Goal: Task Accomplishment & Management: Complete application form

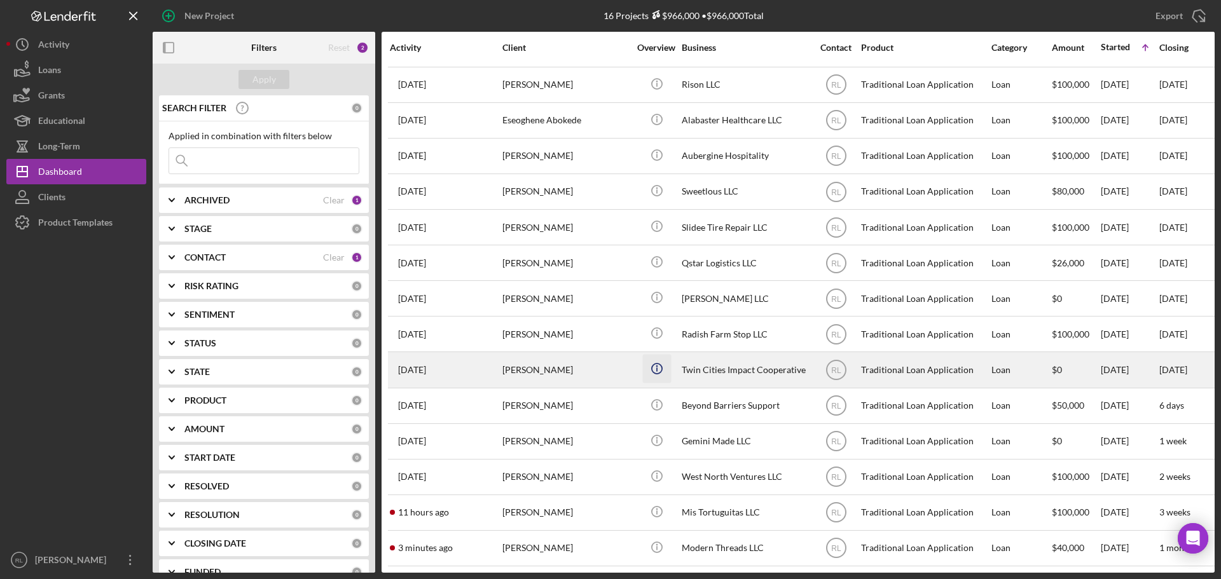
scroll to position [78, 0]
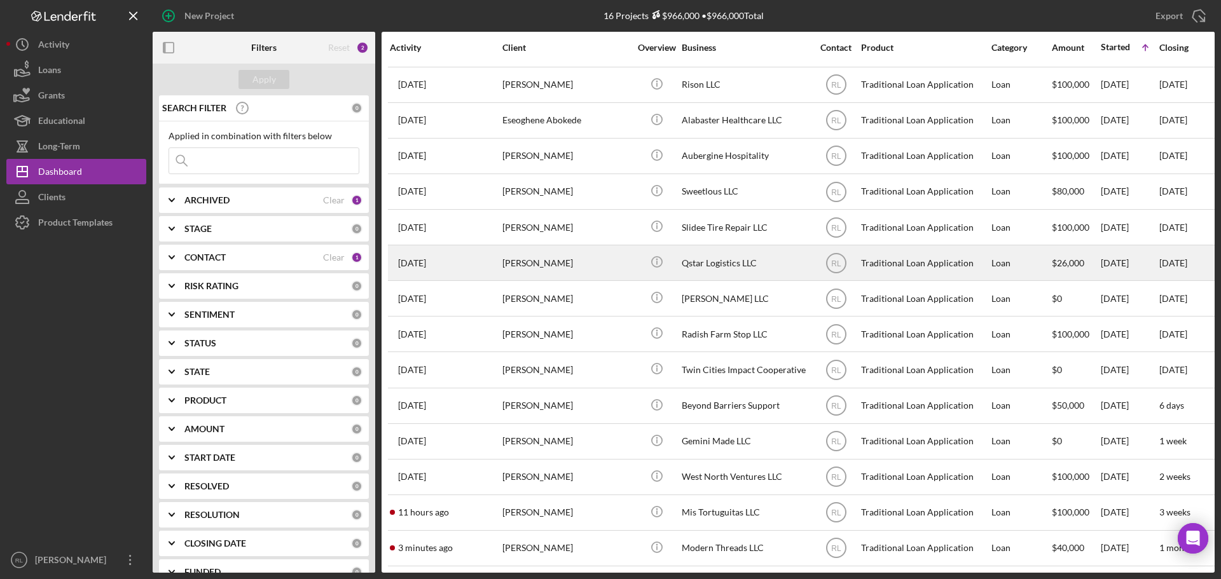
click at [590, 257] on div "[PERSON_NAME]" at bounding box center [565, 263] width 127 height 34
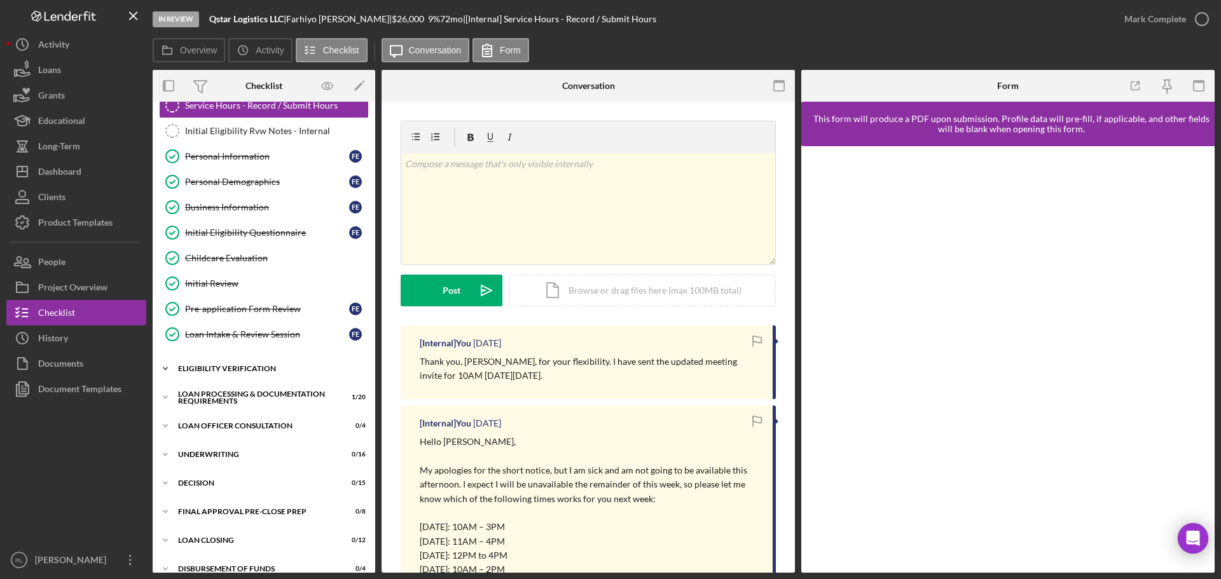
scroll to position [64, 0]
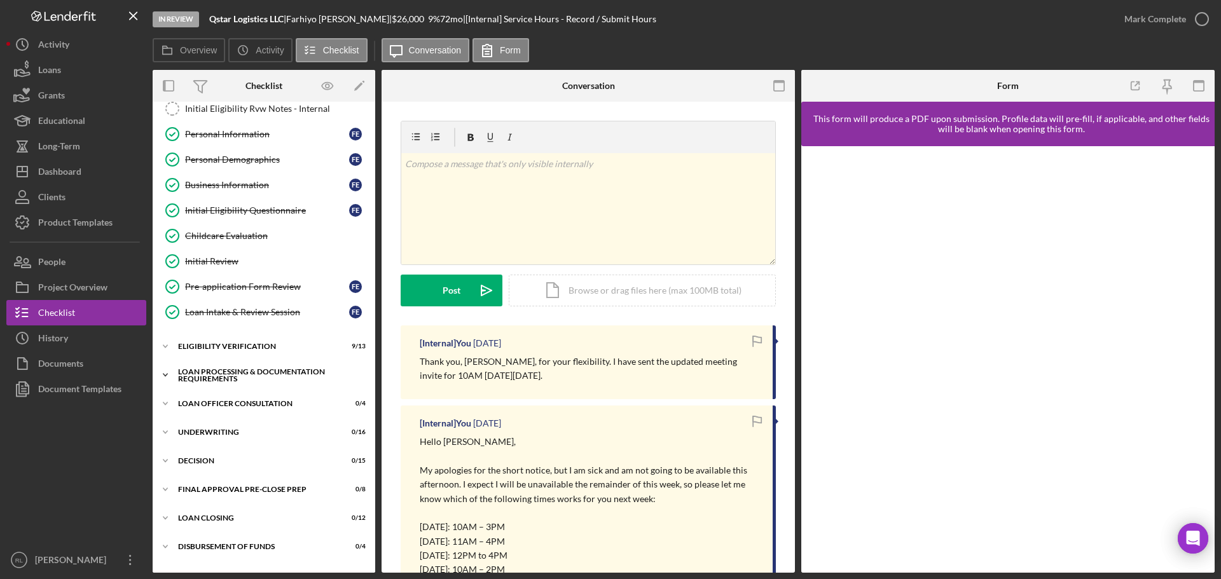
click at [280, 376] on div "Loan Processing & Documentation Requirements" at bounding box center [268, 375] width 181 height 15
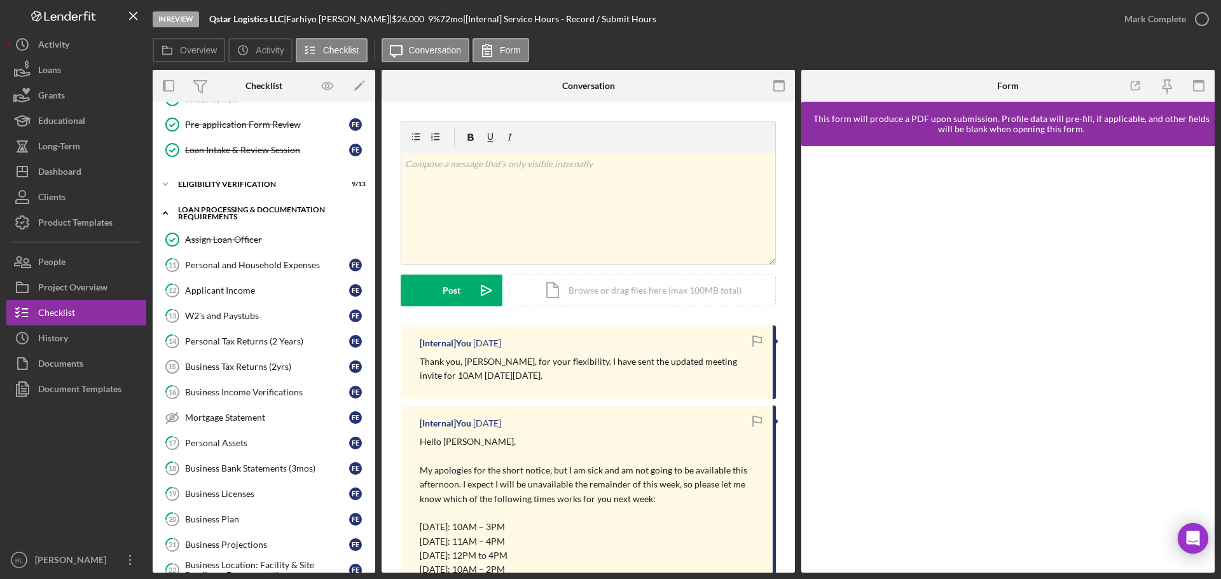
scroll to position [318, 0]
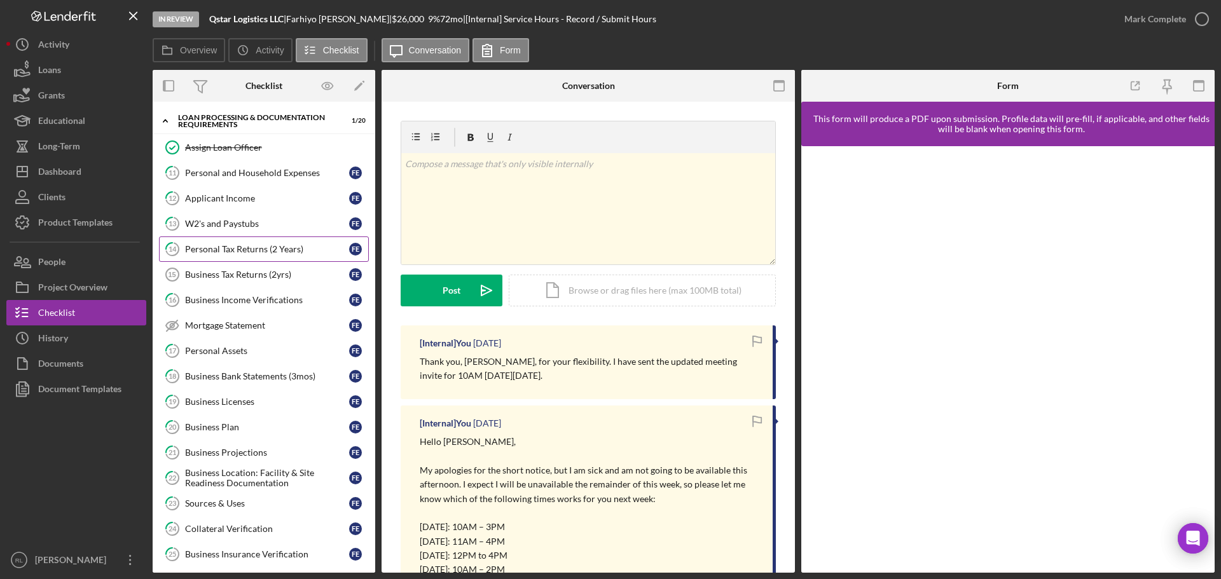
click at [271, 249] on div "Personal Tax Returns (2 Years)" at bounding box center [267, 249] width 164 height 10
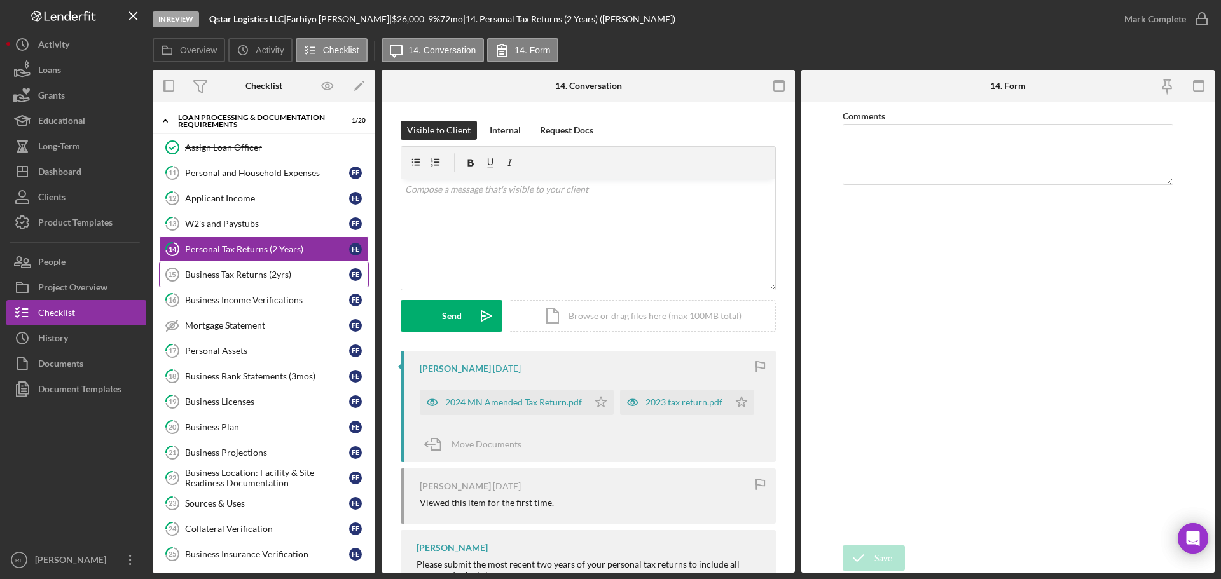
click at [270, 270] on div "Business Tax Returns (2yrs)" at bounding box center [267, 275] width 164 height 10
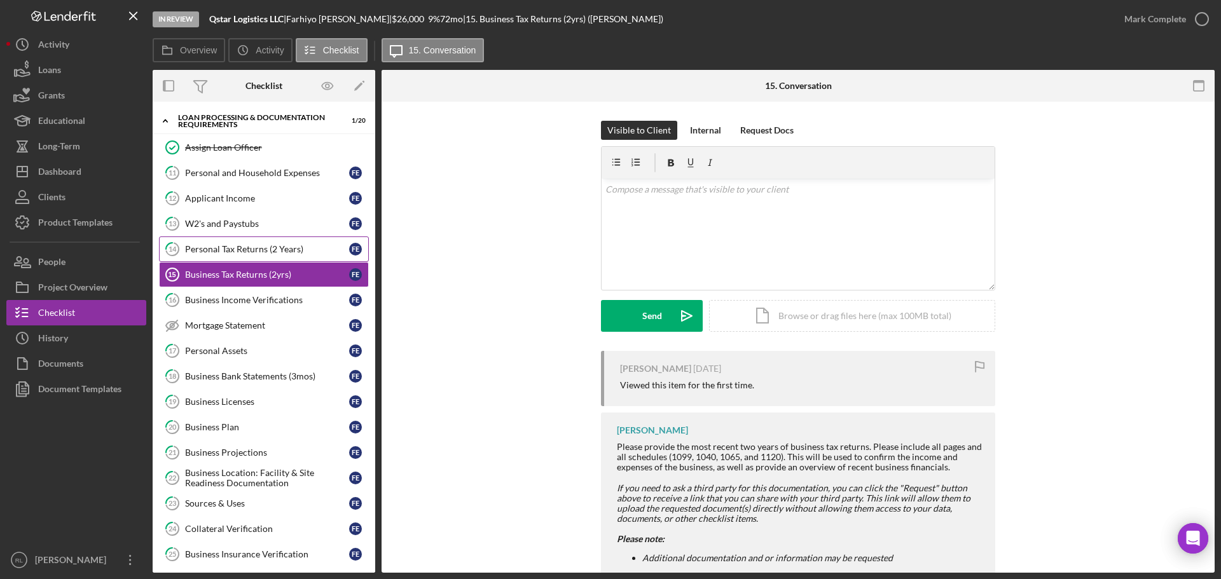
click at [273, 251] on div "Personal Tax Returns (2 Years)" at bounding box center [267, 249] width 164 height 10
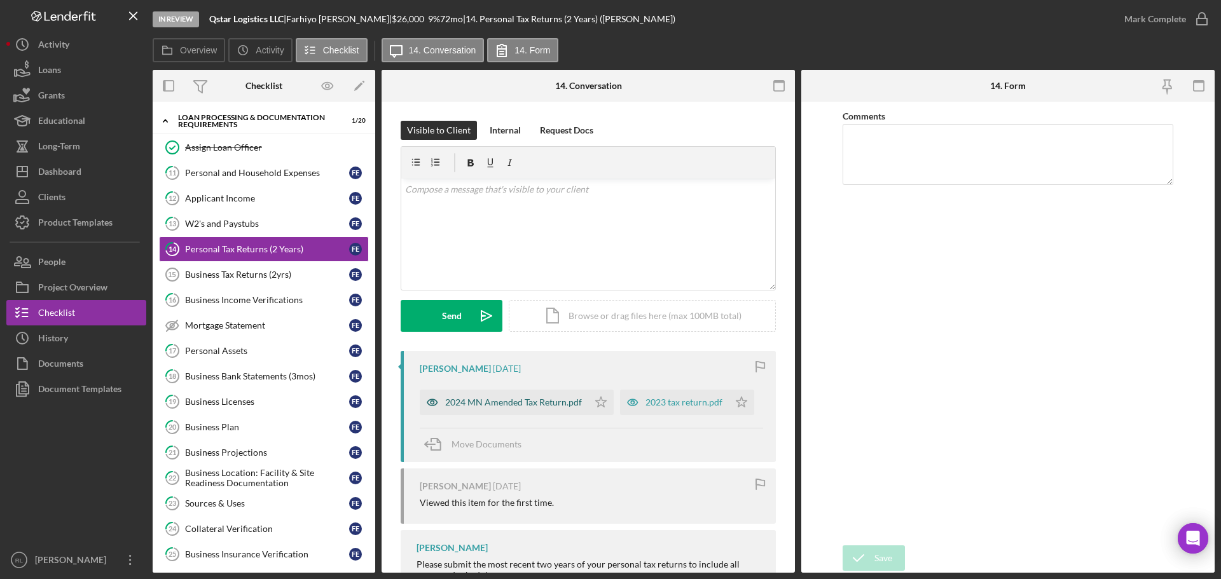
click at [537, 406] on div "2024 MN Amended Tax Return.pdf" at bounding box center [513, 403] width 137 height 10
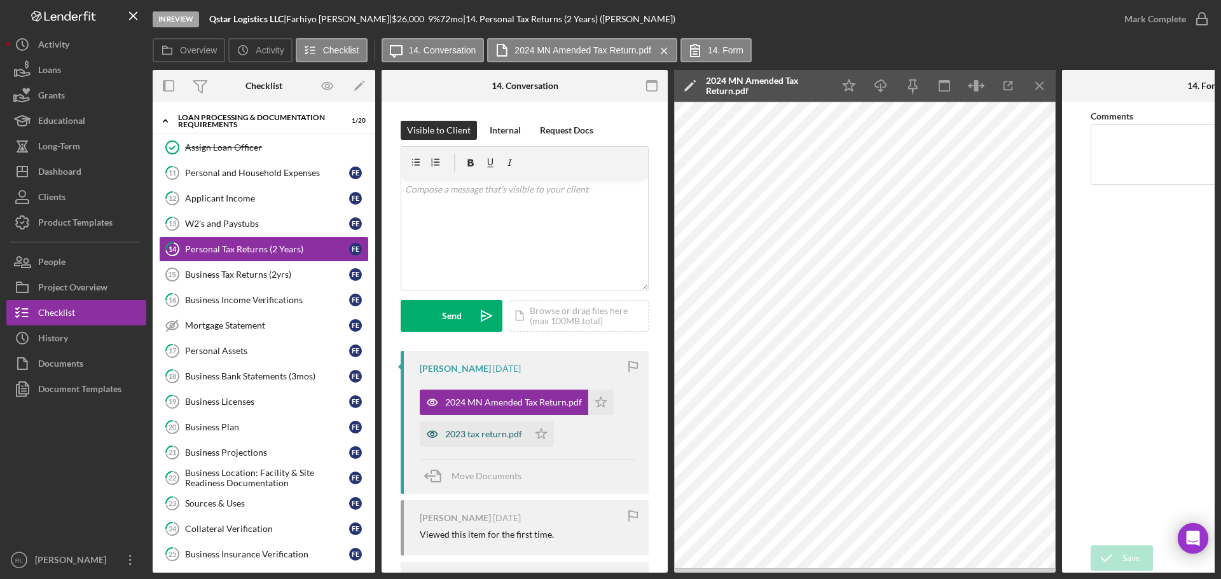
click at [484, 436] on div "2023 tax return.pdf" at bounding box center [483, 434] width 77 height 10
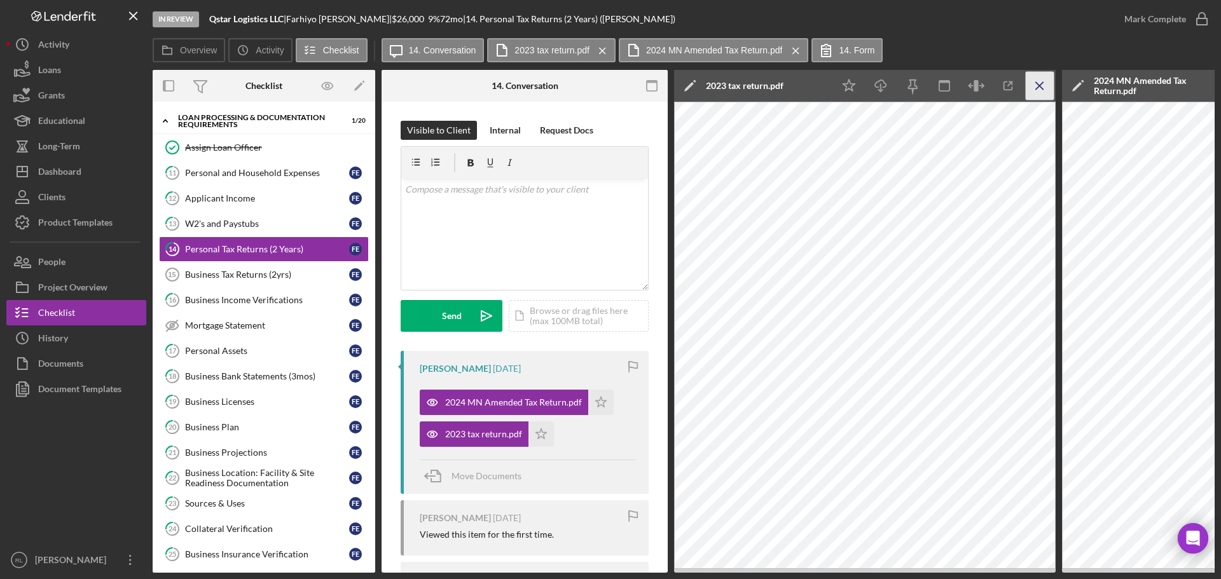
click at [1041, 87] on icon "Icon/Menu Close" at bounding box center [1040, 86] width 29 height 29
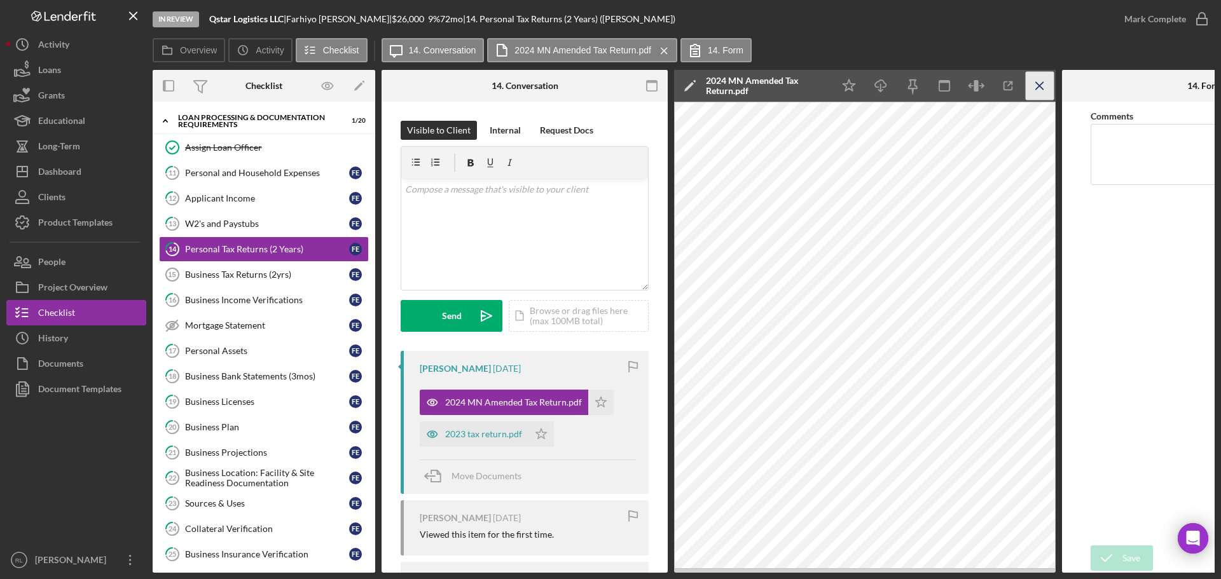
click at [1035, 93] on icon "Icon/Menu Close" at bounding box center [1040, 86] width 29 height 29
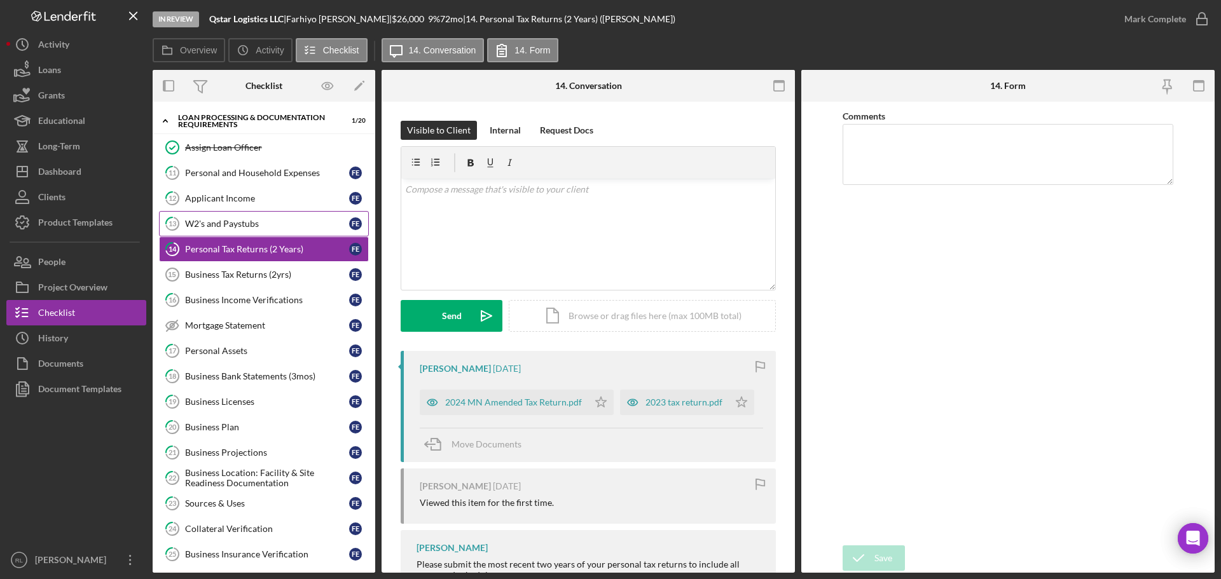
click at [270, 224] on div "W2's and Paystubs" at bounding box center [267, 224] width 164 height 10
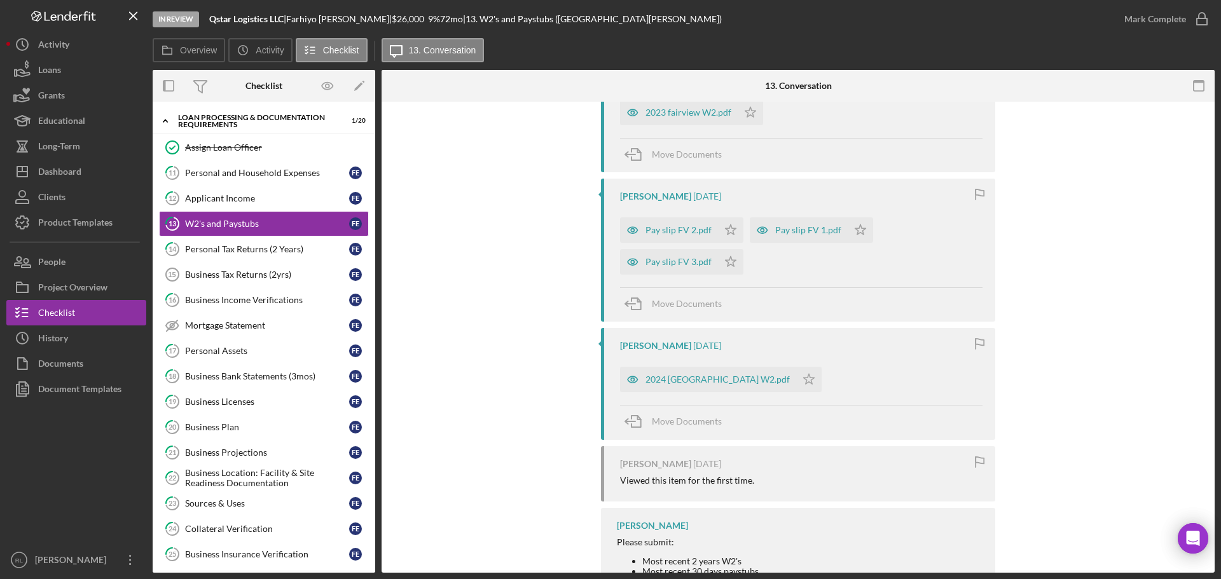
scroll to position [382, 0]
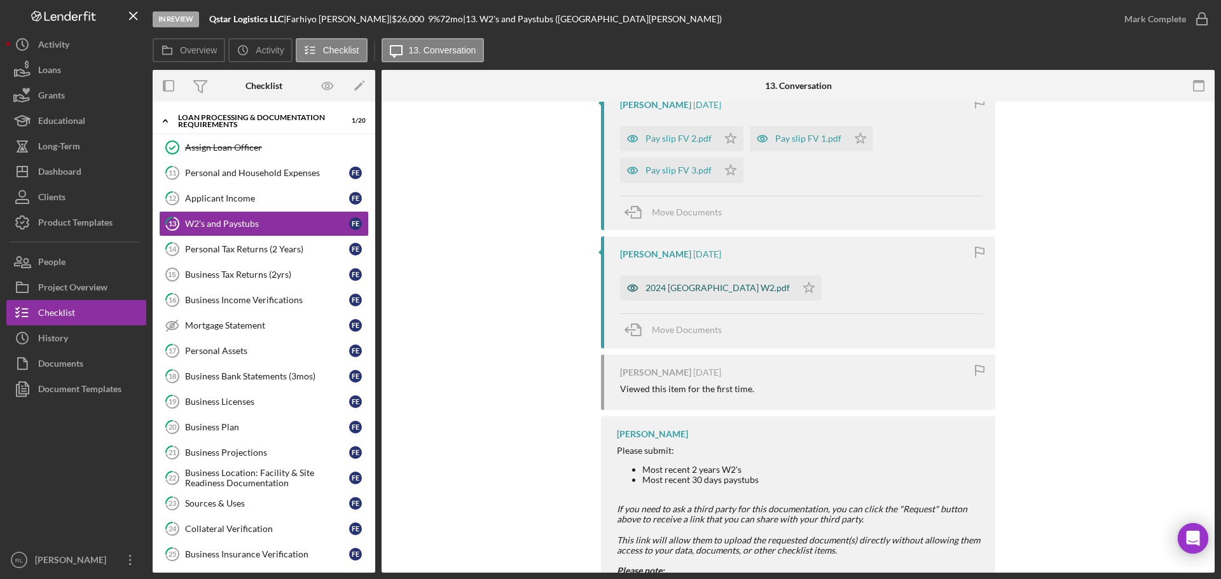
click at [681, 287] on div "2024 Fairview W2.pdf" at bounding box center [718, 288] width 144 height 10
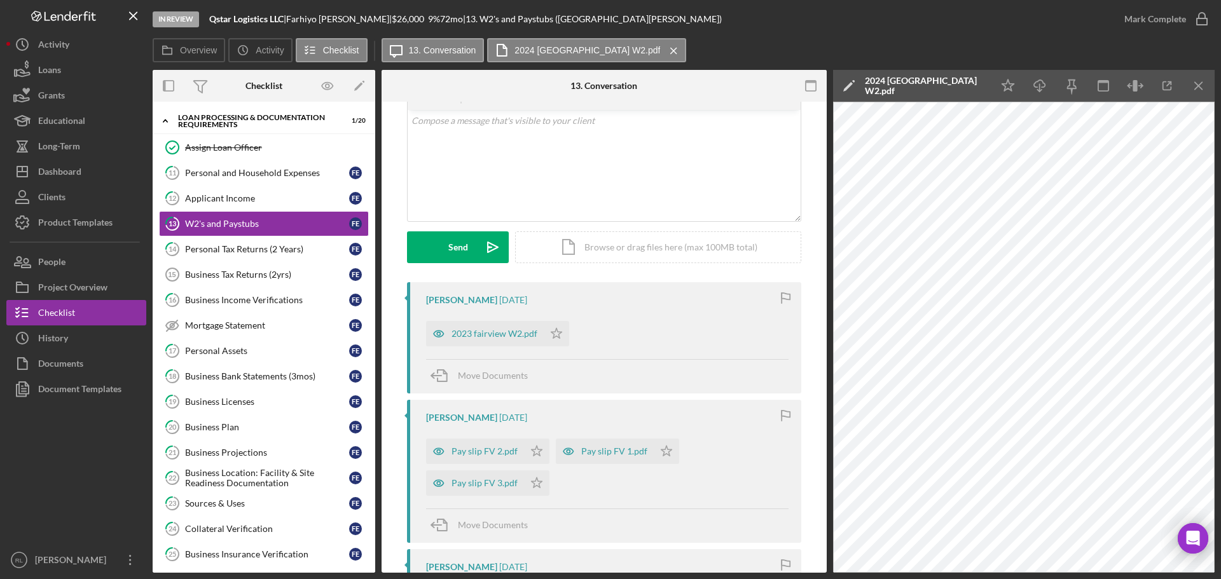
scroll to position [0, 0]
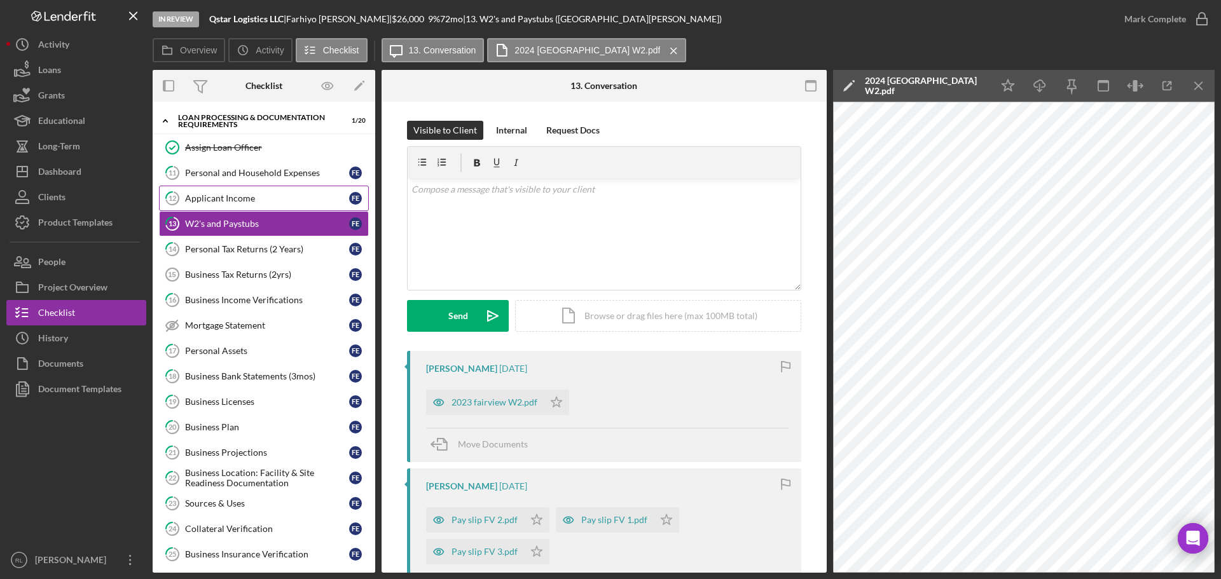
click at [238, 192] on link "12 Applicant Income F E" at bounding box center [264, 198] width 210 height 25
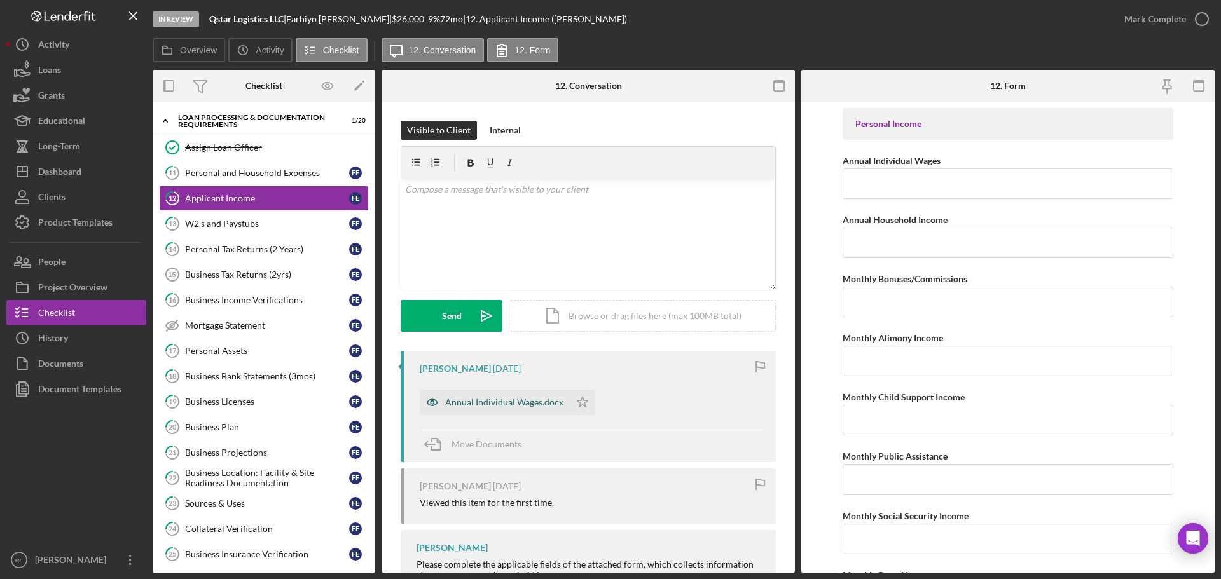
click at [479, 403] on div "Annual Individual Wages.docx" at bounding box center [504, 403] width 118 height 10
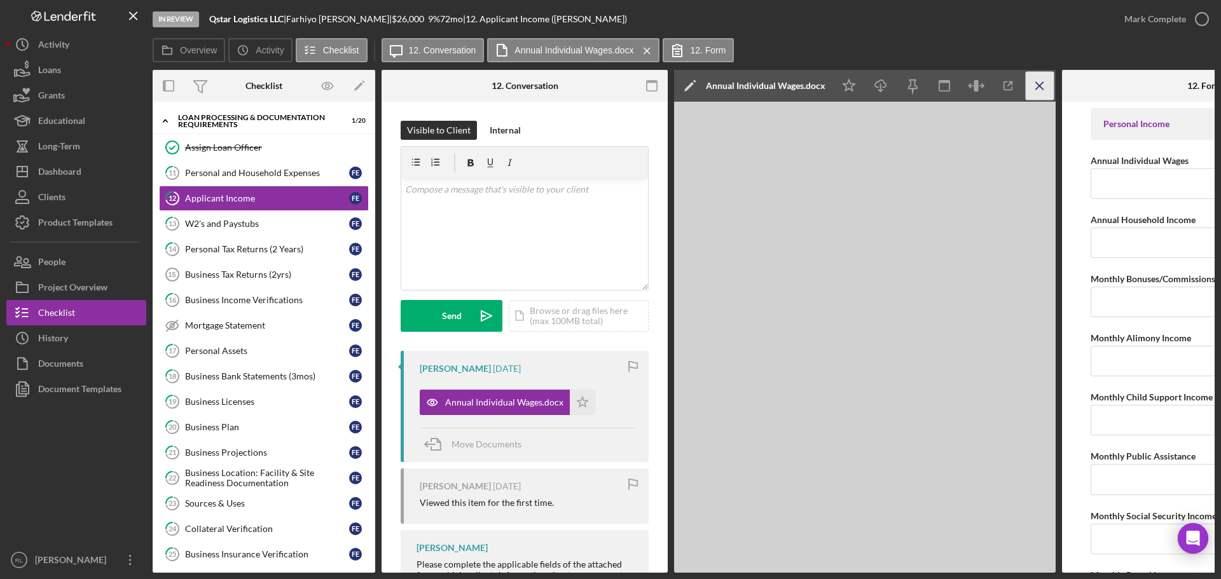
click at [1033, 88] on icon "Icon/Menu Close" at bounding box center [1040, 86] width 29 height 29
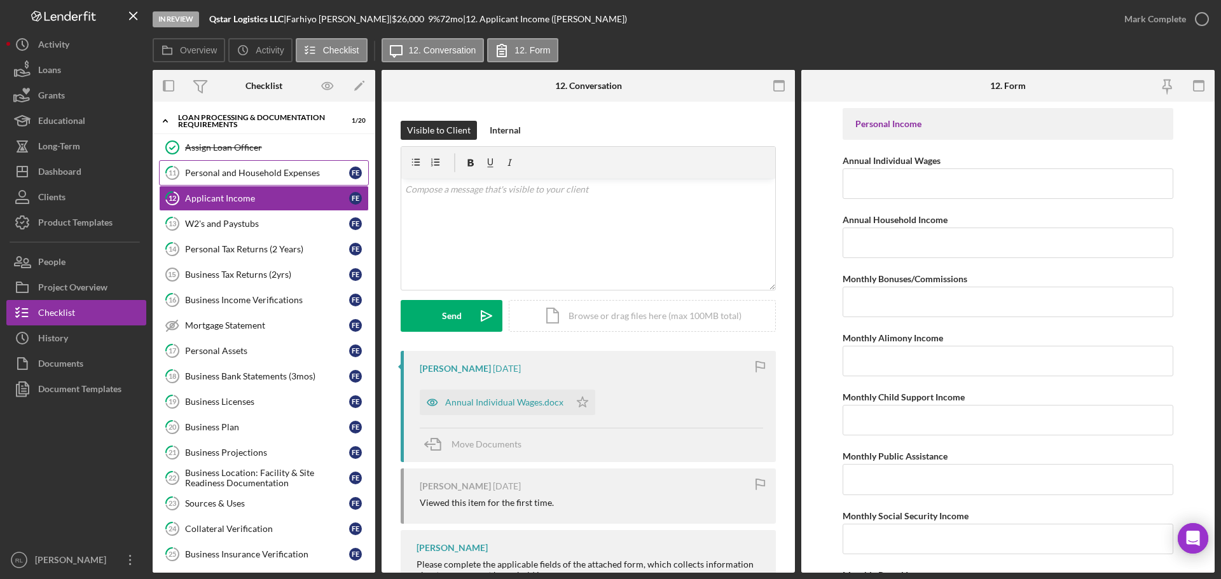
click at [299, 181] on link "11 Personal and Household Expenses F E" at bounding box center [264, 172] width 210 height 25
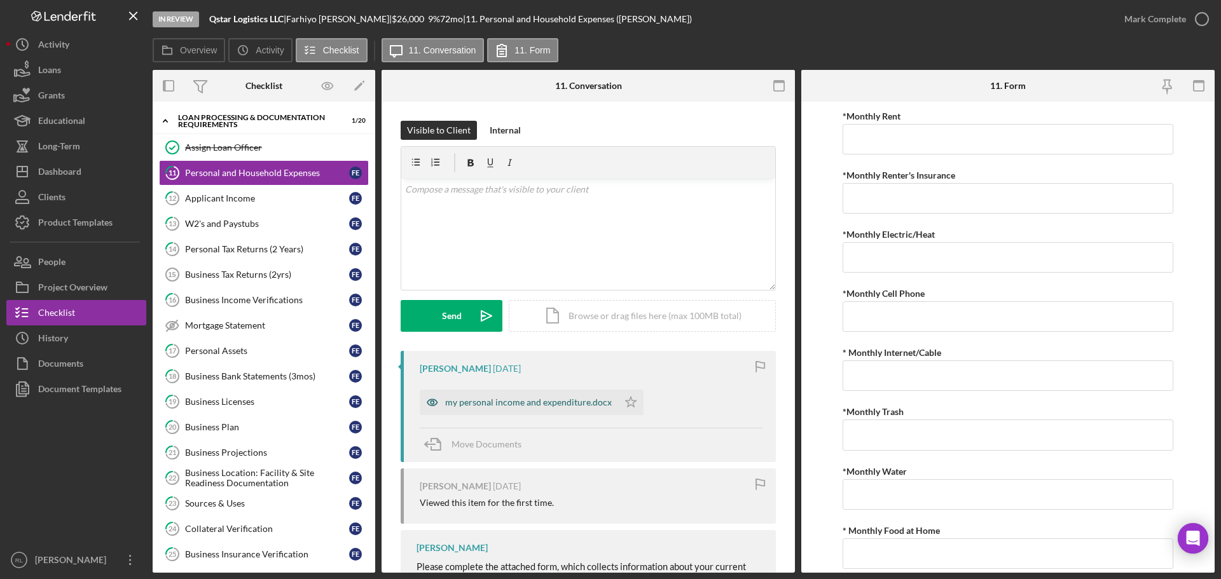
click at [527, 408] on div "my personal income and expenditure.docx" at bounding box center [519, 402] width 198 height 25
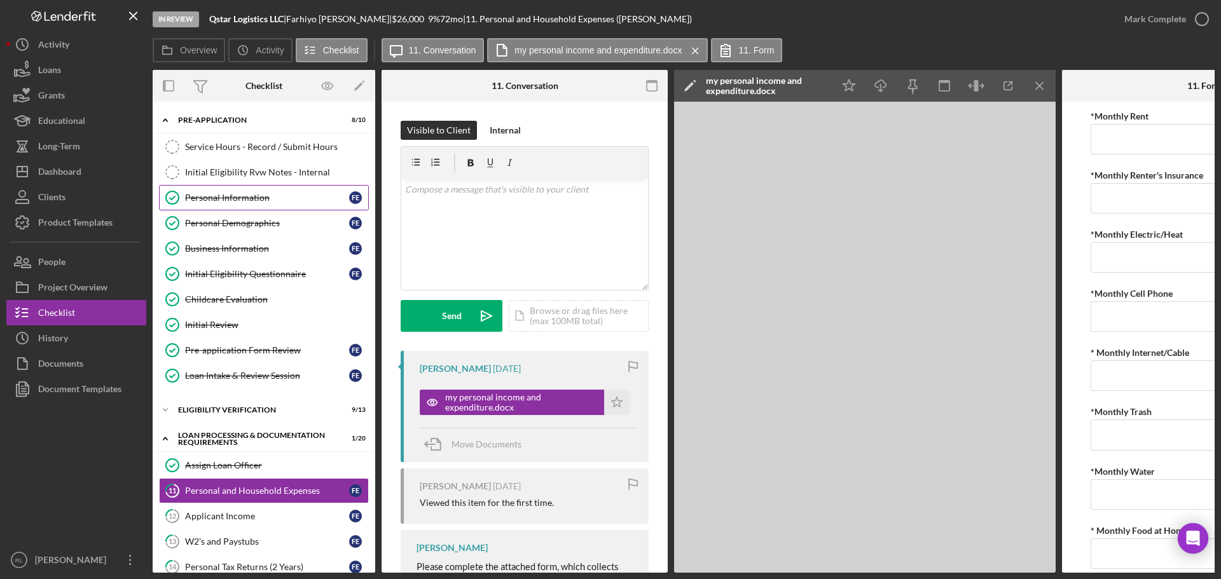
click at [261, 199] on div "Personal Information" at bounding box center [267, 198] width 164 height 10
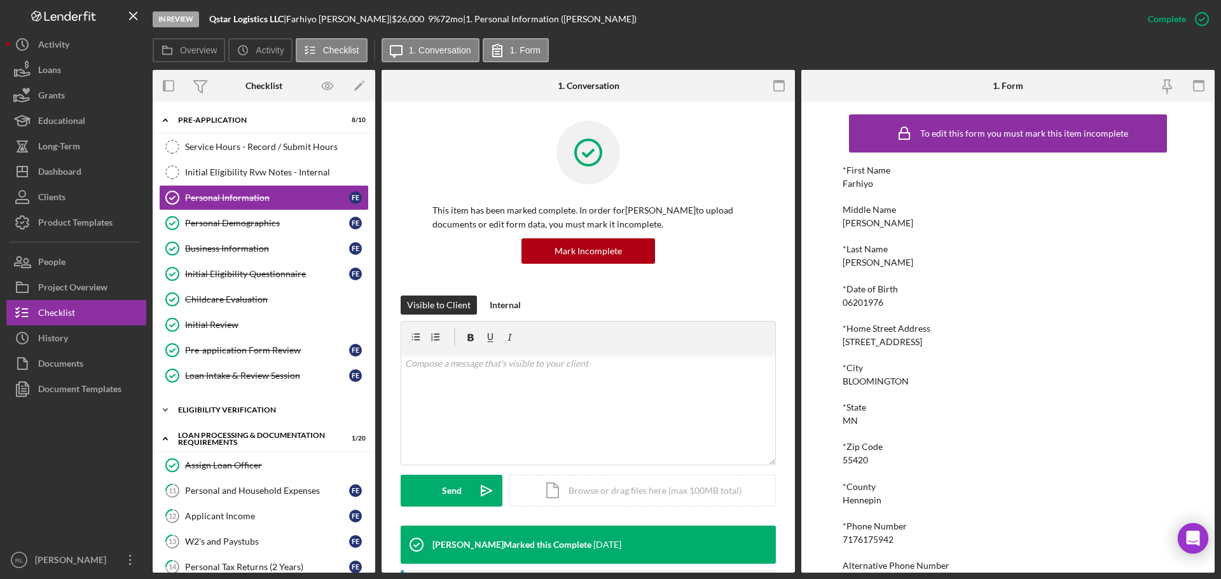
click at [245, 412] on div "Eligibility Verification" at bounding box center [268, 410] width 181 height 8
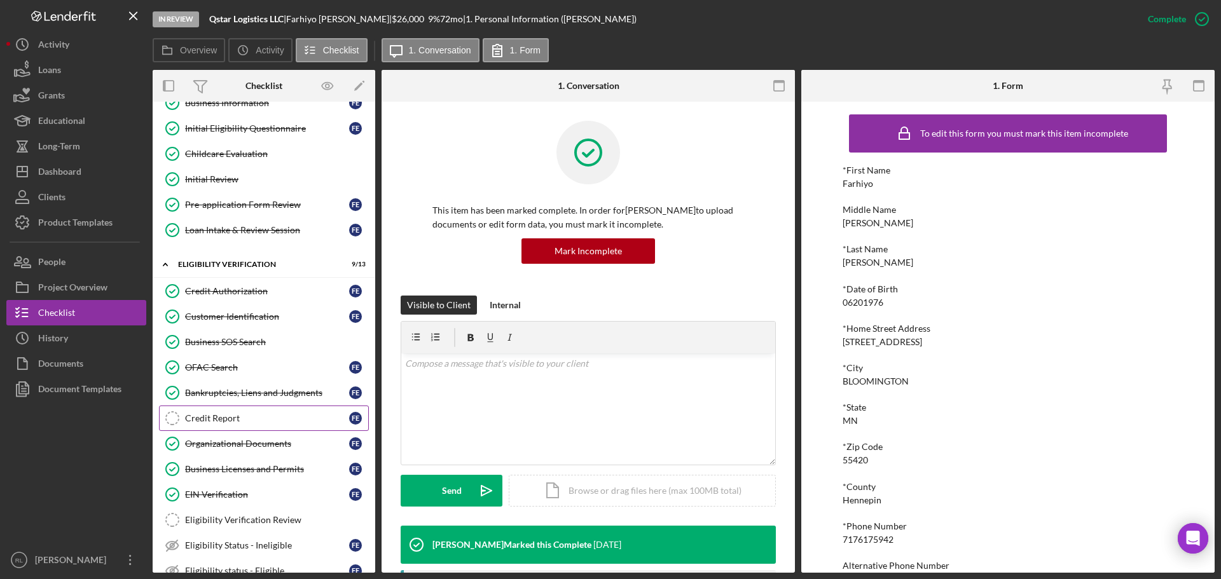
scroll to position [191, 0]
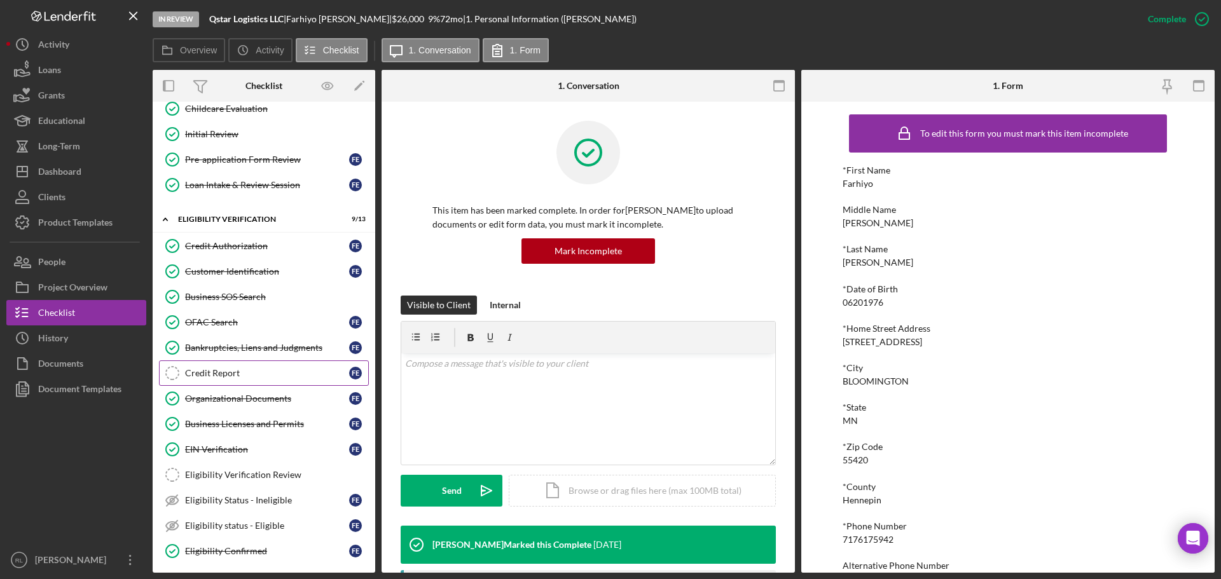
click at [226, 368] on div "Credit Report" at bounding box center [267, 373] width 164 height 10
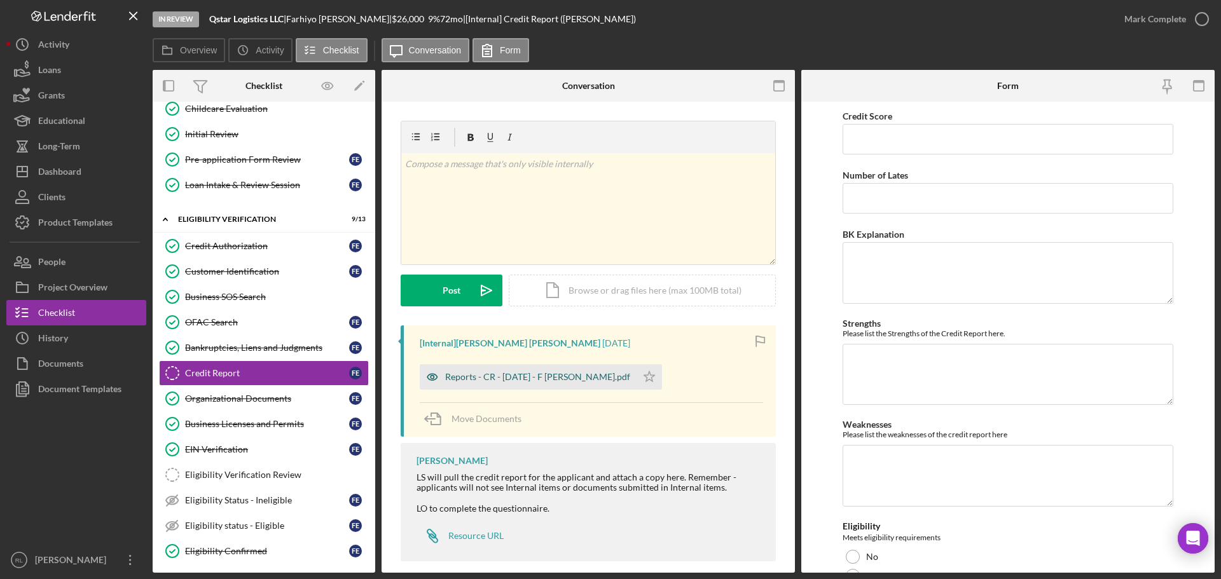
click at [490, 377] on div "Reports - CR - 7.31.25 - F Elmi.pdf" at bounding box center [537, 377] width 185 height 10
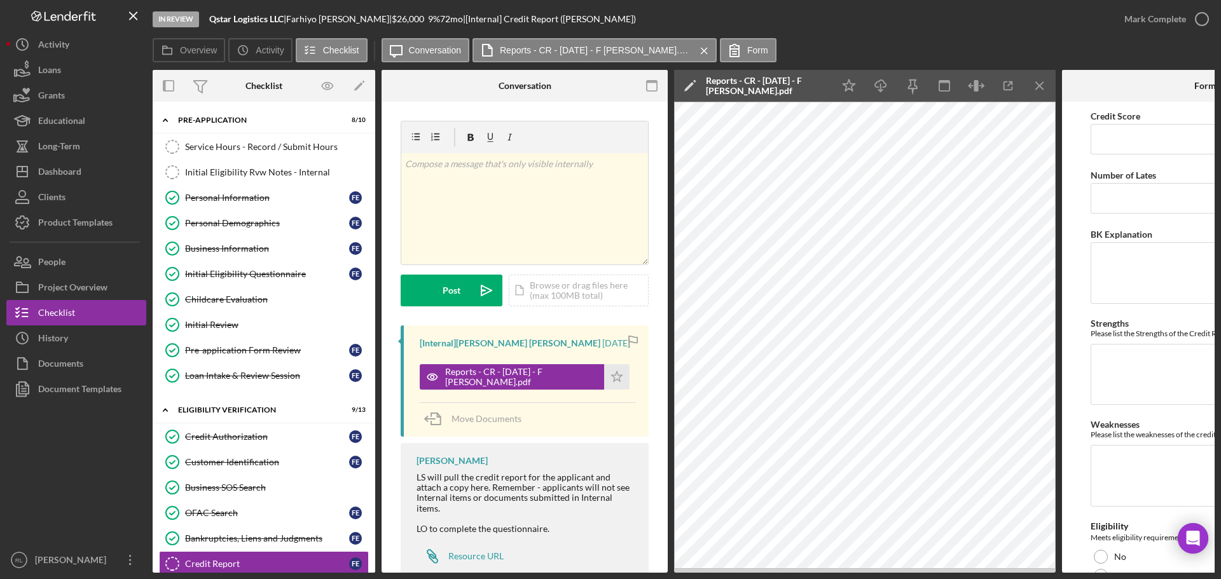
drag, startPoint x: 266, startPoint y: 202, endPoint x: 754, endPoint y: 332, distance: 505.0
click at [266, 202] on div "Personal Information" at bounding box center [267, 198] width 164 height 10
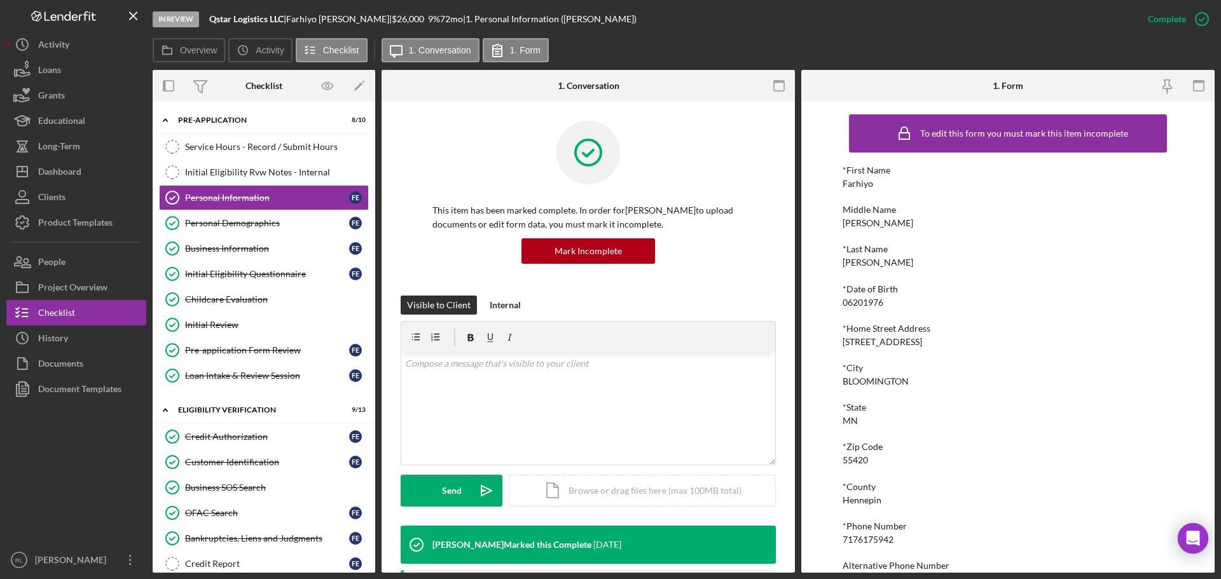
drag, startPoint x: 954, startPoint y: 343, endPoint x: 842, endPoint y: 342, distance: 111.9
click at [843, 342] on div "*Home Street Address 9741 Grand Ave S Apt 227" at bounding box center [1008, 336] width 331 height 24
copy div "9741 Grand Ave S Apt 227"
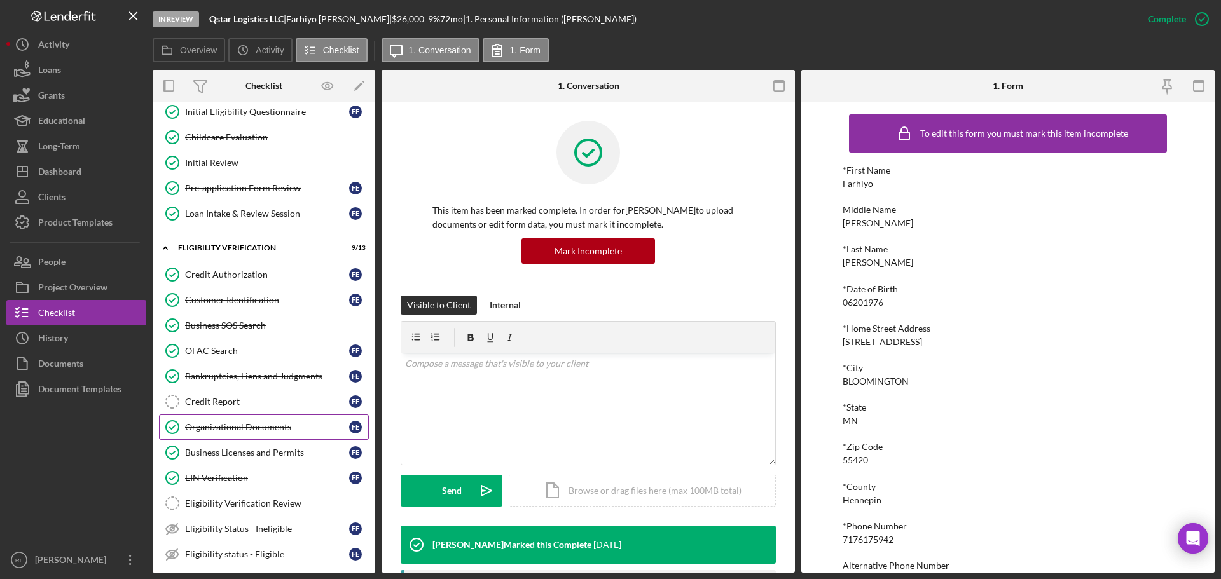
scroll to position [191, 0]
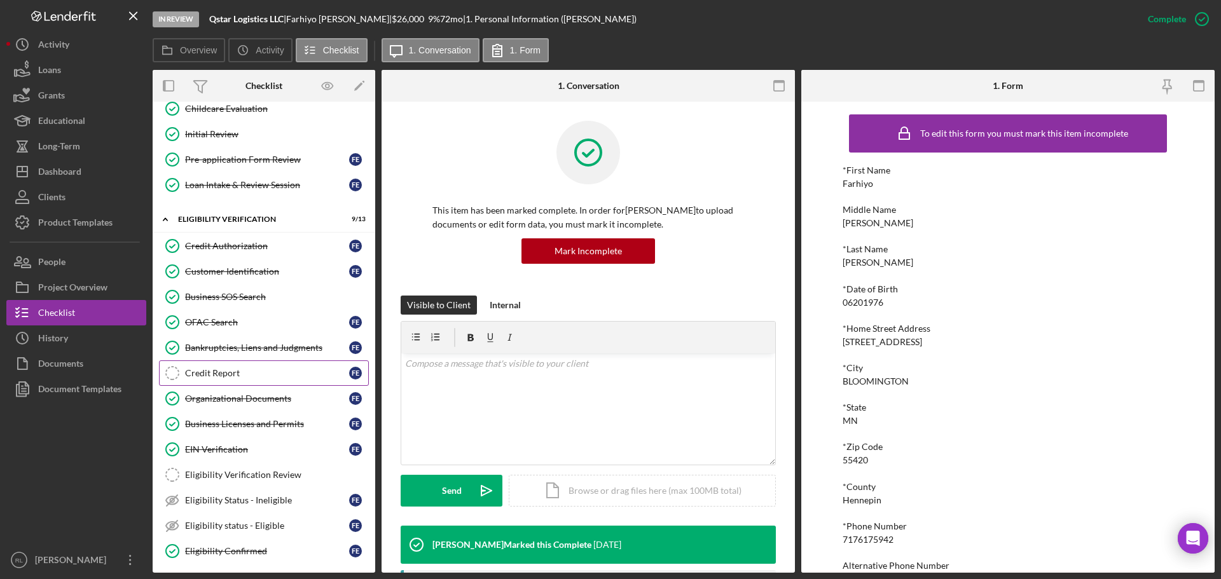
click at [239, 367] on link "Credit Report Credit Report F E" at bounding box center [264, 373] width 210 height 25
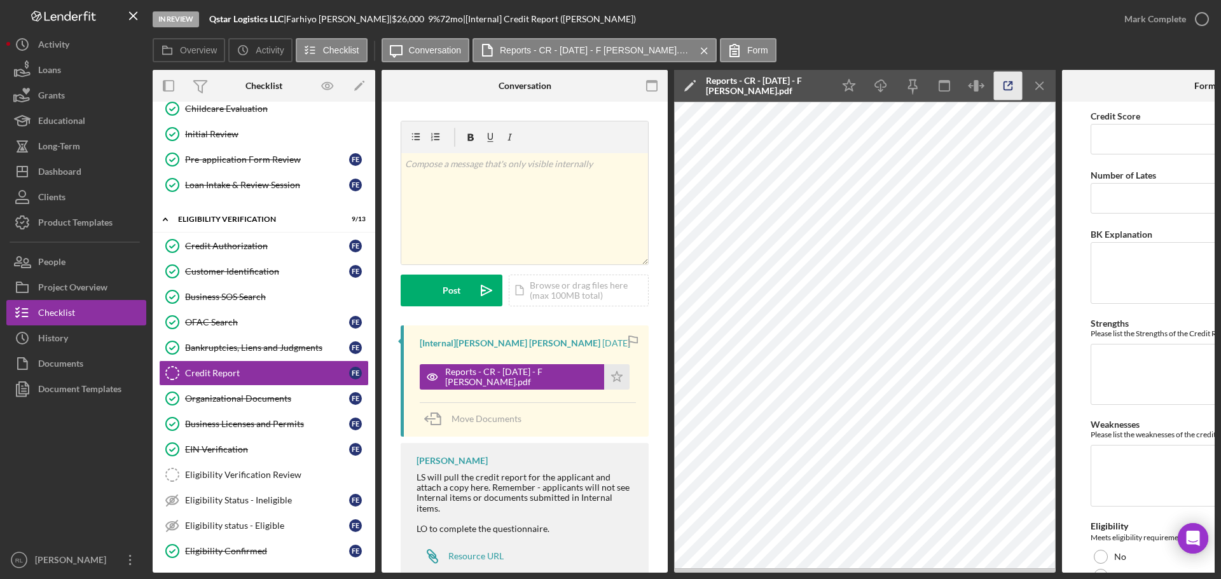
click at [1011, 85] on icon "button" at bounding box center [1008, 86] width 29 height 29
click at [240, 352] on div "Bankruptcies, Liens and Judgments" at bounding box center [267, 348] width 164 height 10
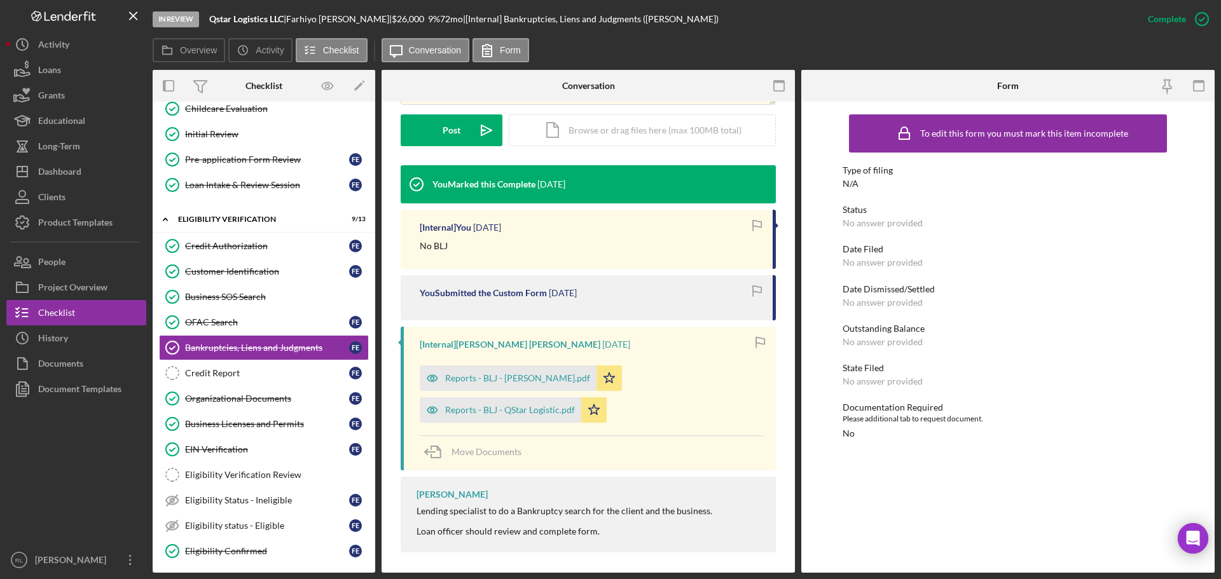
scroll to position [340, 0]
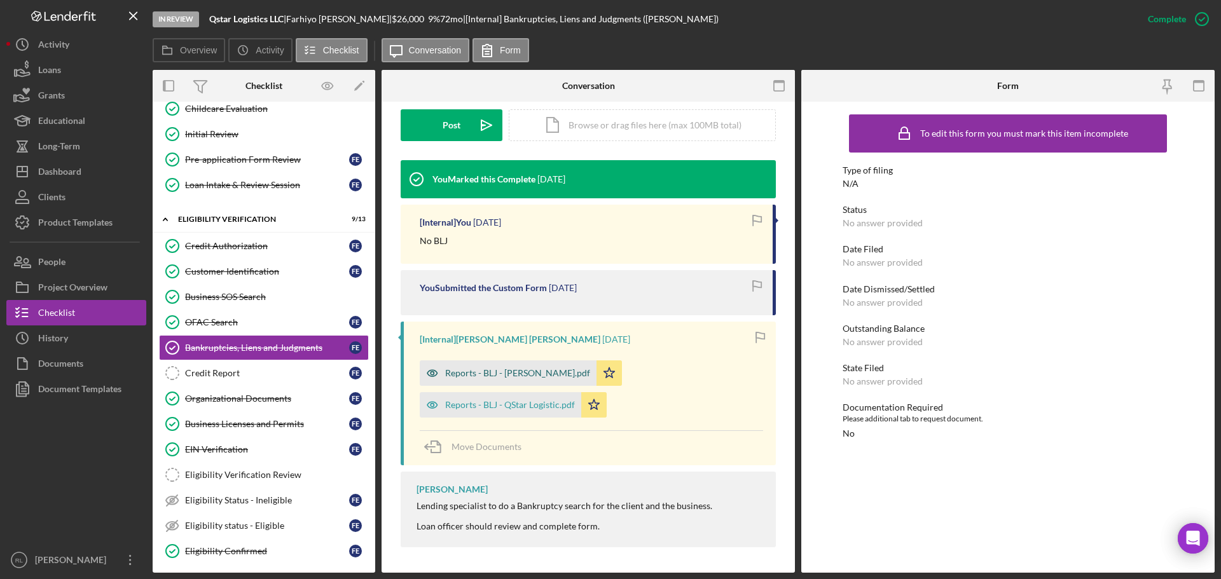
click at [462, 376] on div "Reports - BLJ - F Elmi.pdf" at bounding box center [517, 373] width 145 height 10
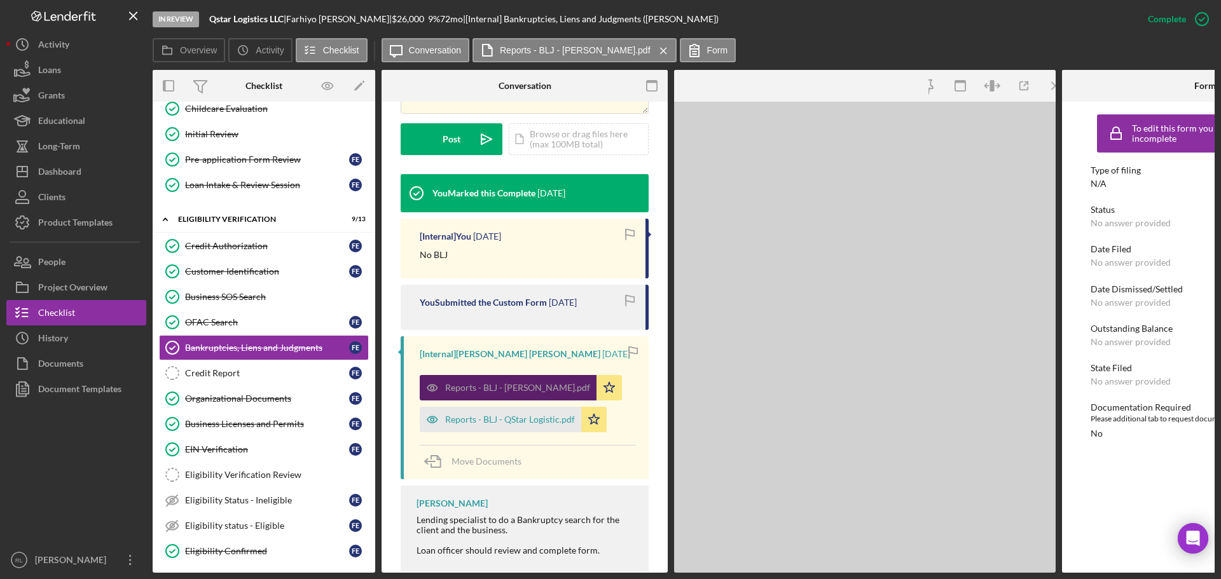
scroll to position [354, 0]
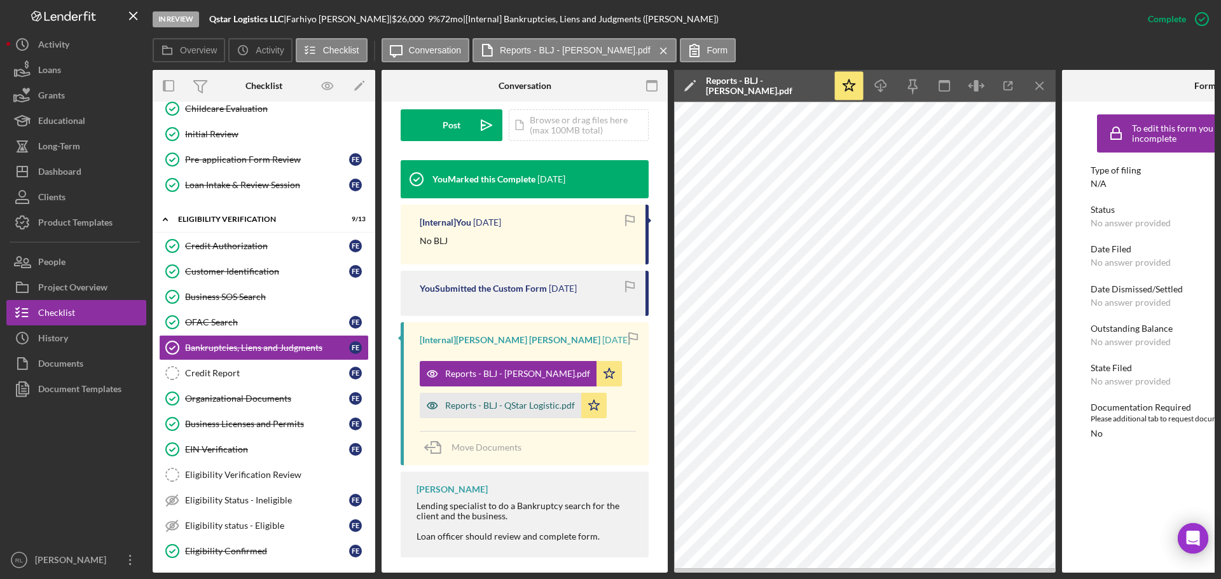
click at [485, 405] on div "Reports - BLJ - QStar Logistic.pdf" at bounding box center [510, 406] width 130 height 10
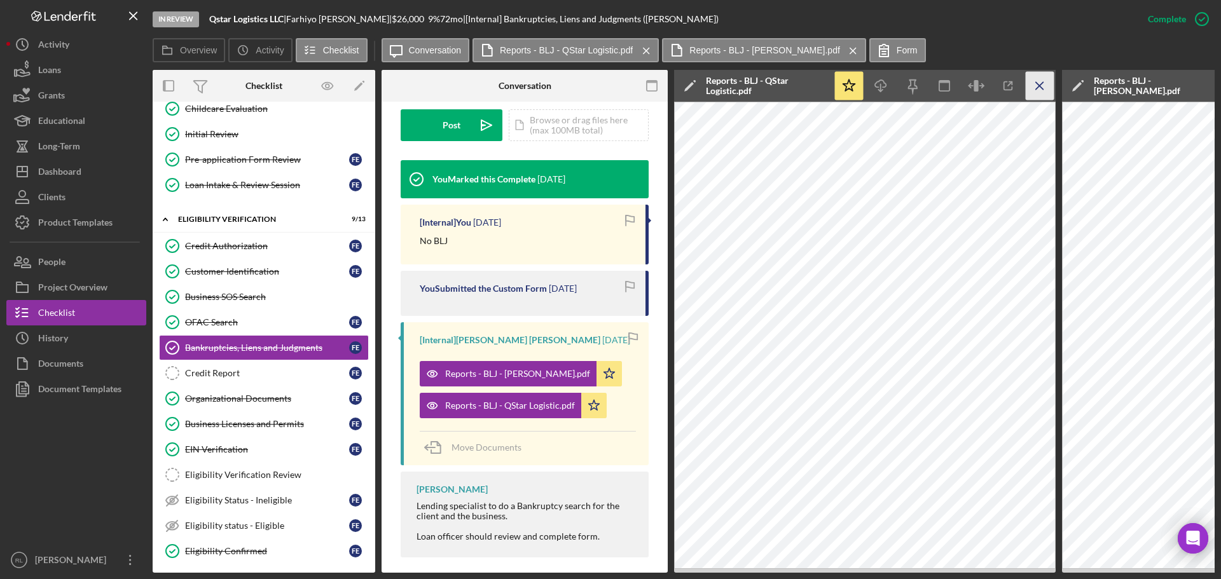
click at [1031, 83] on icon "Icon/Menu Close" at bounding box center [1040, 86] width 29 height 29
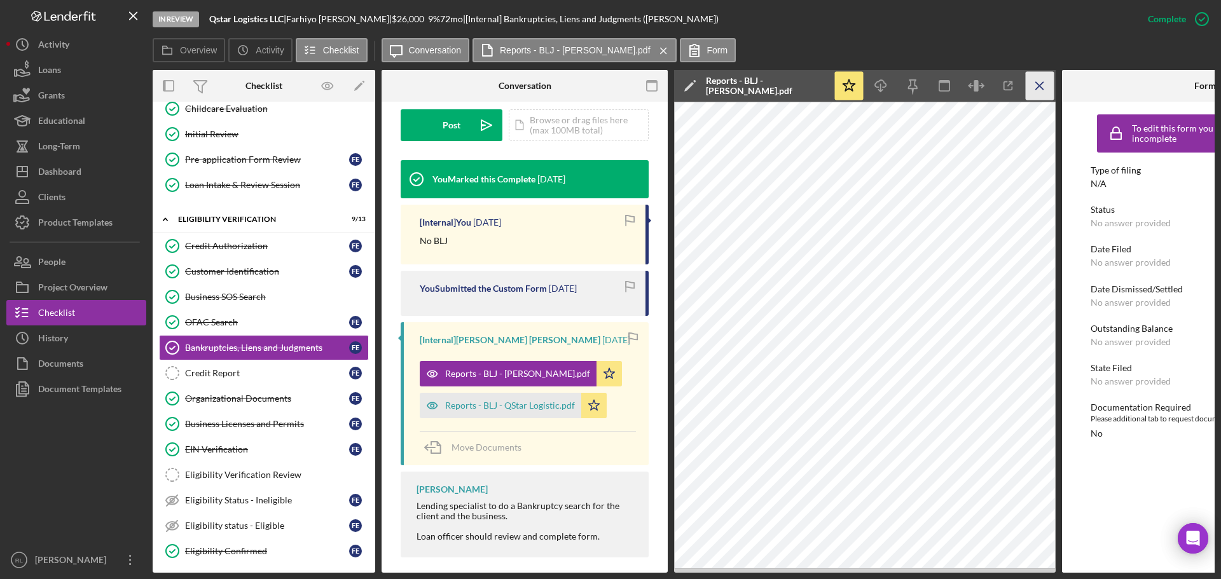
click at [1042, 84] on line "button" at bounding box center [1039, 85] width 7 height 7
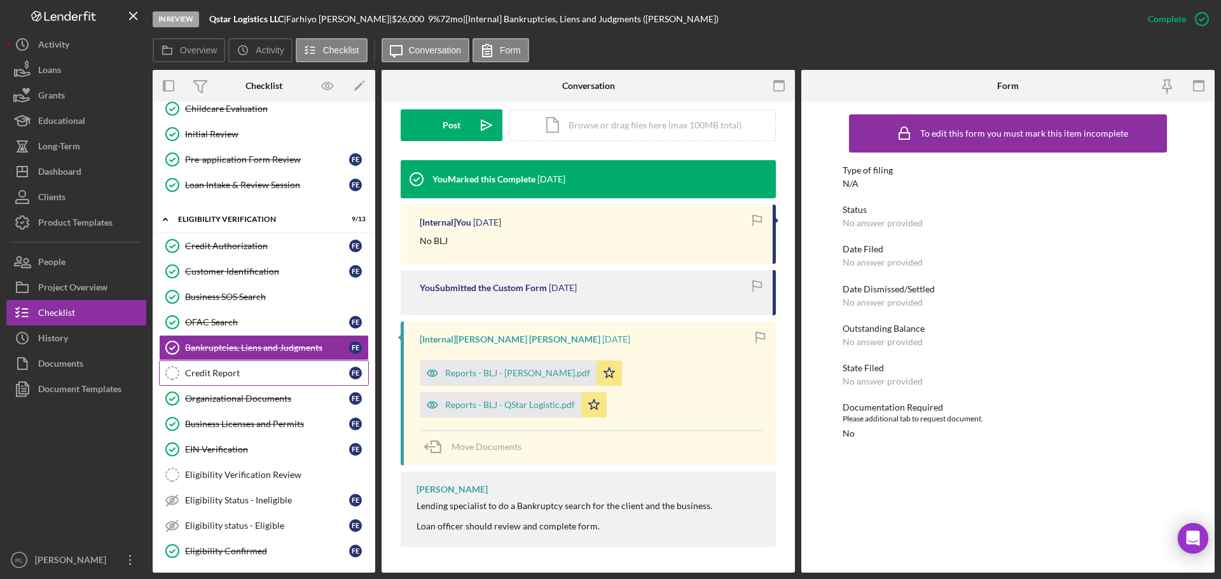
click at [223, 368] on div "Credit Report" at bounding box center [267, 373] width 164 height 10
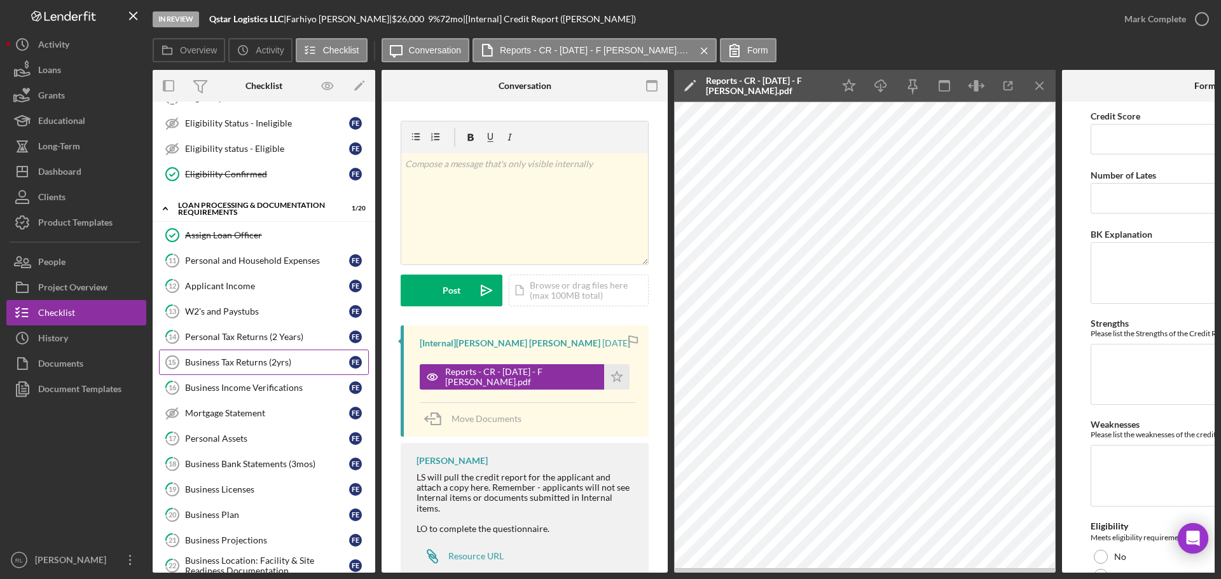
scroll to position [572, 0]
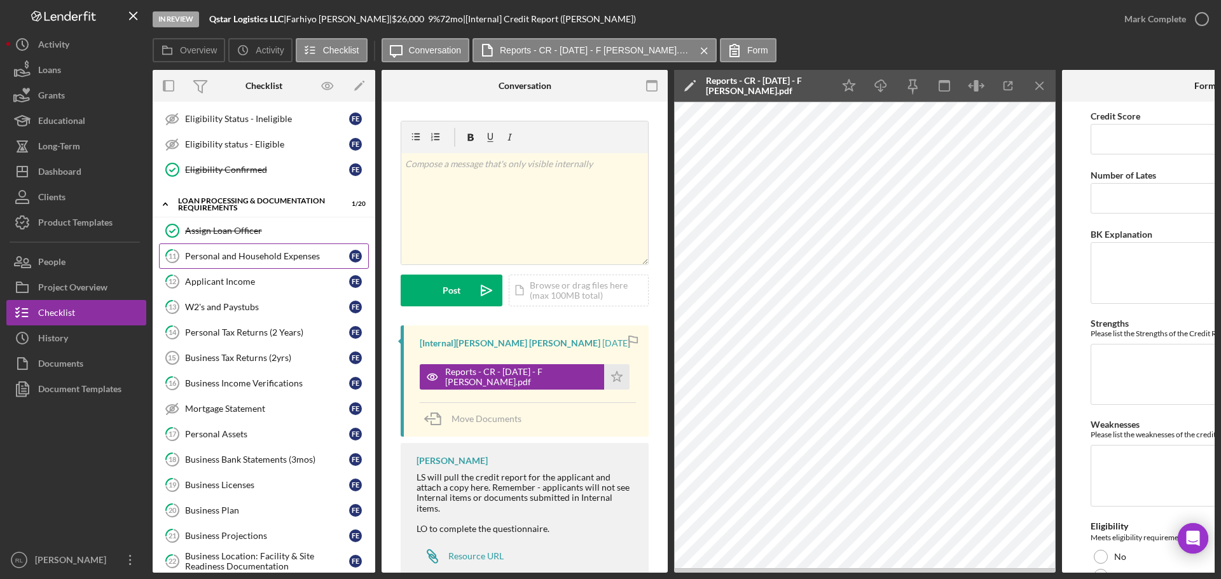
click at [275, 263] on link "11 Personal and Household Expenses F E" at bounding box center [264, 256] width 210 height 25
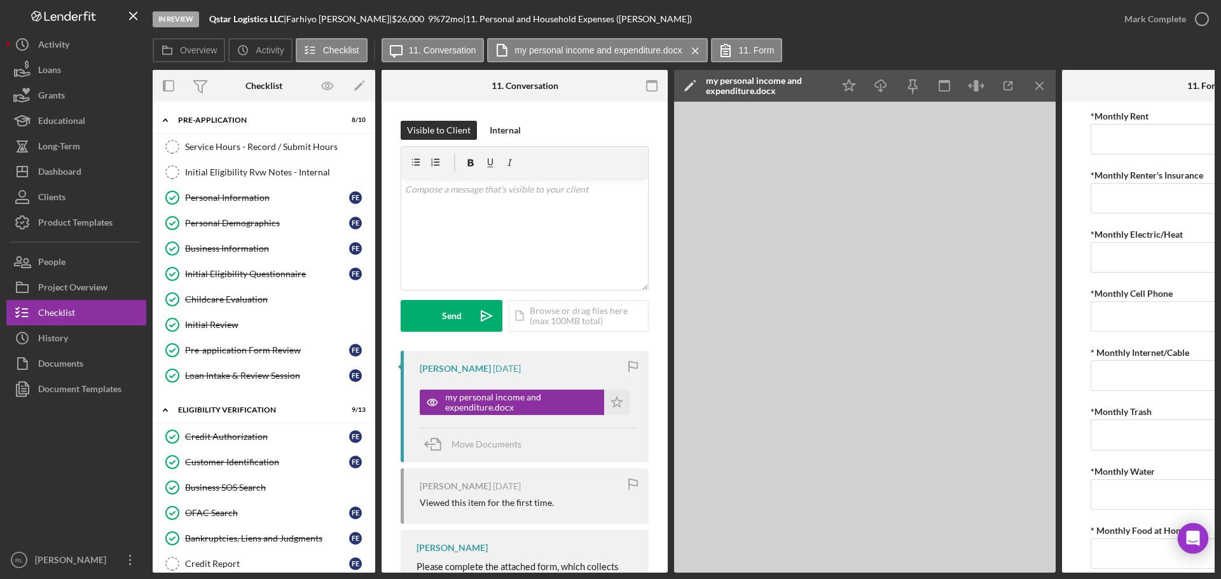
drag, startPoint x: 233, startPoint y: 554, endPoint x: 497, endPoint y: 492, distance: 271.2
click at [233, 554] on link "Credit Report Credit Report F E" at bounding box center [264, 563] width 210 height 25
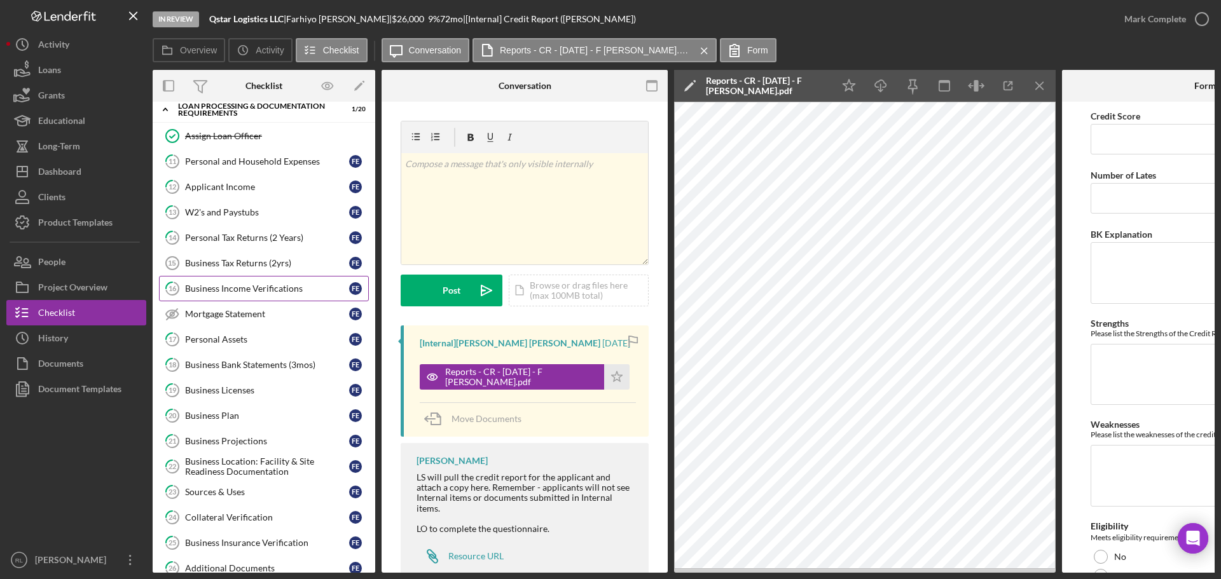
scroll to position [700, 0]
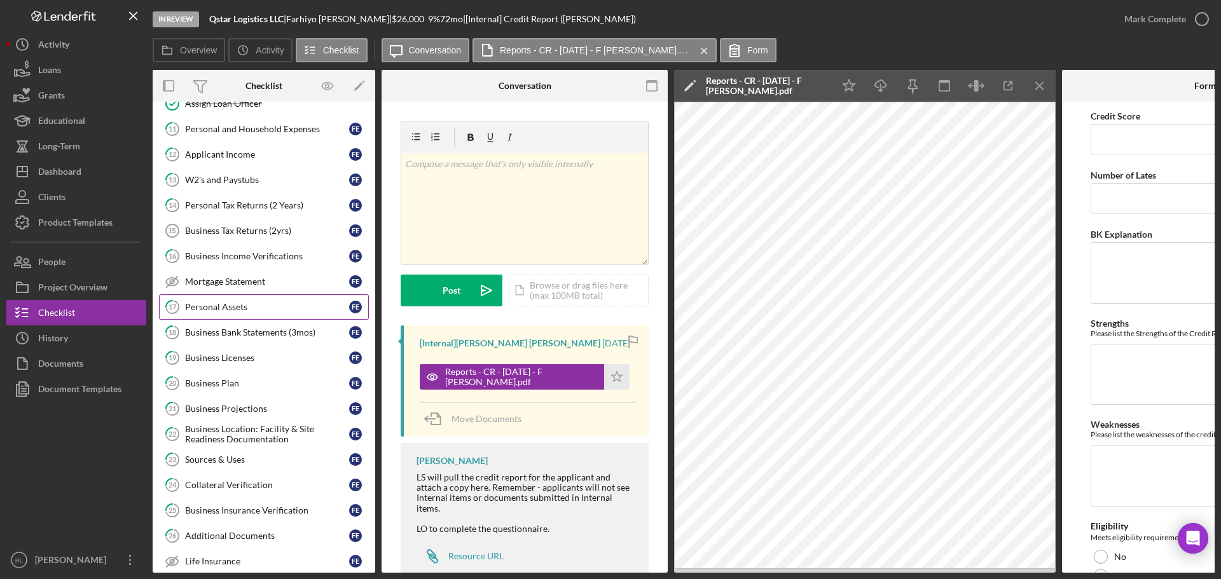
click at [272, 307] on div "Personal Assets" at bounding box center [267, 307] width 164 height 10
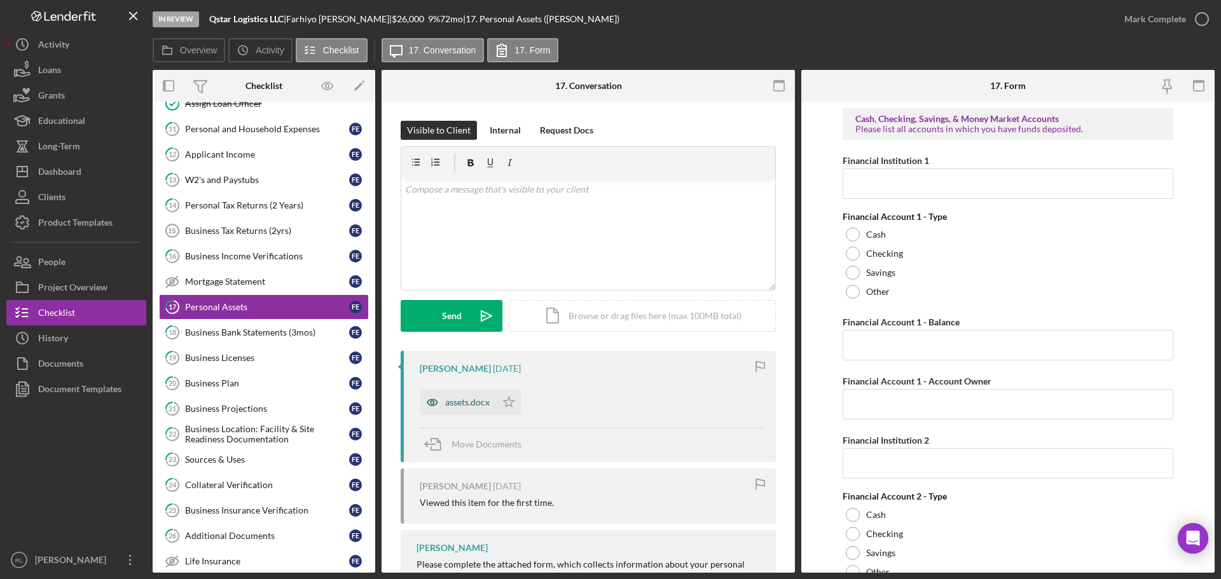
click at [460, 408] on div "assets.docx" at bounding box center [467, 403] width 45 height 10
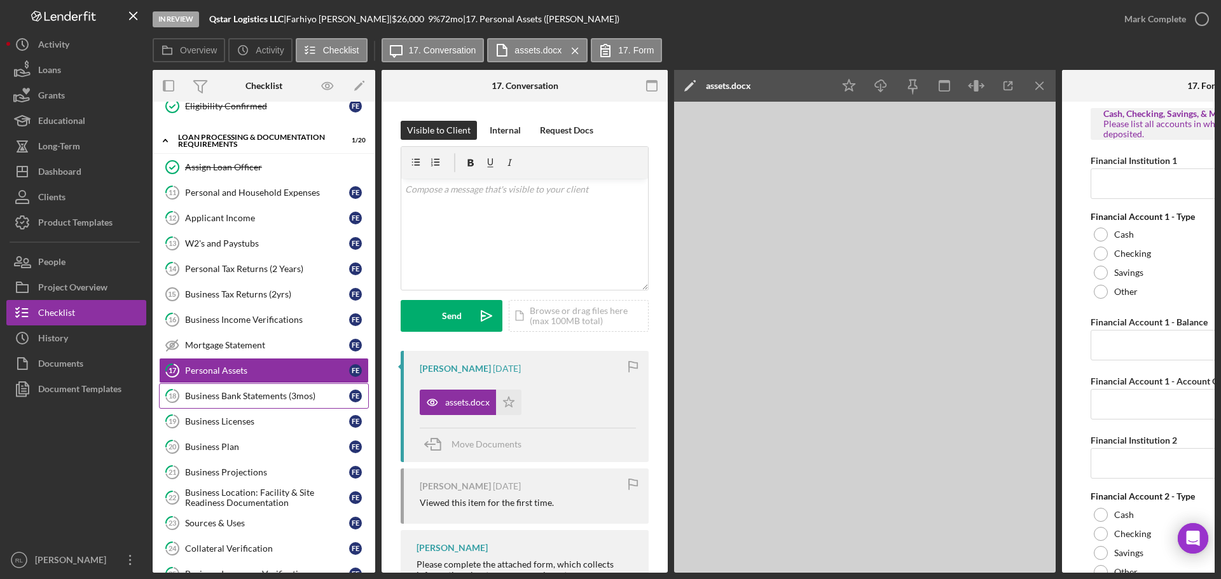
scroll to position [572, 0]
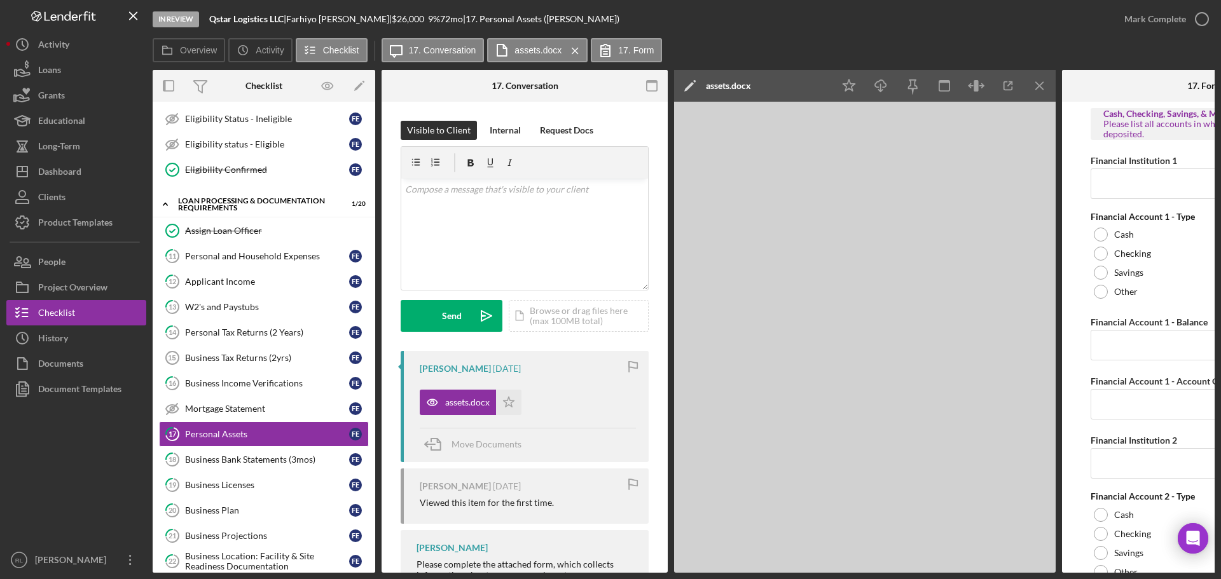
click at [249, 299] on link "13 W2's and Paystubs F E" at bounding box center [264, 306] width 210 height 25
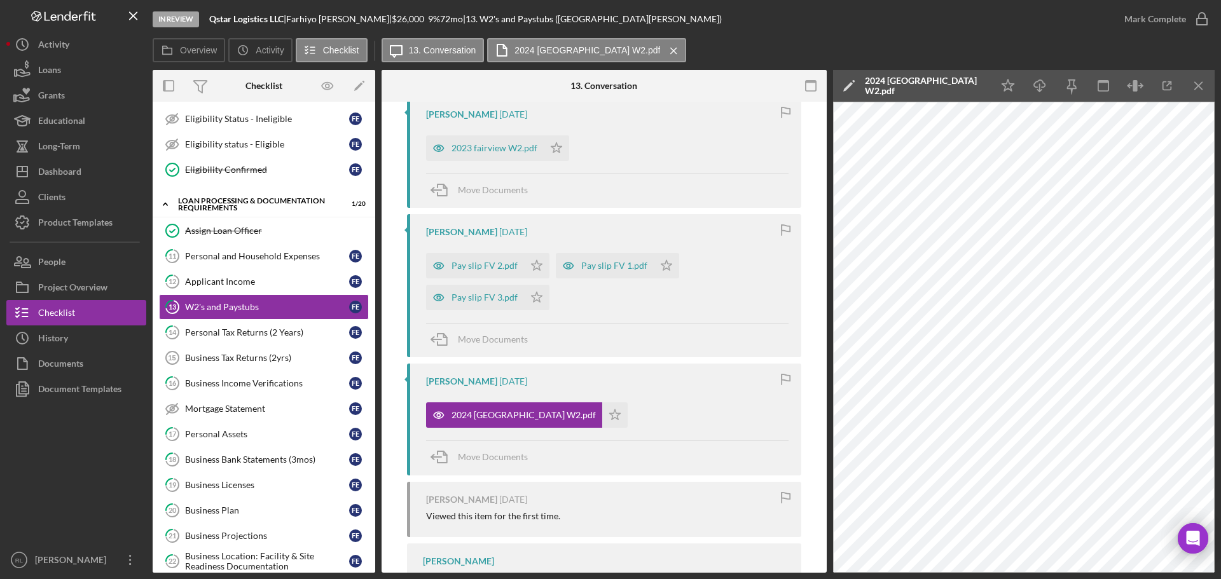
scroll to position [318, 0]
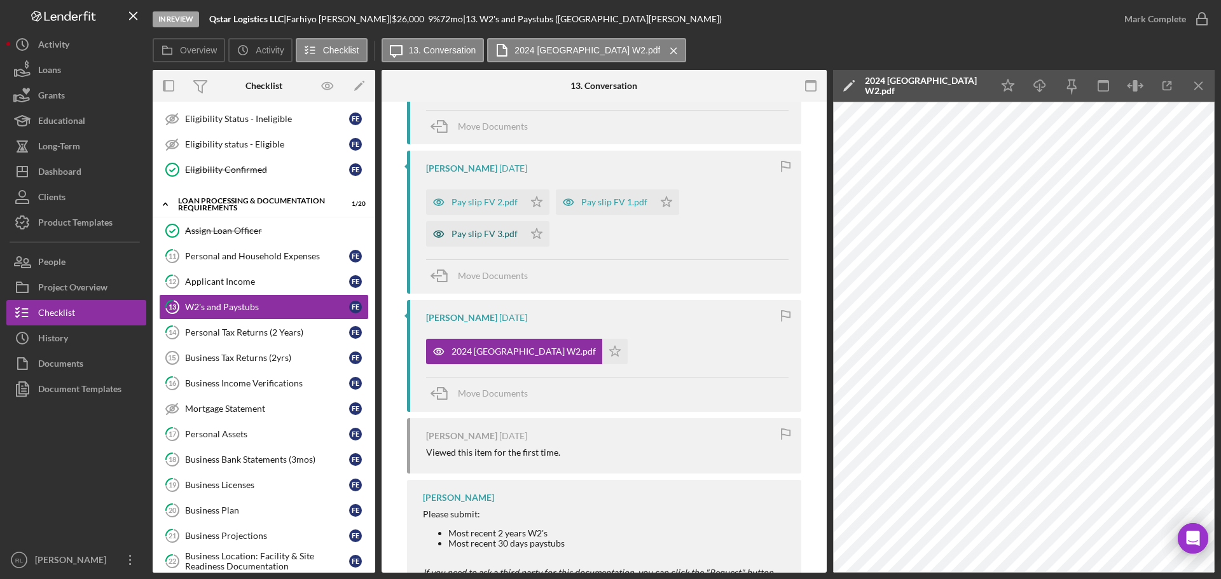
click at [488, 239] on div "Pay slip FV 3.pdf" at bounding box center [485, 234] width 66 height 10
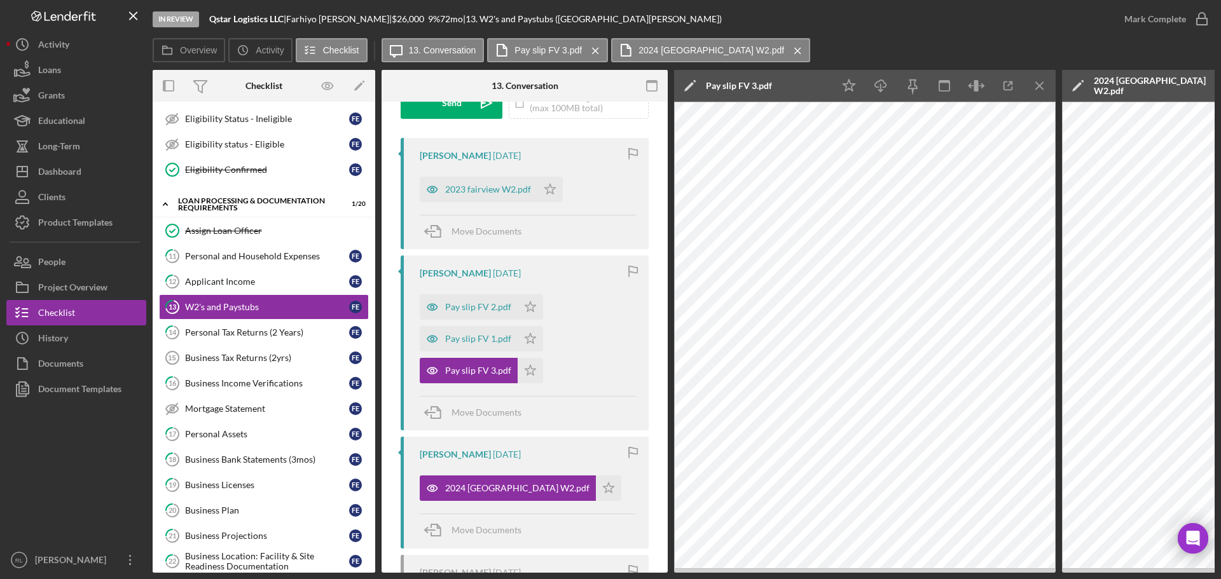
scroll to position [191, 0]
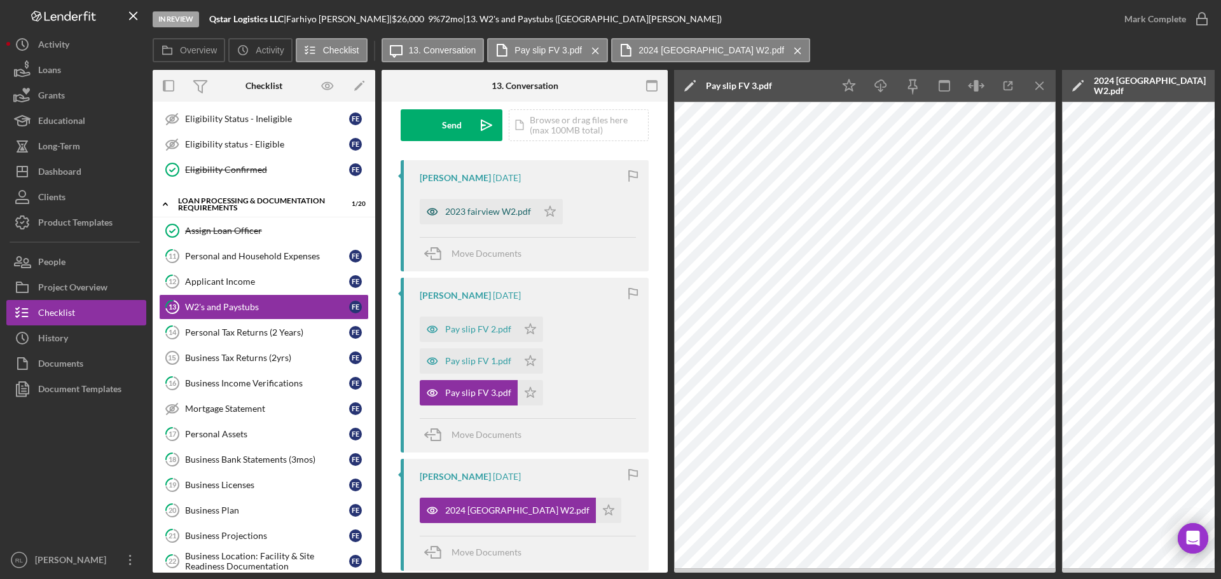
click at [493, 212] on div "2023 fairview W2.pdf" at bounding box center [488, 212] width 86 height 10
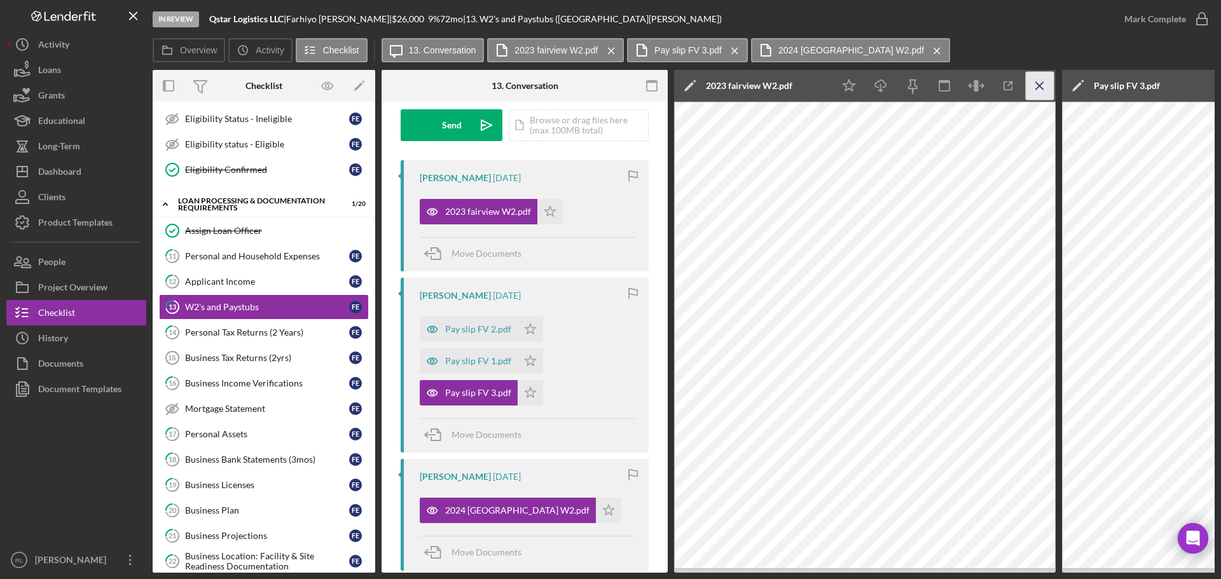
click at [1036, 85] on icon "Icon/Menu Close" at bounding box center [1040, 86] width 29 height 29
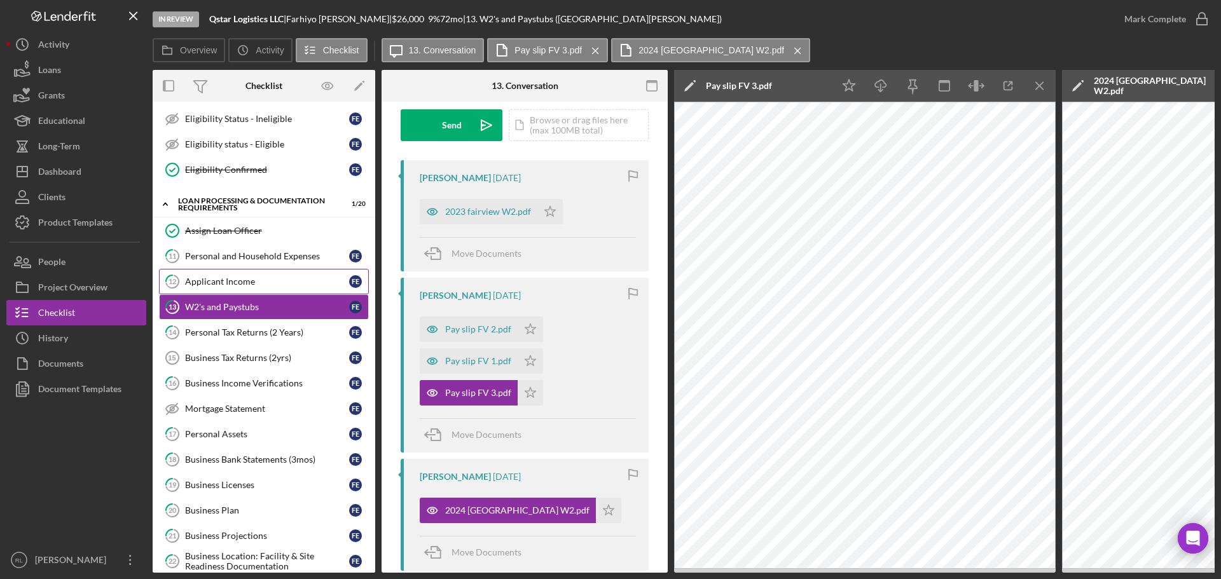
click at [254, 286] on div "Applicant Income" at bounding box center [267, 282] width 164 height 10
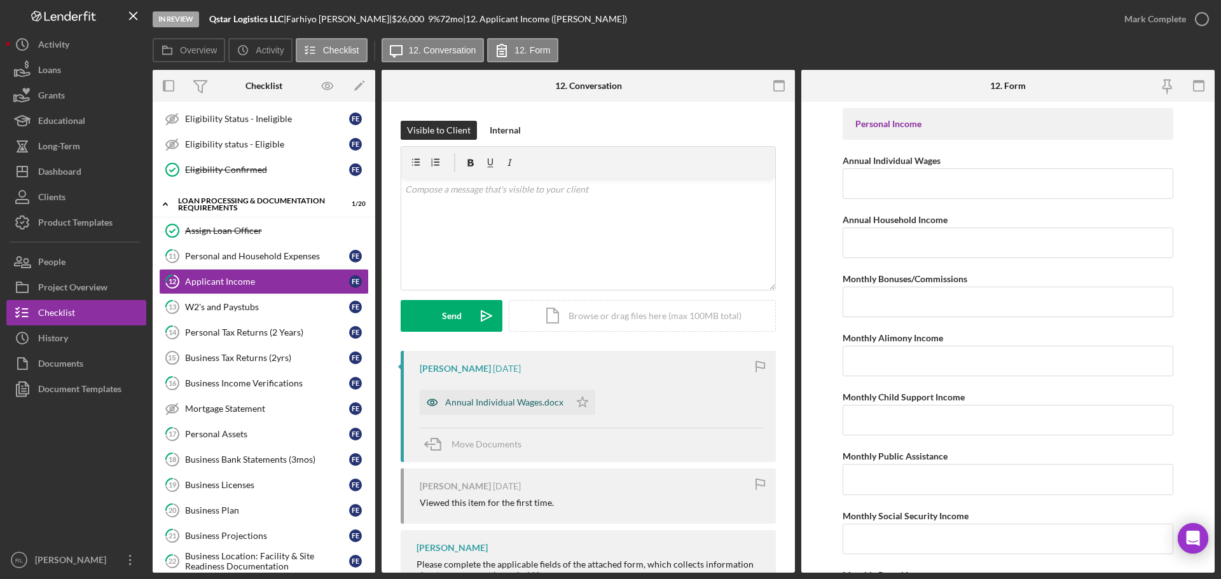
click at [504, 397] on div "Annual Individual Wages.docx" at bounding box center [495, 402] width 150 height 25
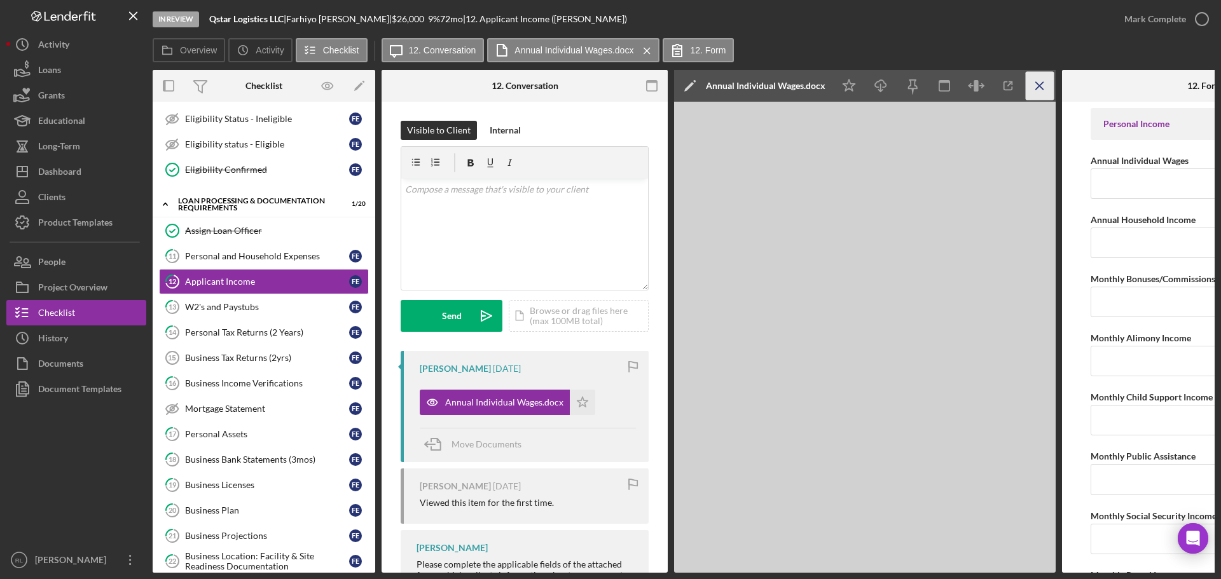
click at [1041, 83] on icon "Icon/Menu Close" at bounding box center [1040, 86] width 29 height 29
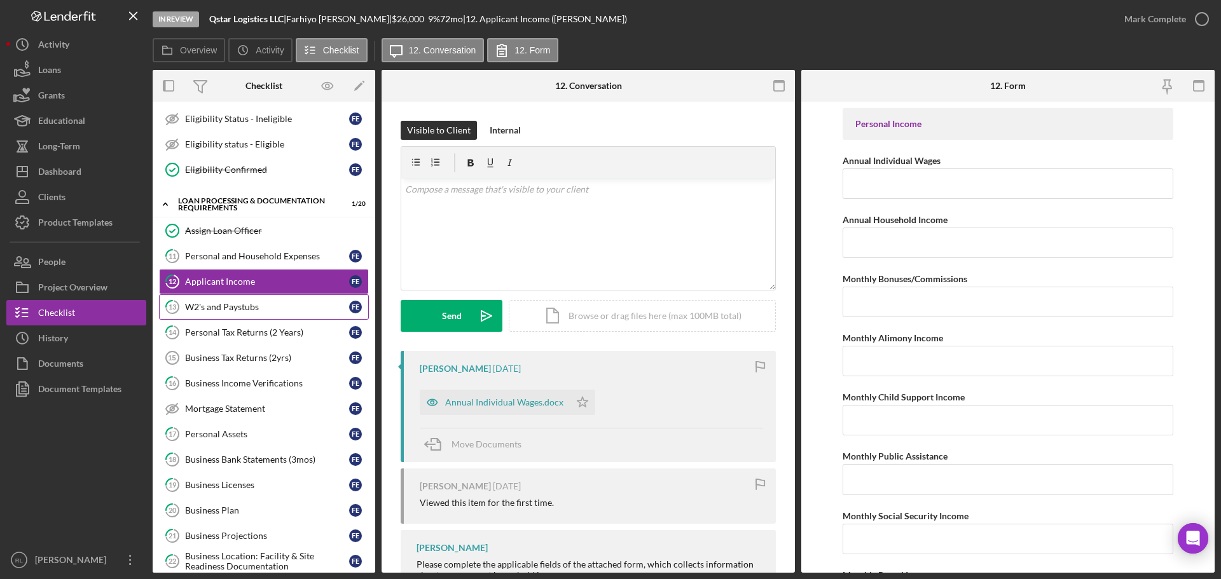
click at [218, 310] on div "W2's and Paystubs" at bounding box center [267, 307] width 164 height 10
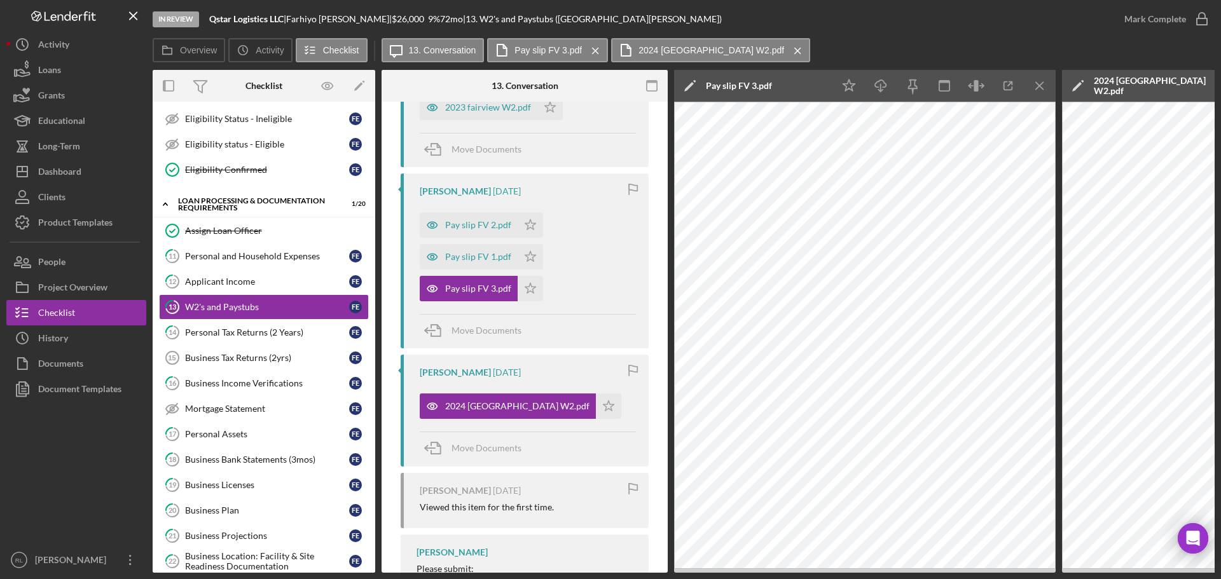
scroll to position [318, 0]
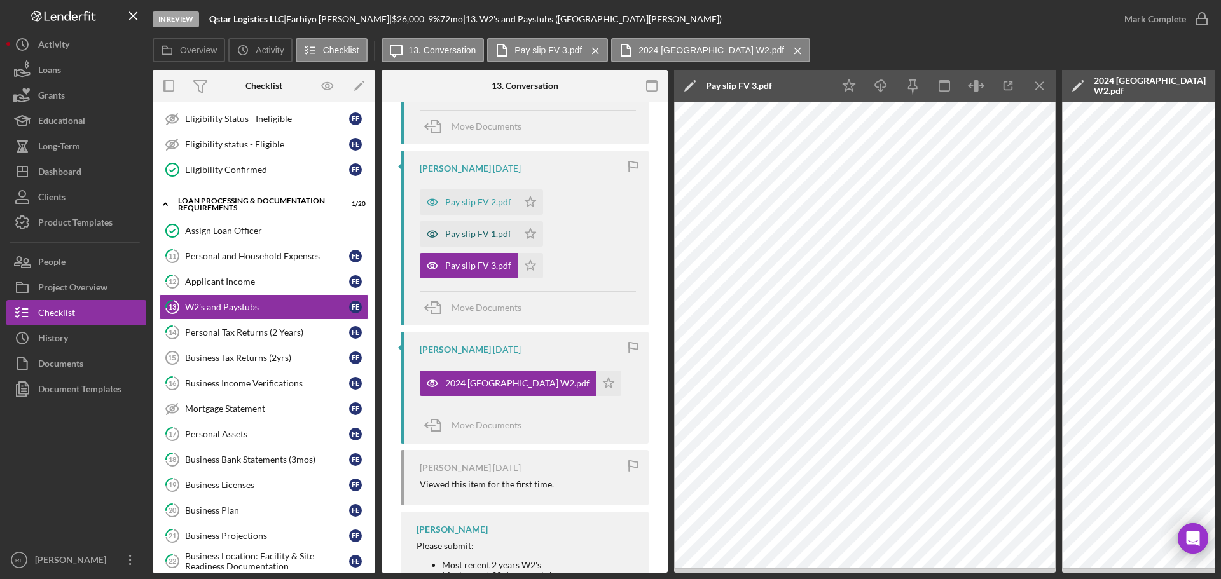
click at [467, 236] on div "Pay slip FV 1.pdf" at bounding box center [478, 234] width 66 height 10
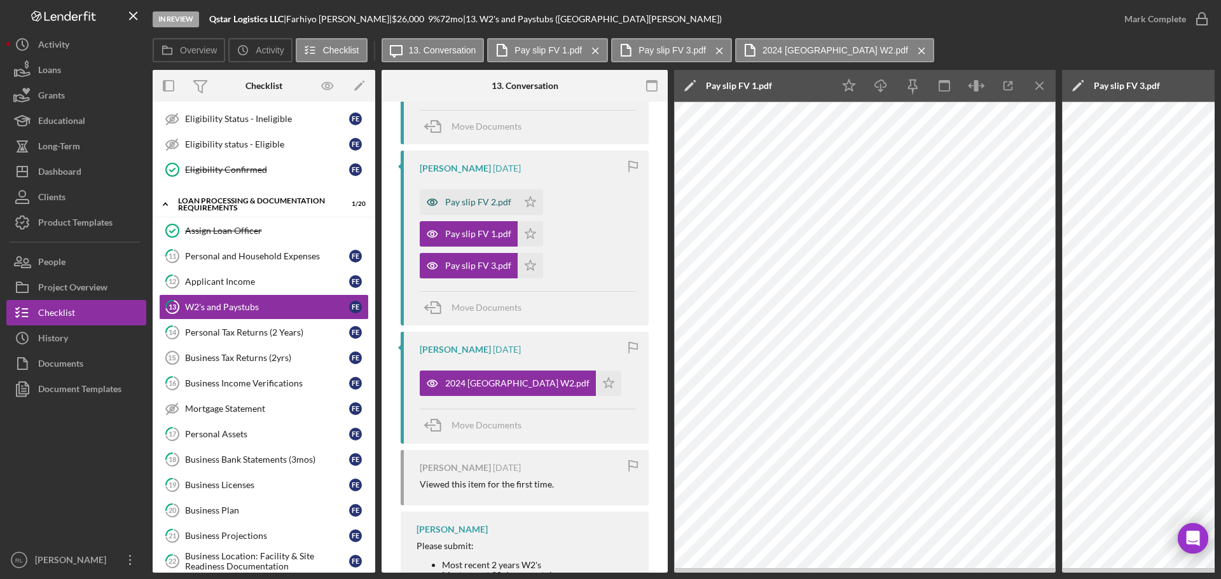
click at [471, 209] on div "Pay slip FV 2.pdf" at bounding box center [469, 202] width 98 height 25
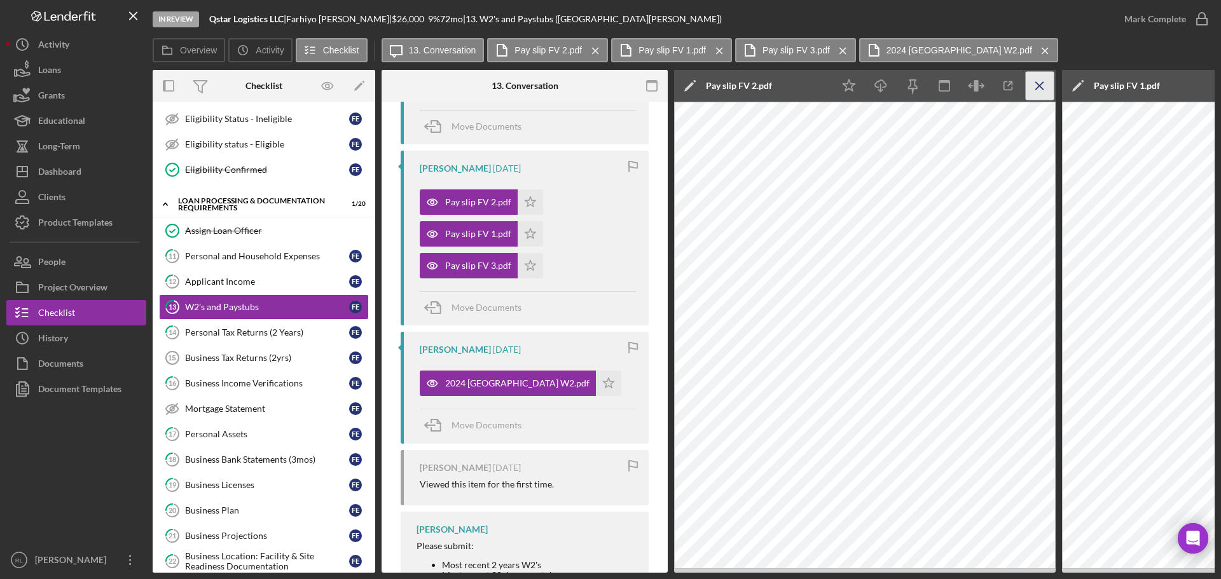
click at [1044, 81] on icon "Icon/Menu Close" at bounding box center [1040, 86] width 29 height 29
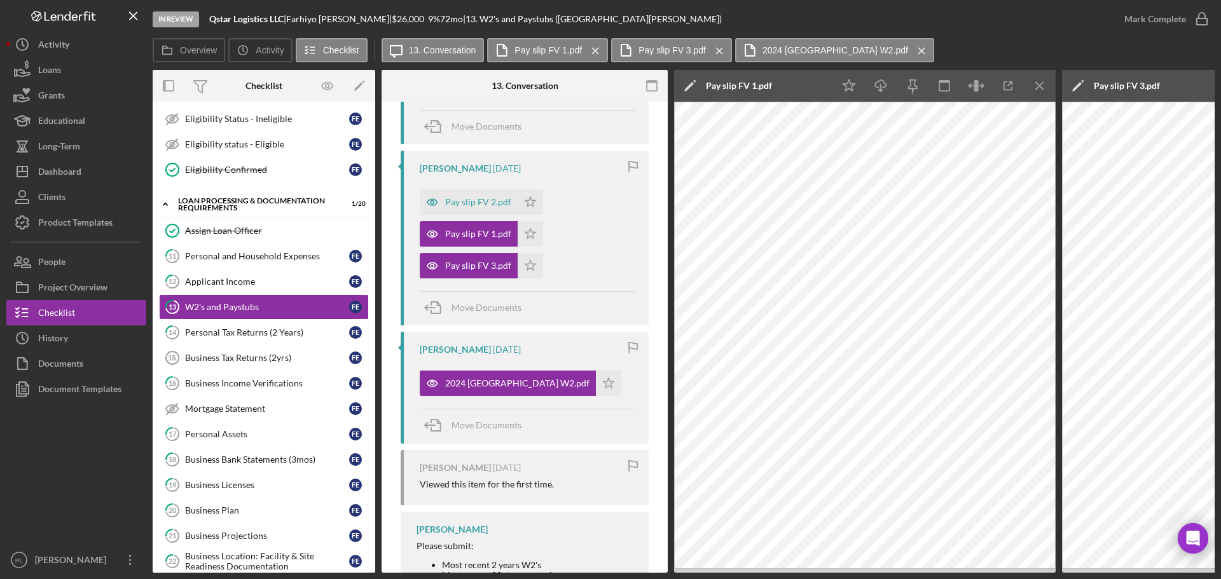
click at [1044, 81] on icon "Icon/Menu Close" at bounding box center [1040, 86] width 29 height 29
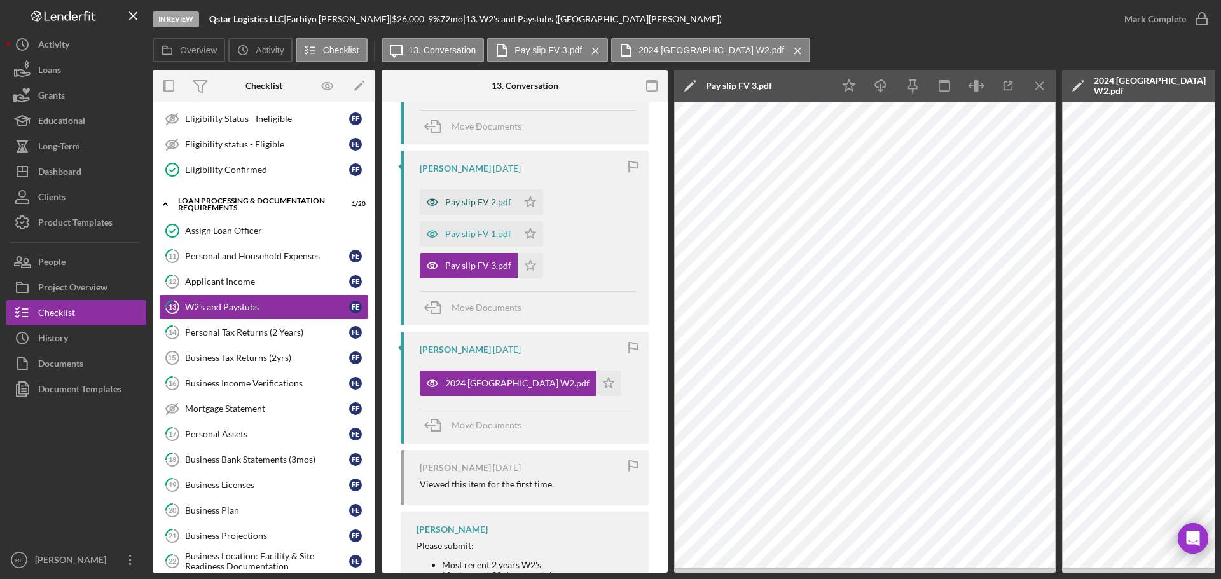
click at [474, 200] on div "Pay slip FV 2.pdf" at bounding box center [478, 202] width 66 height 10
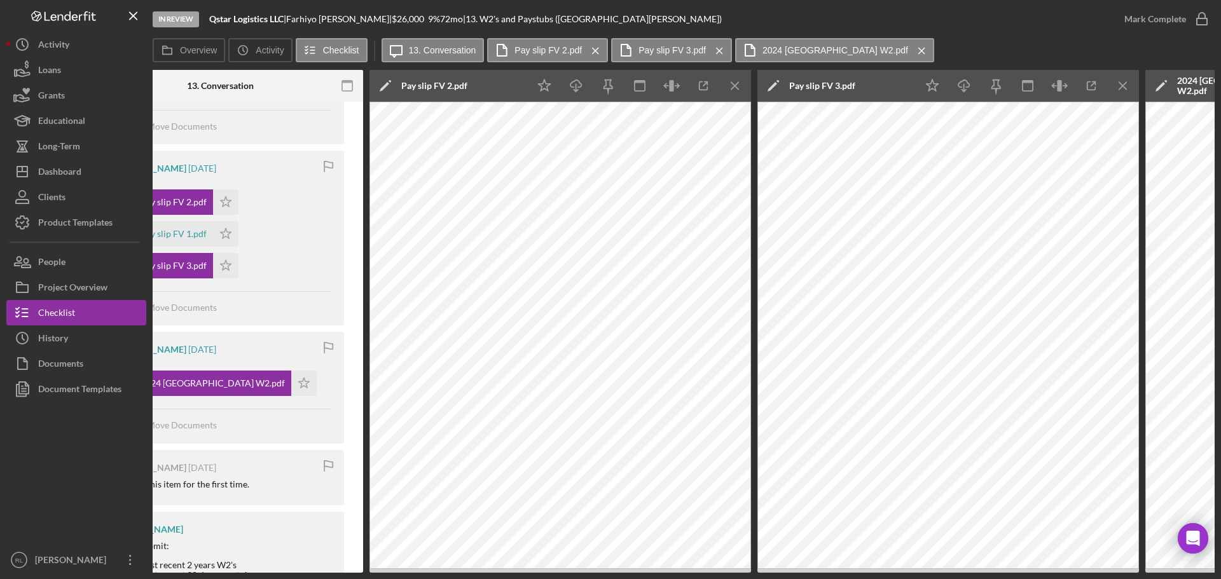
scroll to position [0, 314]
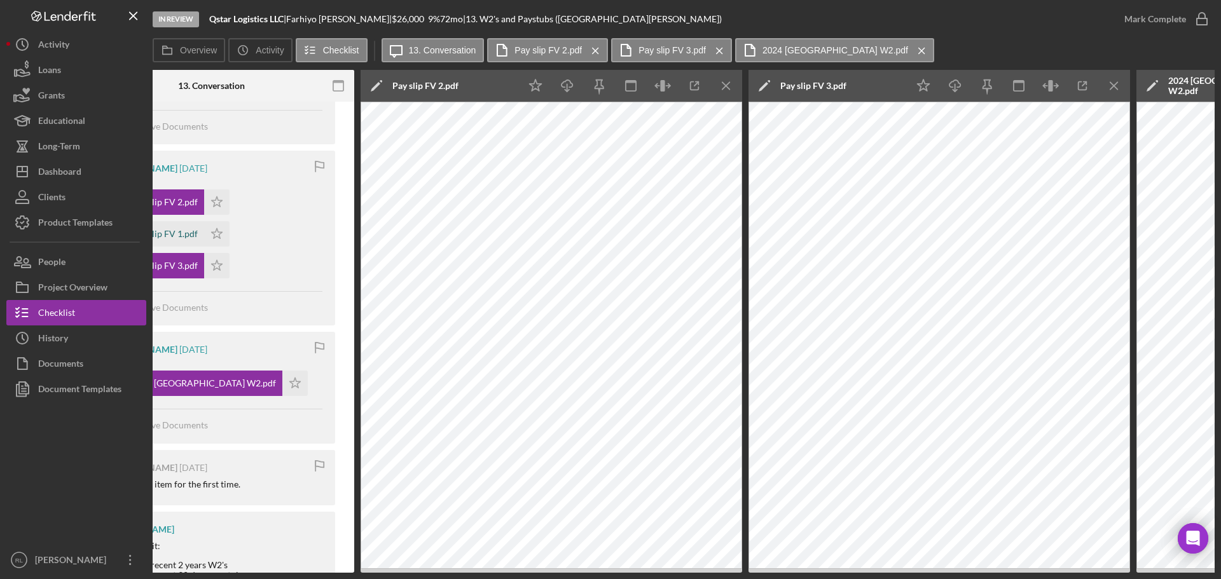
click at [176, 230] on div "Pay slip FV 1.pdf" at bounding box center [165, 234] width 66 height 10
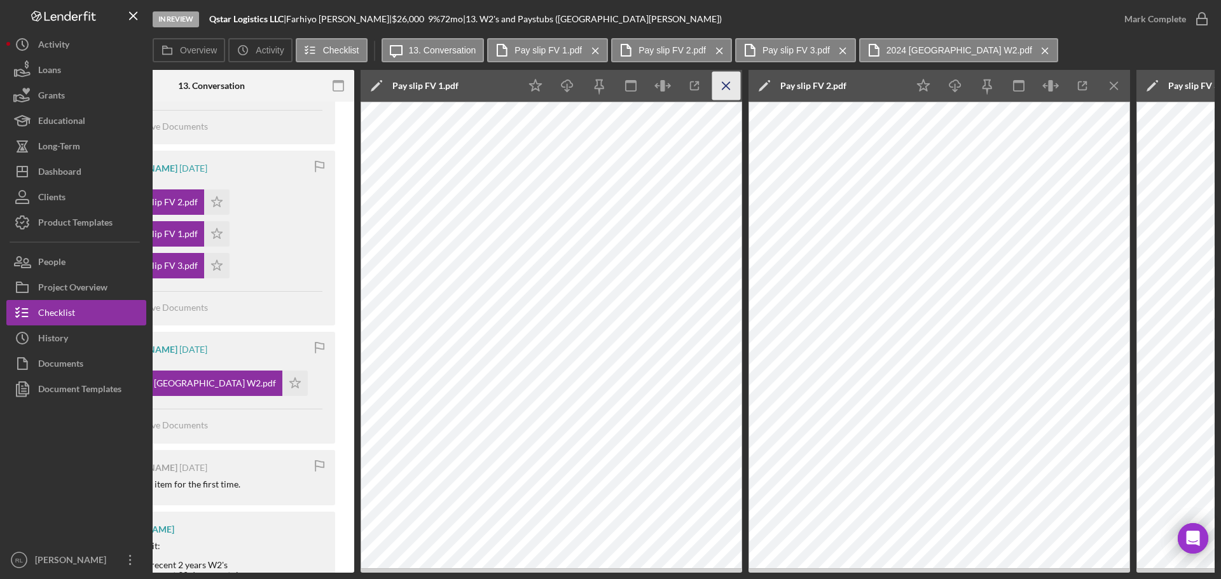
click at [726, 90] on icon "Icon/Menu Close" at bounding box center [726, 86] width 29 height 29
click at [737, 90] on icon "Icon/Menu Close" at bounding box center [726, 86] width 29 height 29
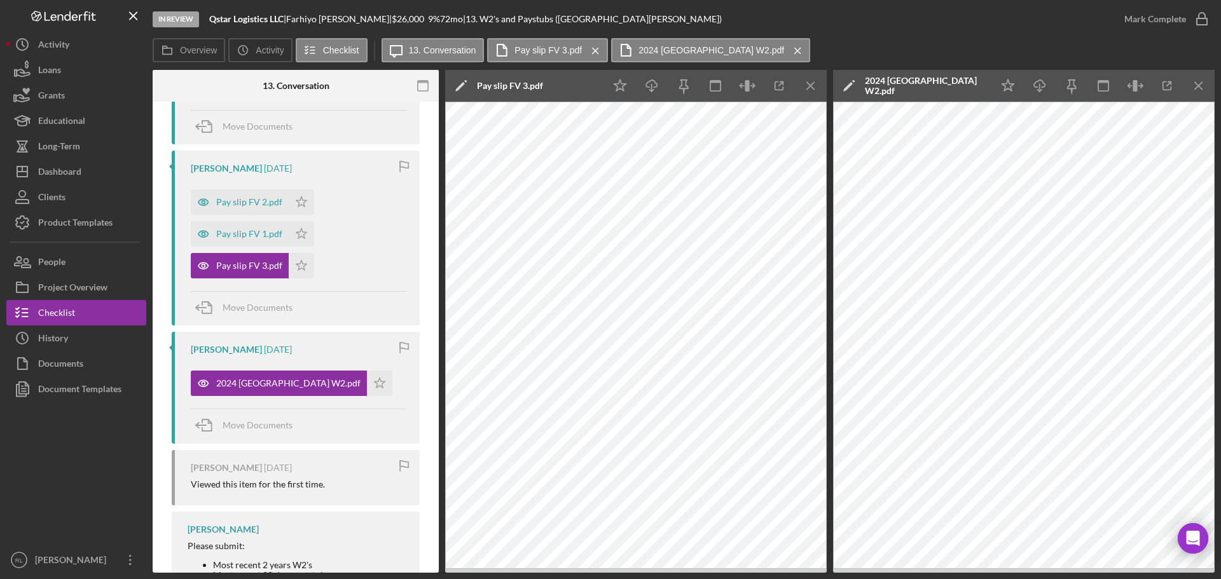
scroll to position [0, 229]
click at [808, 87] on icon "Icon/Menu Close" at bounding box center [811, 86] width 29 height 29
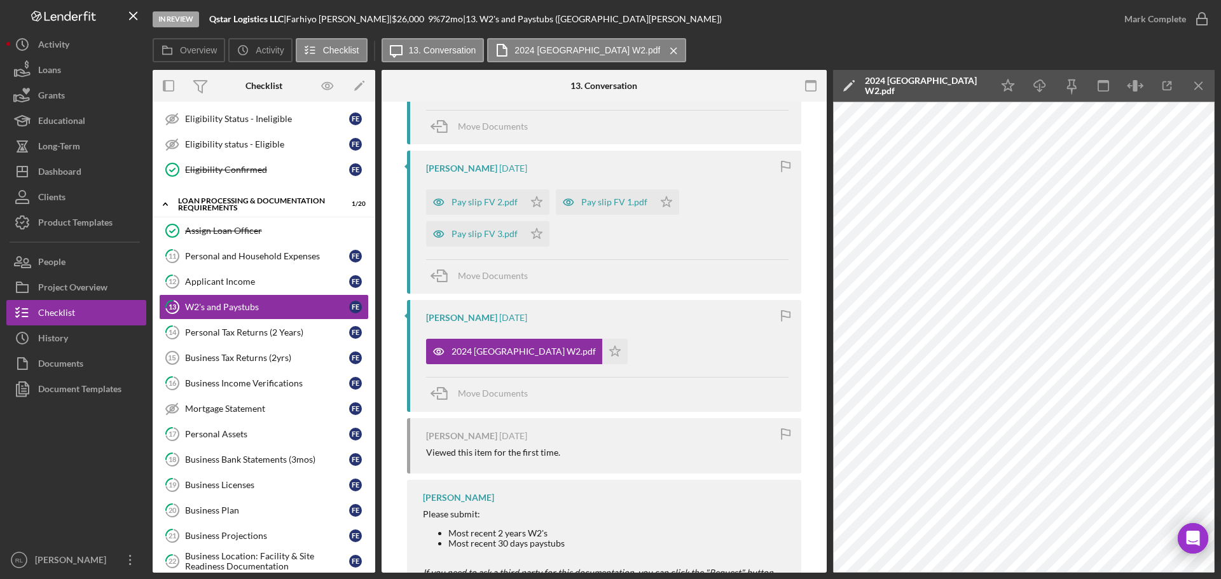
click at [644, 365] on div "Farhiyo Elmi 2 months ago 2024 Fairview W2.pdf Icon/Star Move Documents" at bounding box center [604, 355] width 394 height 111
click at [276, 390] on link "16 Business Income Verifications F E" at bounding box center [264, 383] width 210 height 25
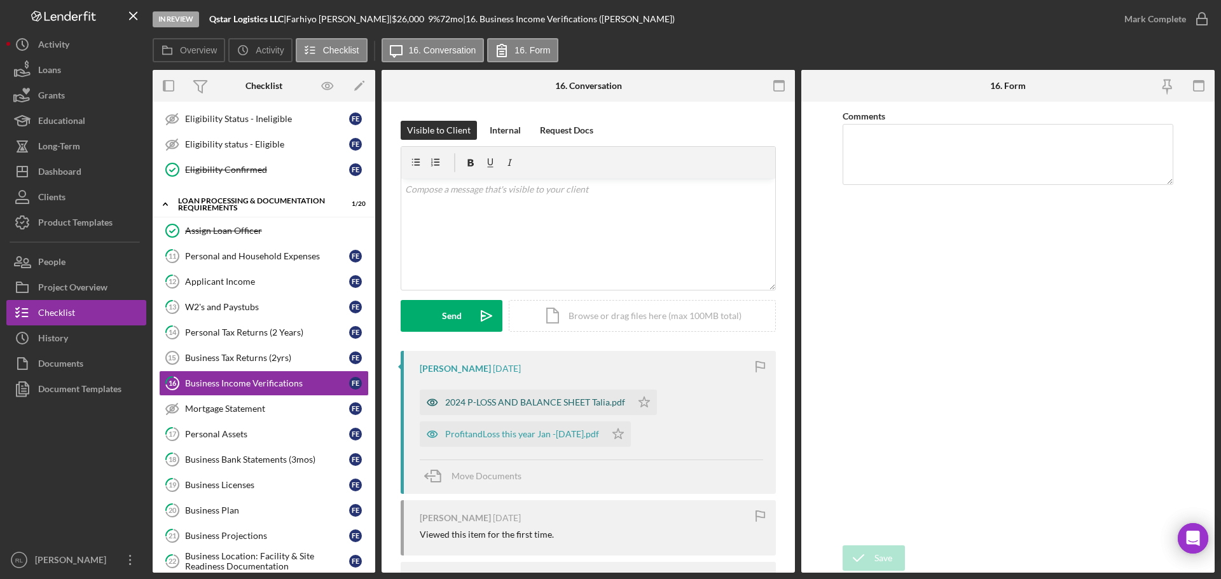
click at [537, 399] on div "2024 P-LOSS AND BALANCE SHEET Talia.pdf" at bounding box center [535, 403] width 180 height 10
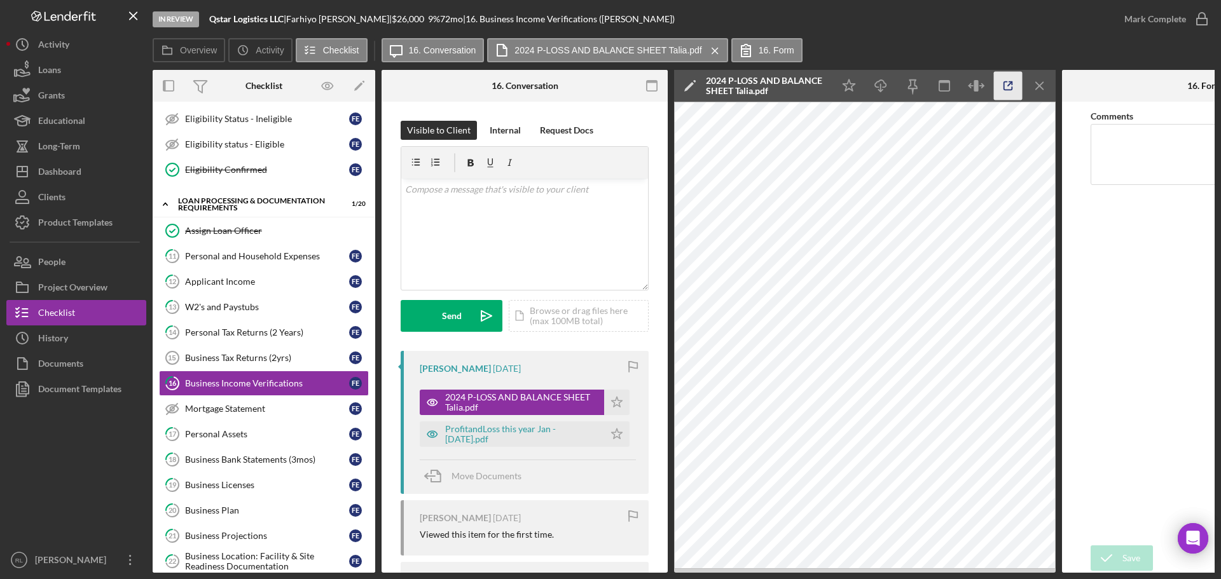
click at [1009, 85] on line "button" at bounding box center [1010, 84] width 4 height 4
click at [498, 442] on div "ProfitandLoss this year Jan -July 22nd 2025.pdf" at bounding box center [521, 434] width 153 height 20
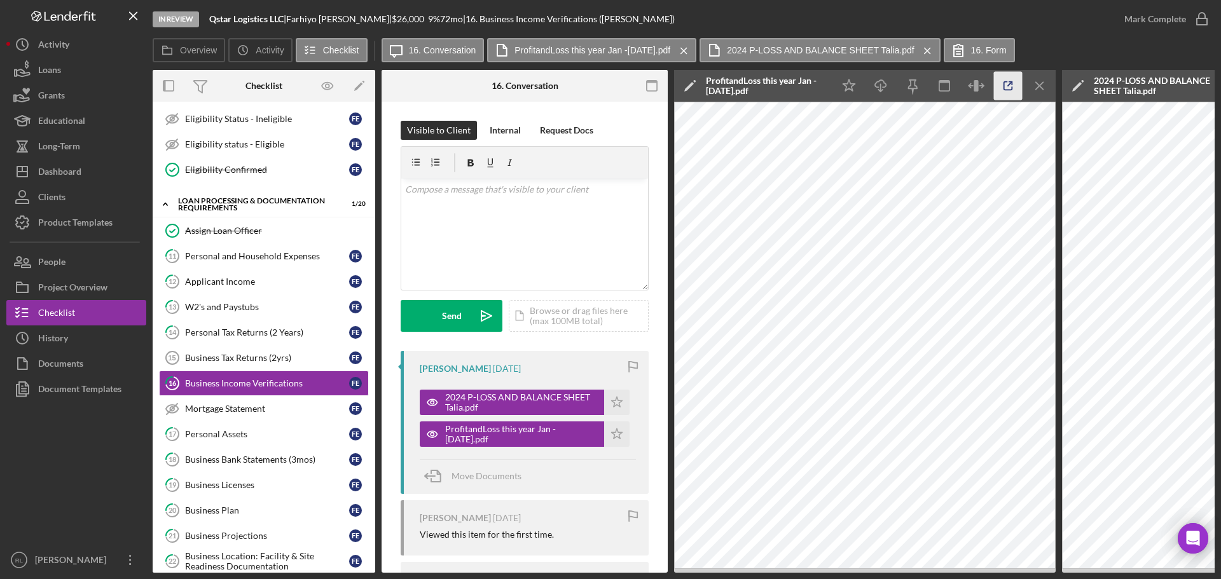
click at [1005, 85] on icon "button" at bounding box center [1008, 86] width 29 height 29
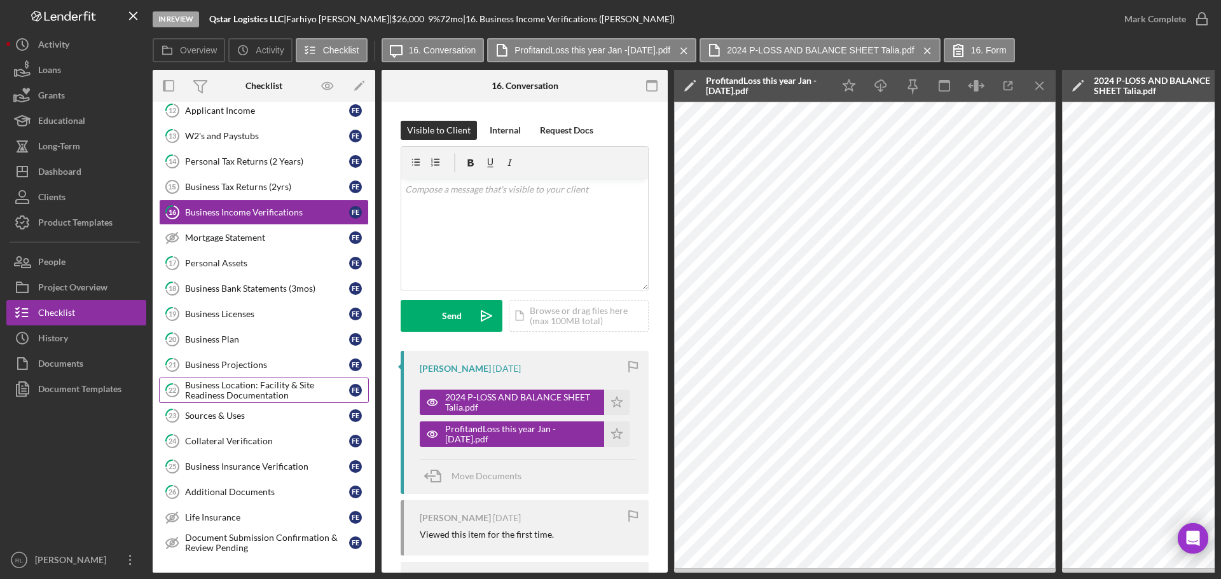
scroll to position [763, 0]
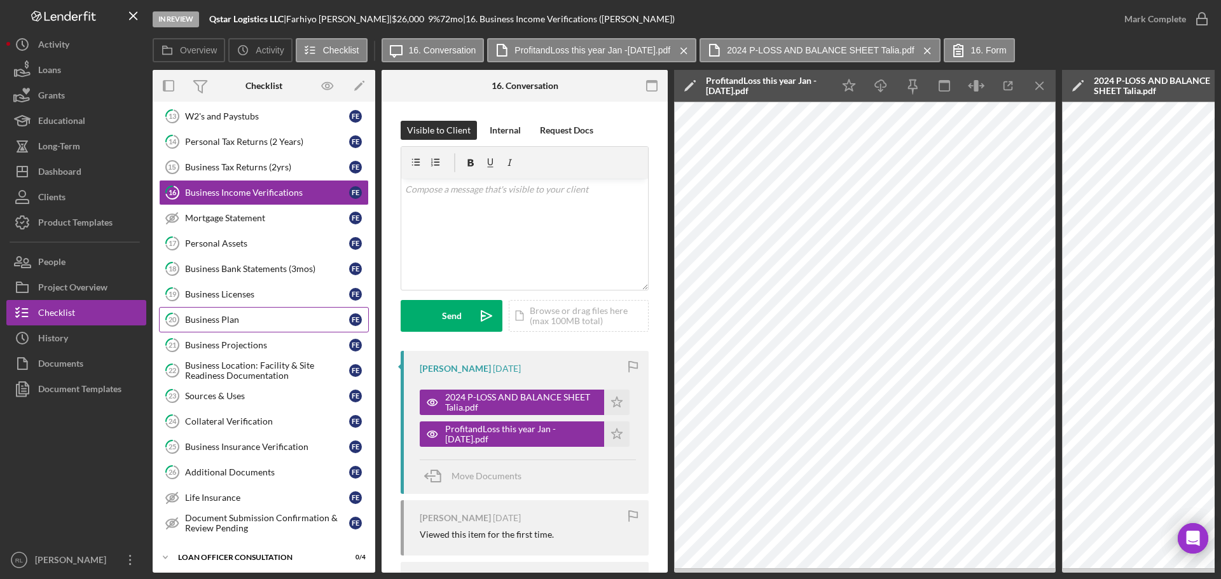
click at [256, 319] on div "Business Plan" at bounding box center [267, 320] width 164 height 10
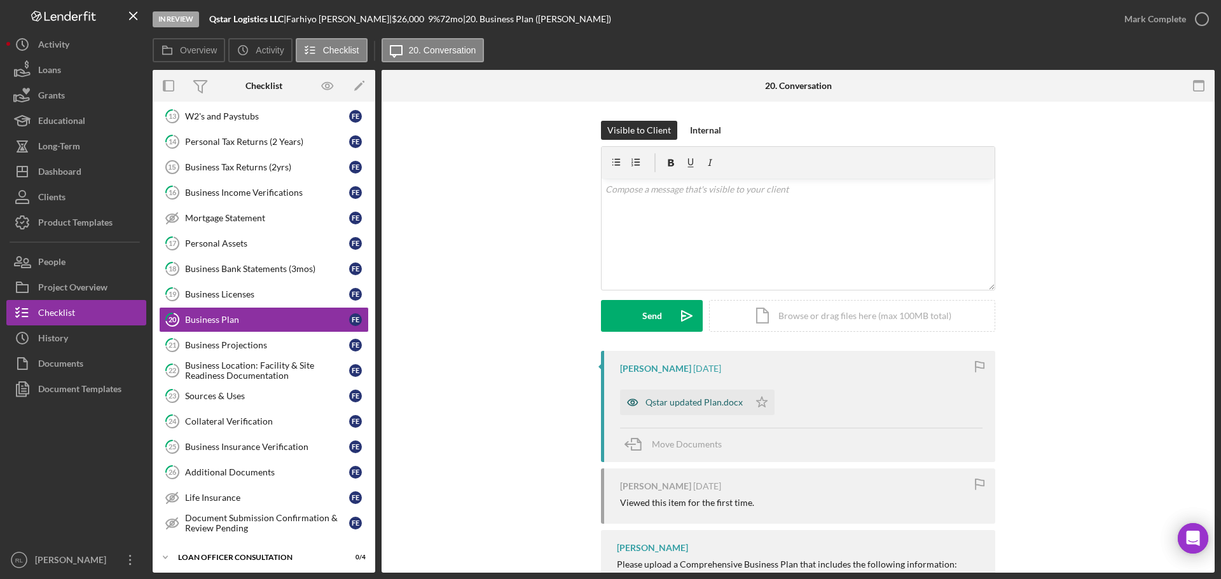
click at [693, 401] on div "Qstar updated Plan.docx" at bounding box center [694, 403] width 97 height 10
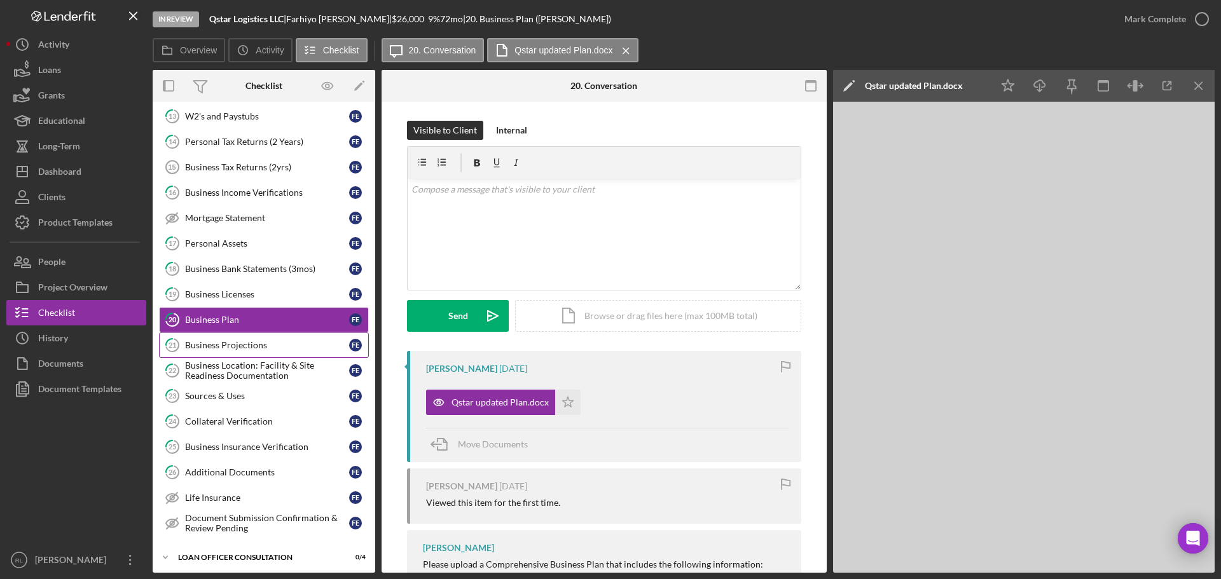
click at [288, 349] on div "Business Projections" at bounding box center [267, 345] width 164 height 10
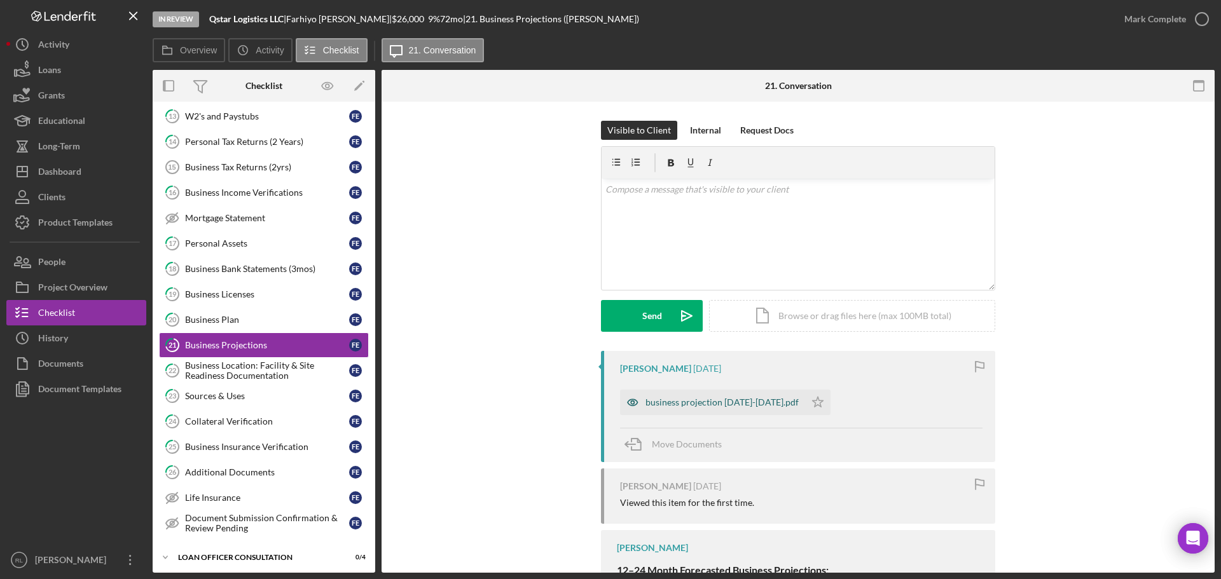
click at [677, 400] on div "business projection [DATE]-[DATE].pdf" at bounding box center [722, 403] width 153 height 10
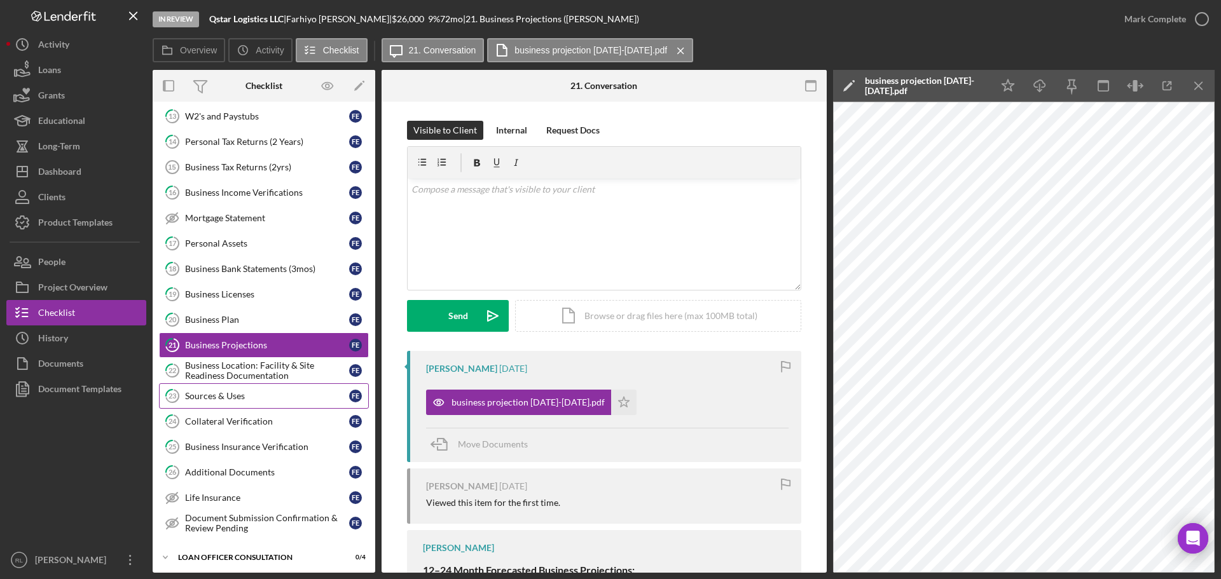
click at [238, 392] on div "Sources & Uses" at bounding box center [267, 396] width 164 height 10
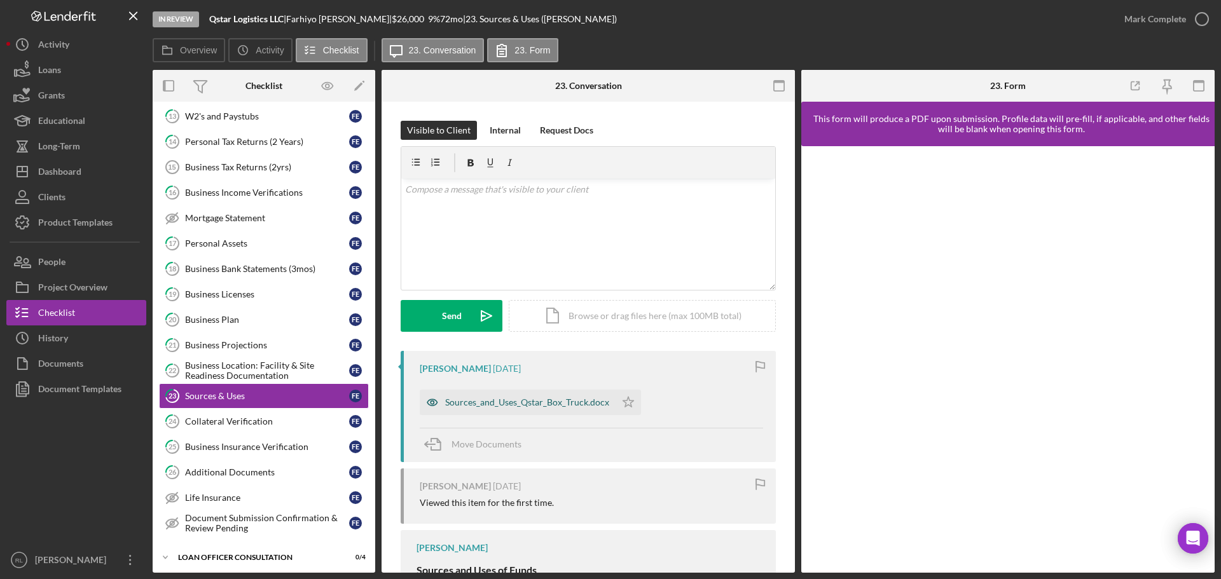
click at [524, 398] on div "Sources_and_Uses_Qstar_Box_Truck.docx" at bounding box center [527, 403] width 164 height 10
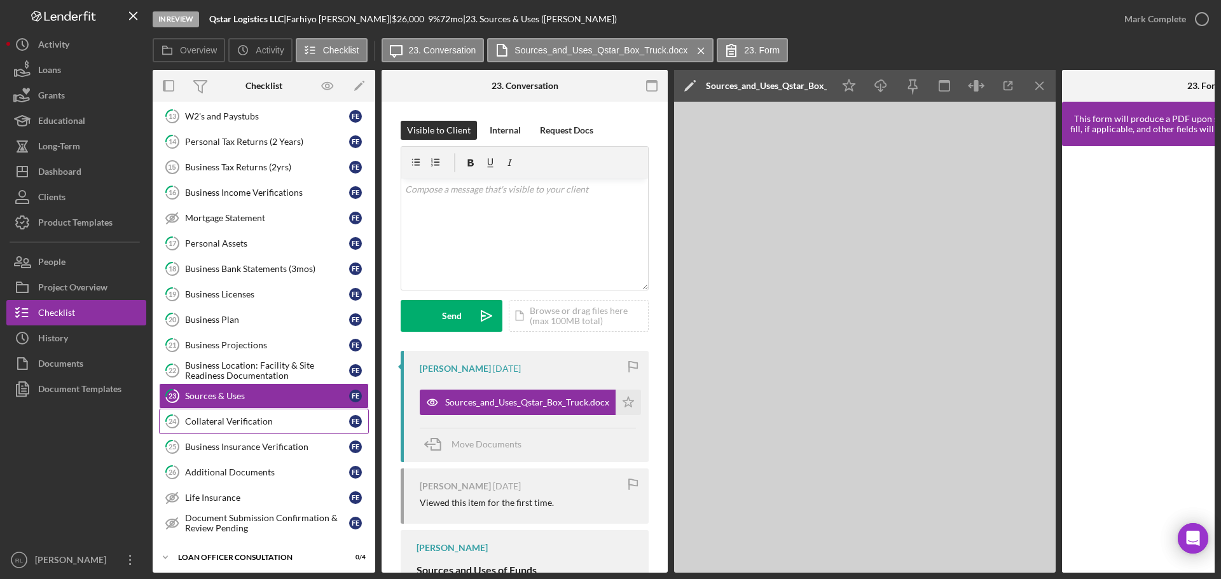
click at [246, 426] on div "Collateral Verification" at bounding box center [267, 422] width 164 height 10
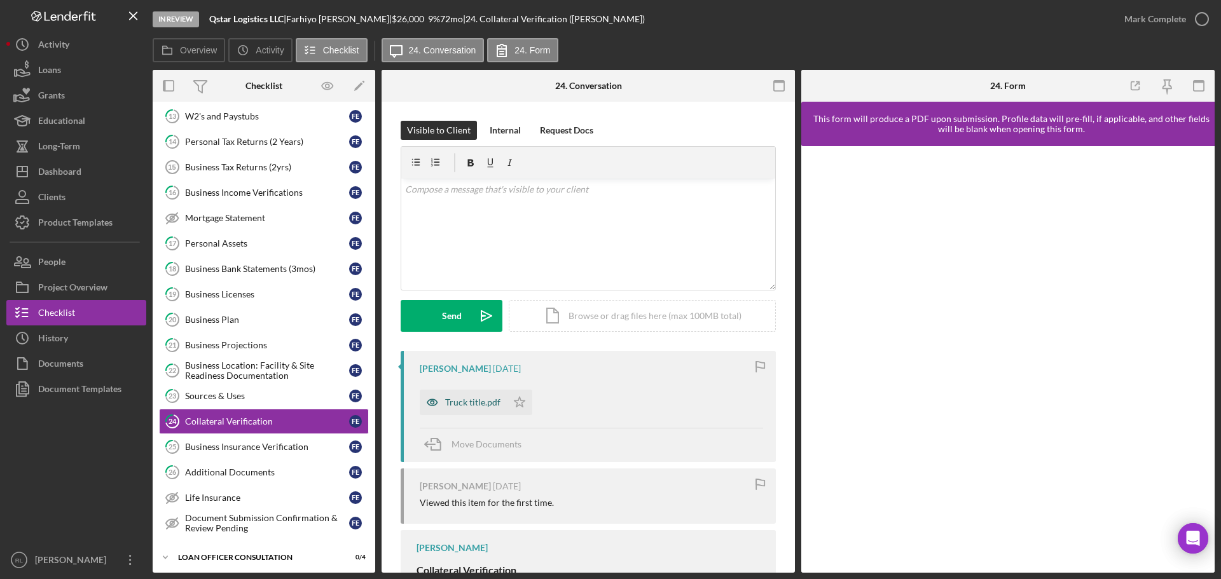
click at [455, 406] on div "Truck title.pdf" at bounding box center [472, 403] width 55 height 10
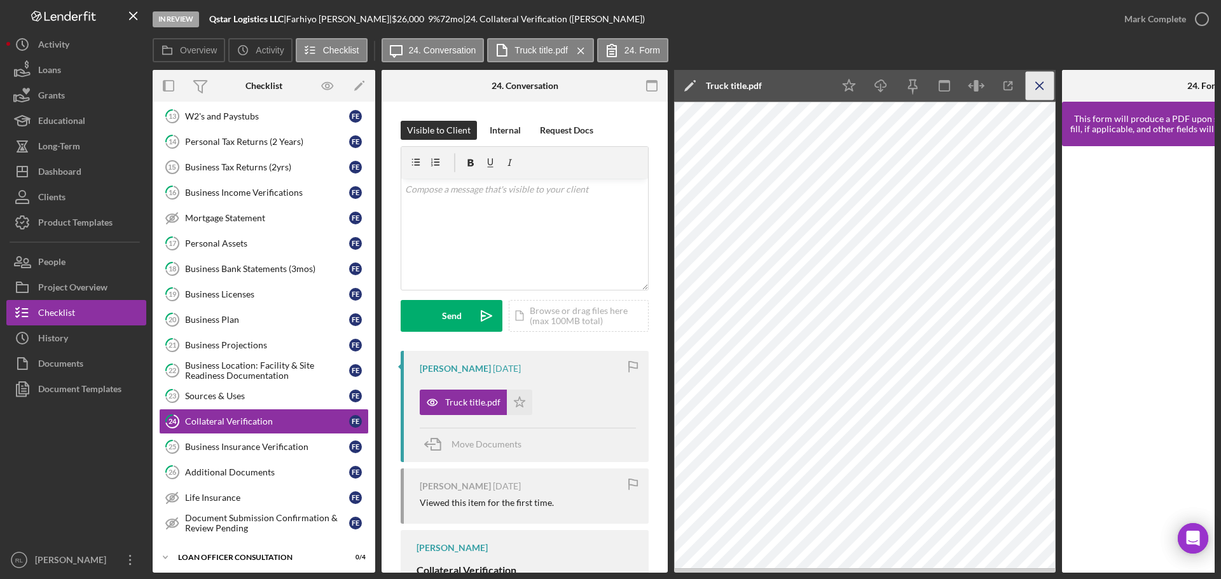
click at [1042, 85] on icon "Icon/Menu Close" at bounding box center [1040, 86] width 29 height 29
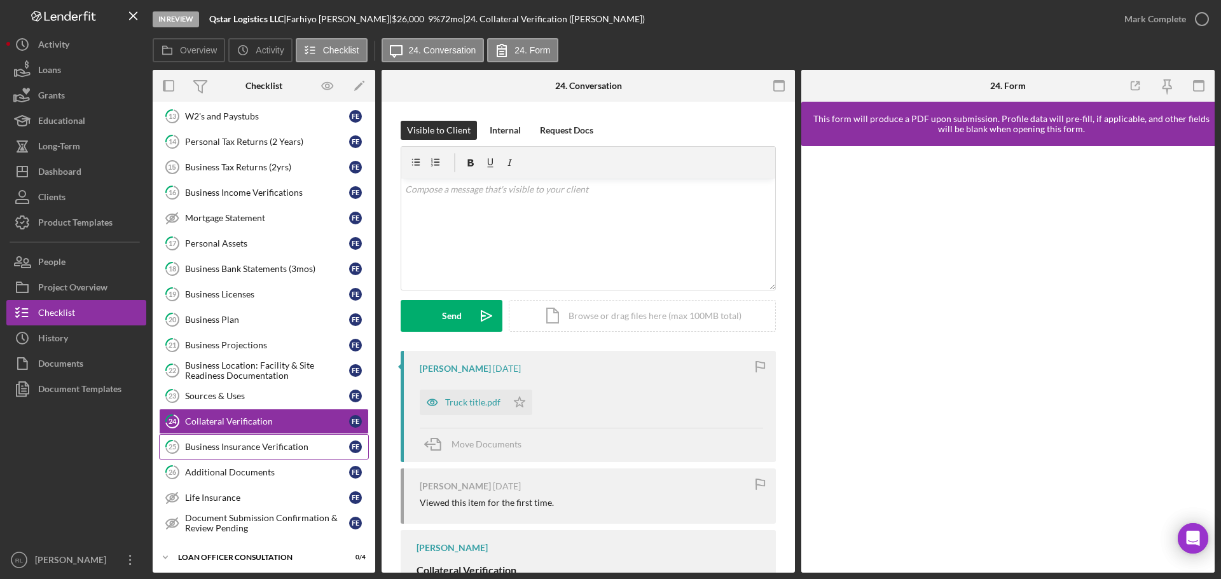
click at [254, 455] on link "25 Business Insurance Verification F E" at bounding box center [264, 446] width 210 height 25
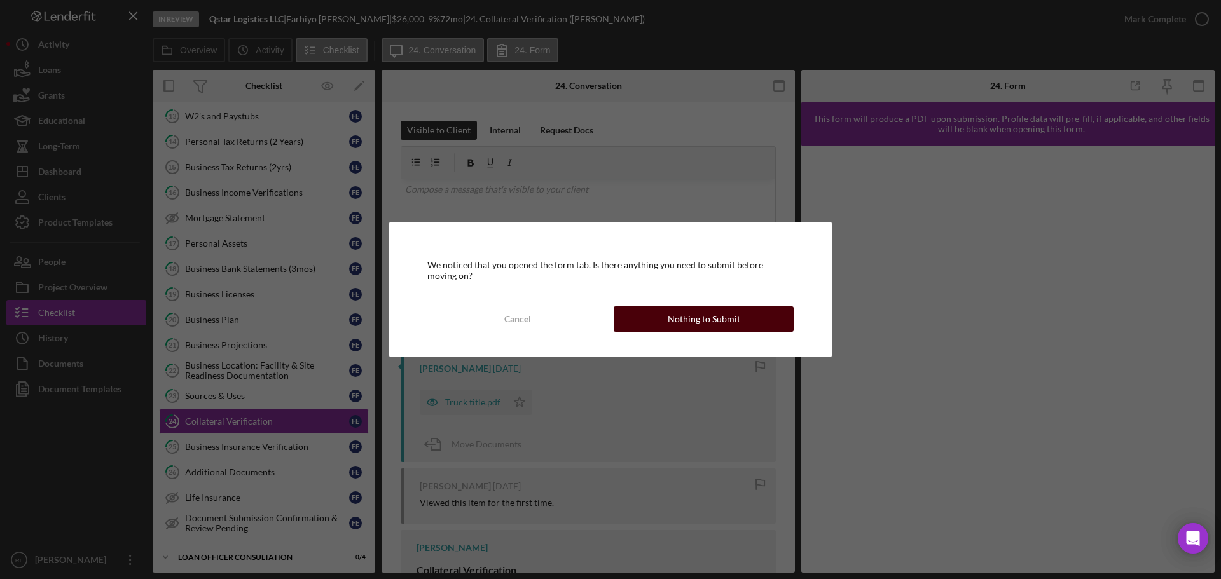
drag, startPoint x: 728, startPoint y: 334, endPoint x: 738, endPoint y: 323, distance: 14.8
click at [730, 332] on div "We noticed that you opened the form tab. Is there anything you need to submit b…" at bounding box center [610, 289] width 443 height 135
click at [738, 323] on button "Nothing to Submit" at bounding box center [704, 319] width 180 height 25
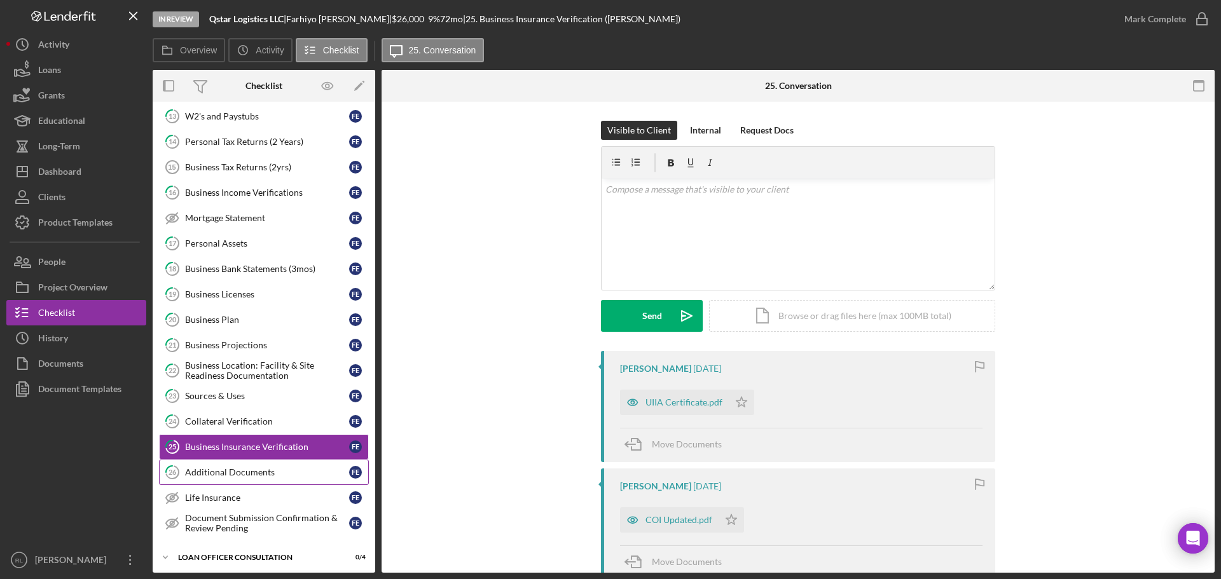
click at [260, 469] on div "Additional Documents" at bounding box center [267, 472] width 164 height 10
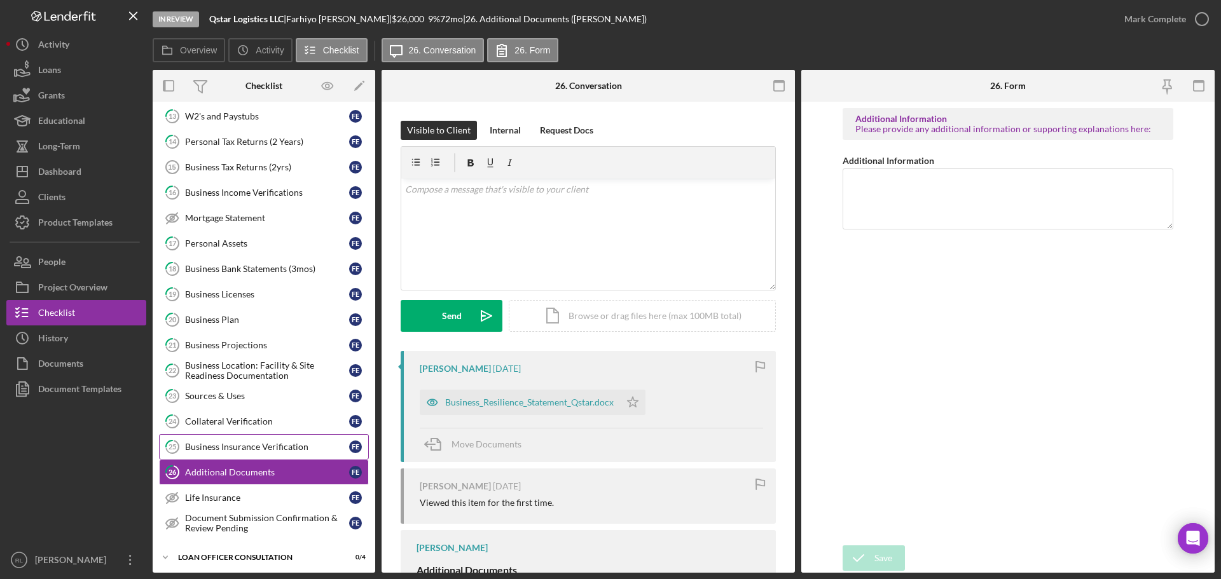
click at [274, 448] on div "Business Insurance Verification" at bounding box center [267, 447] width 164 height 10
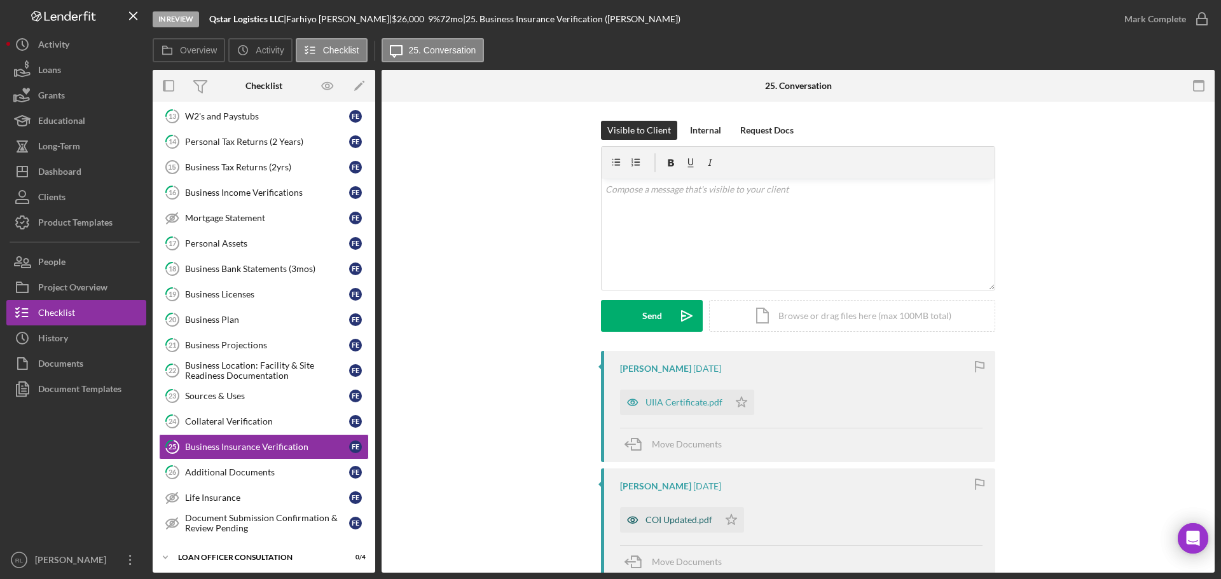
click at [654, 513] on div "COI Updated.pdf" at bounding box center [669, 520] width 99 height 25
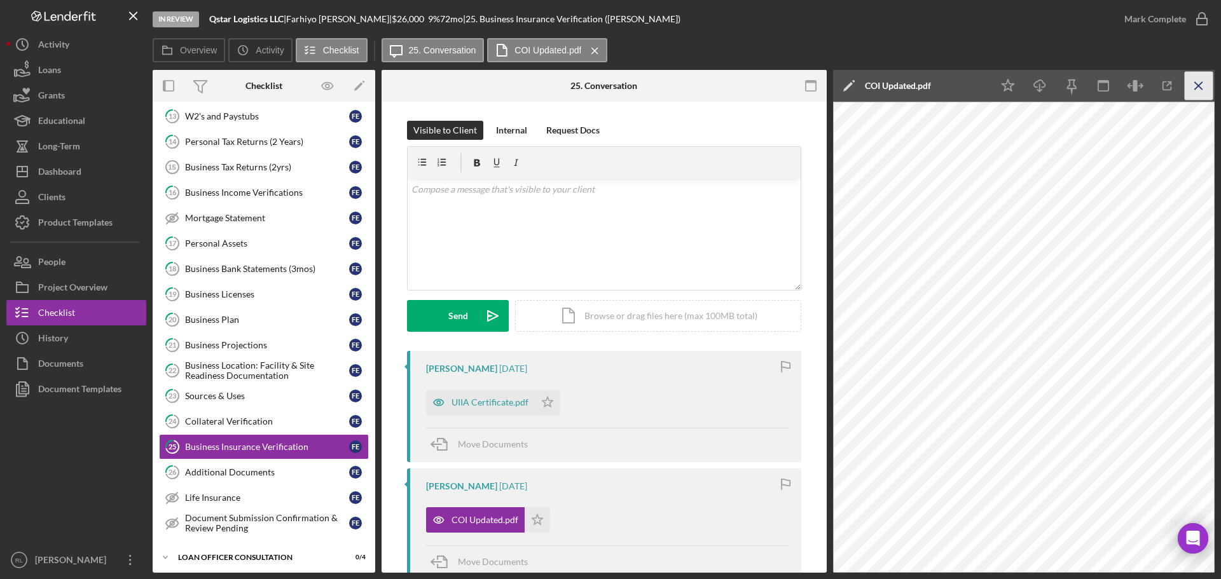
click at [1204, 87] on icon "Icon/Menu Close" at bounding box center [1199, 86] width 29 height 29
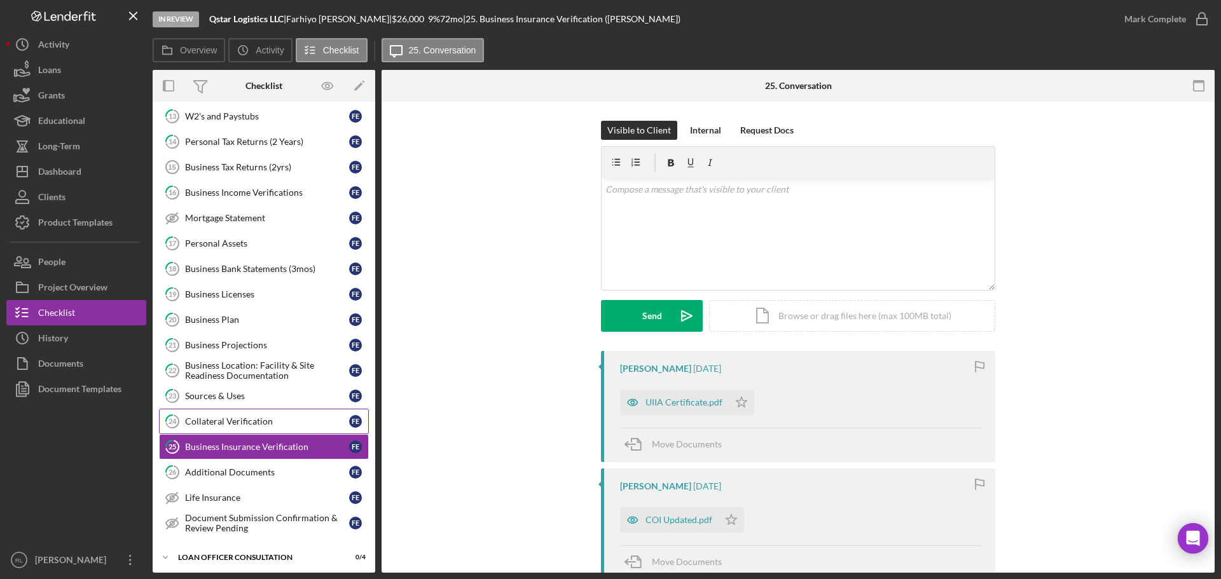
click at [275, 413] on link "24 Collateral Verification F E" at bounding box center [264, 421] width 210 height 25
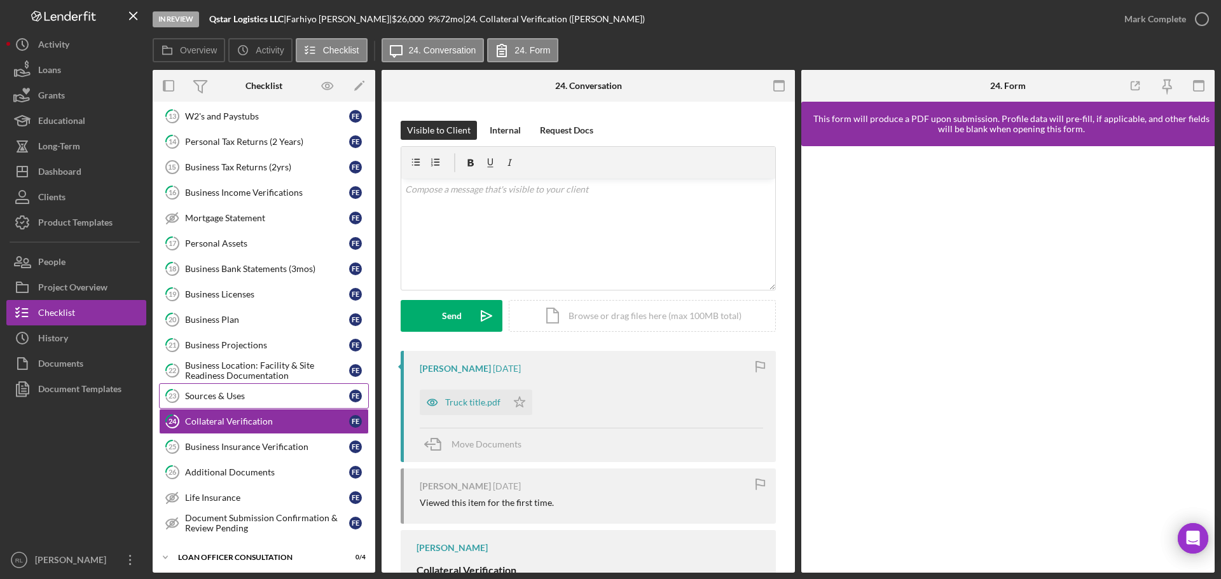
click at [252, 398] on div "Sources & Uses" at bounding box center [267, 396] width 164 height 10
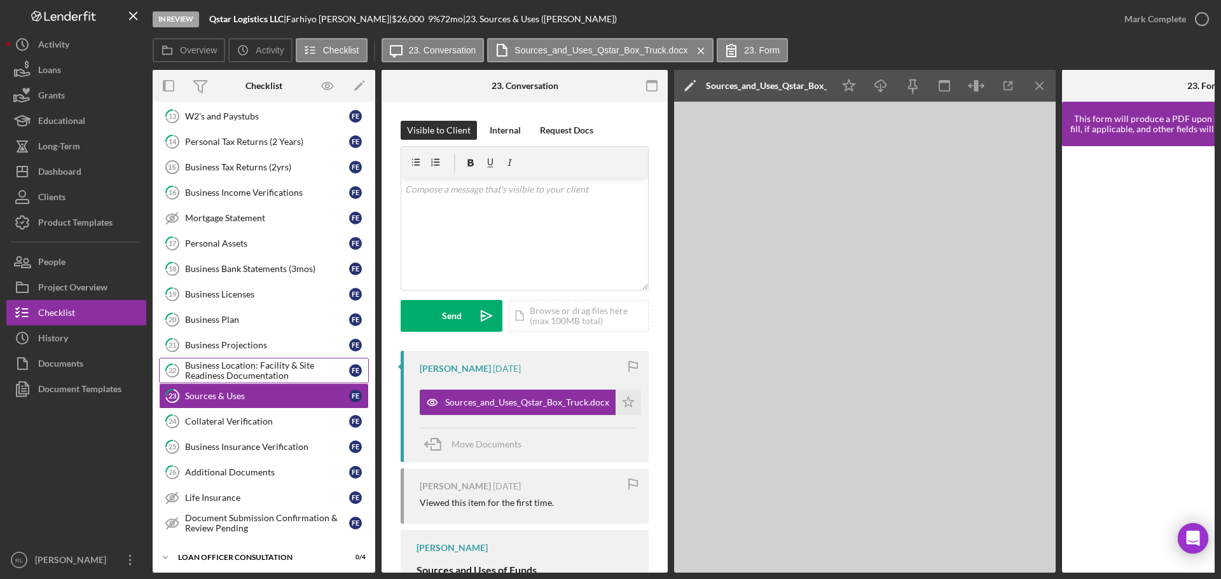
click at [244, 366] on div "Business Location: Facility & Site Readiness Documentation" at bounding box center [267, 371] width 164 height 20
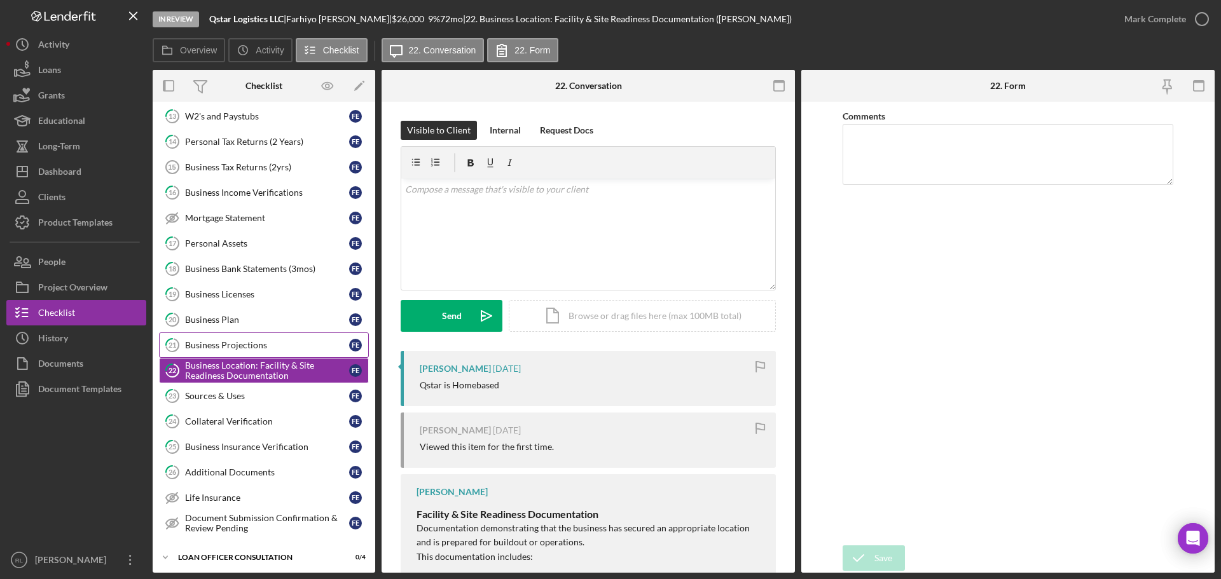
click at [248, 335] on link "21 Business Projections F E" at bounding box center [264, 345] width 210 height 25
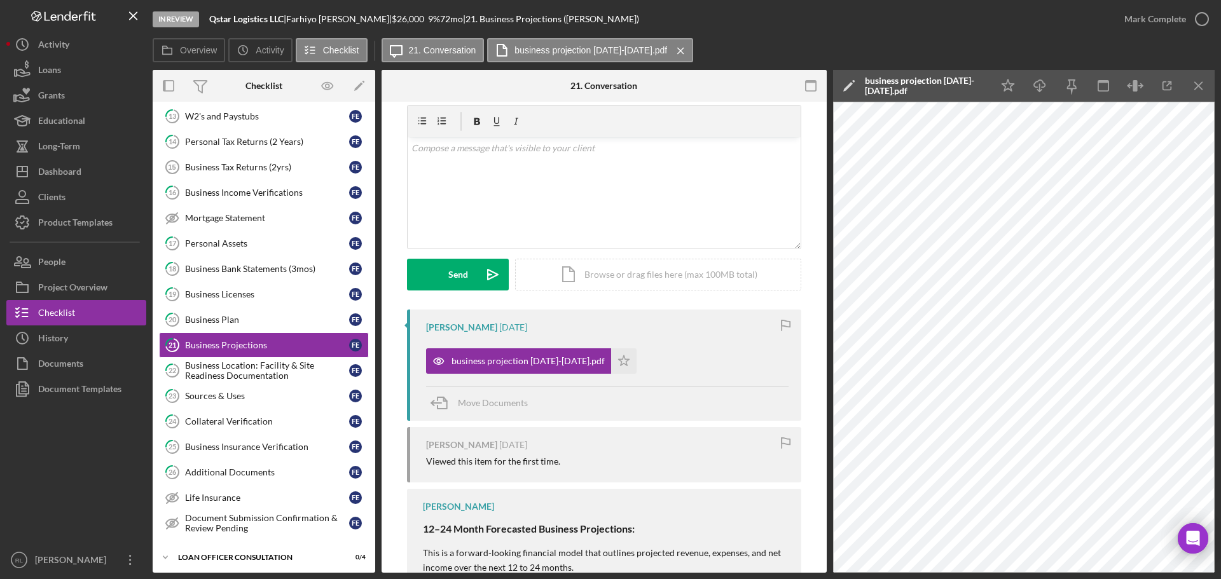
scroll to position [64, 0]
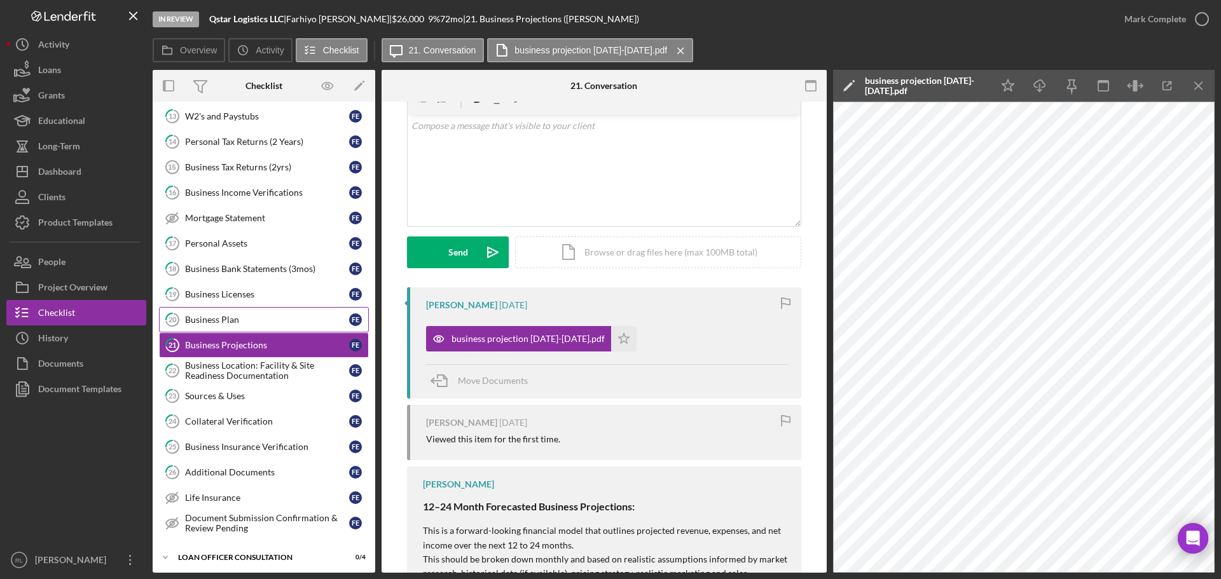
click at [246, 317] on div "Business Plan" at bounding box center [267, 320] width 164 height 10
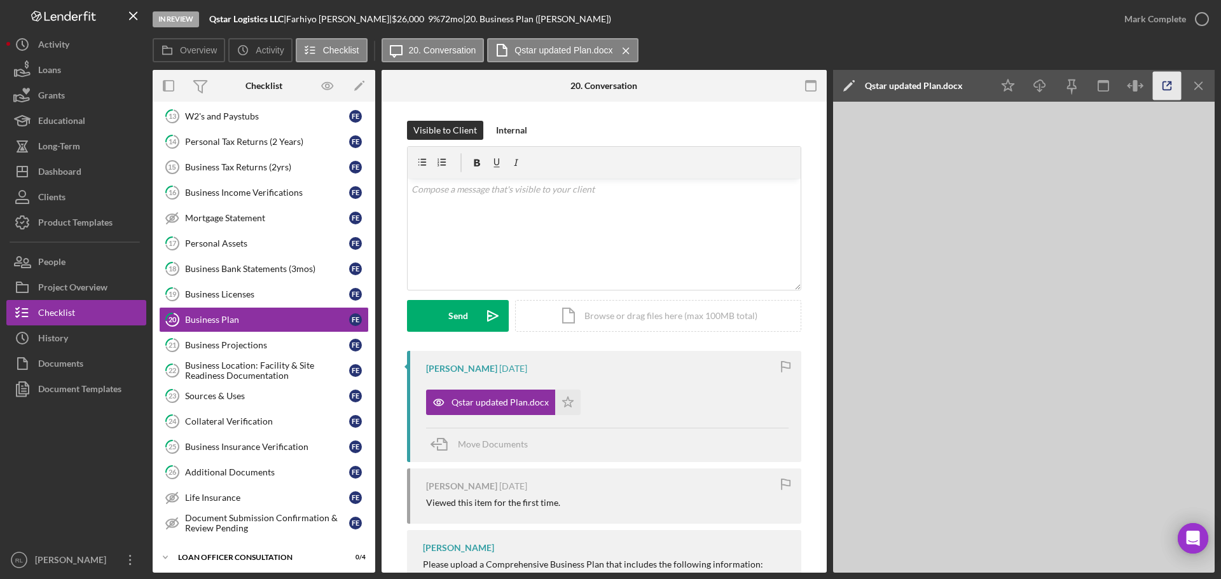
click at [1160, 93] on icon "button" at bounding box center [1167, 86] width 29 height 29
click at [246, 343] on div "Business Projections" at bounding box center [267, 345] width 164 height 10
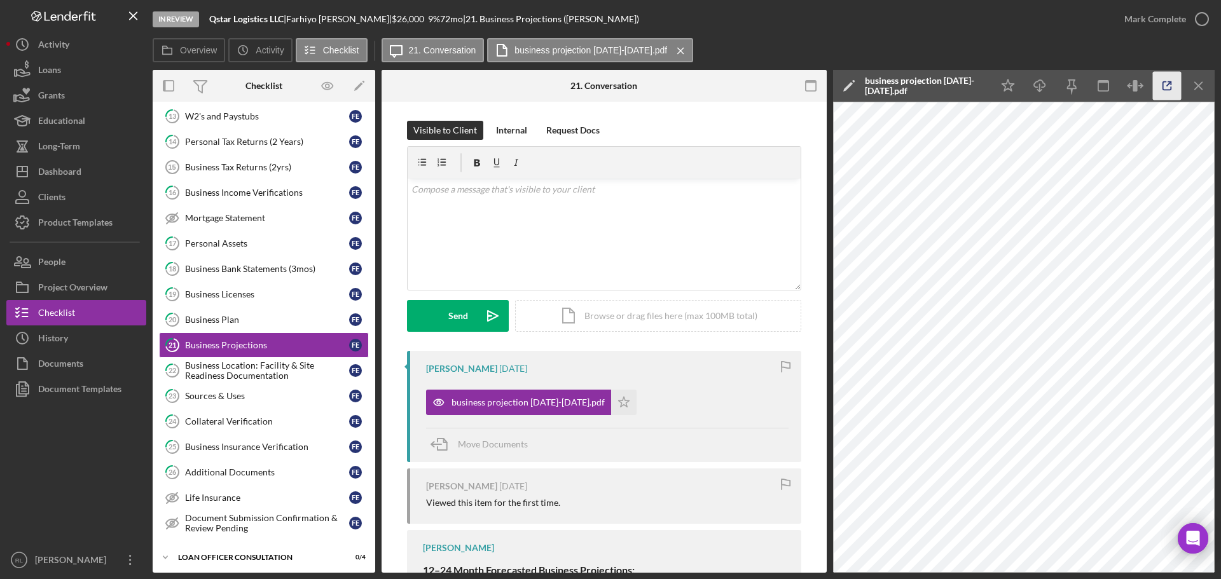
click at [1160, 87] on icon "button" at bounding box center [1167, 86] width 29 height 29
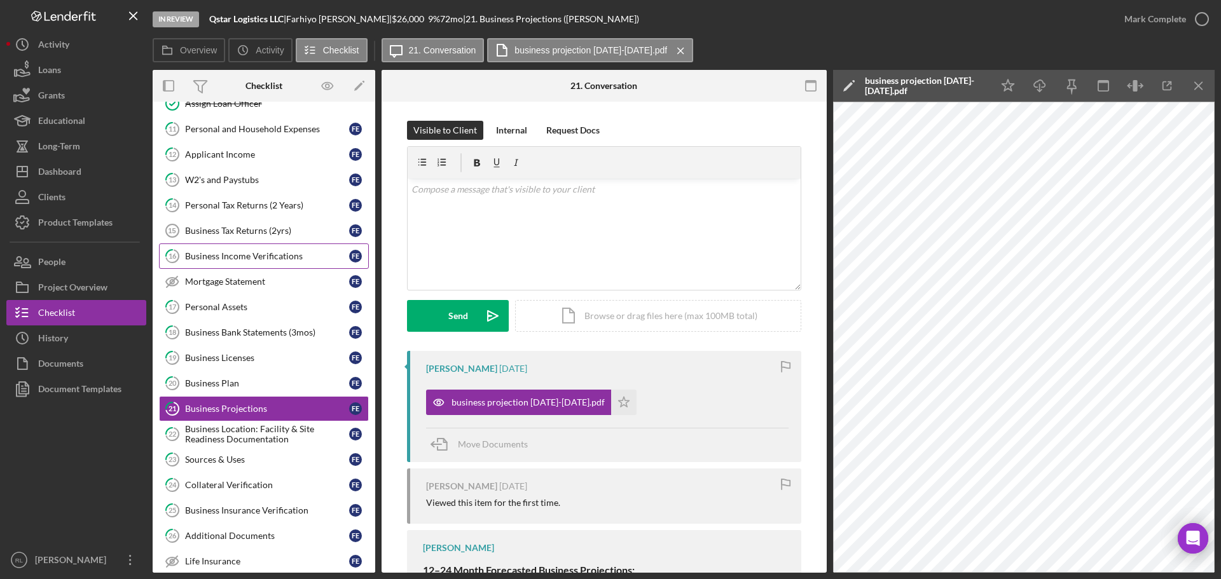
click at [267, 260] on div "Business Income Verifications" at bounding box center [267, 256] width 164 height 10
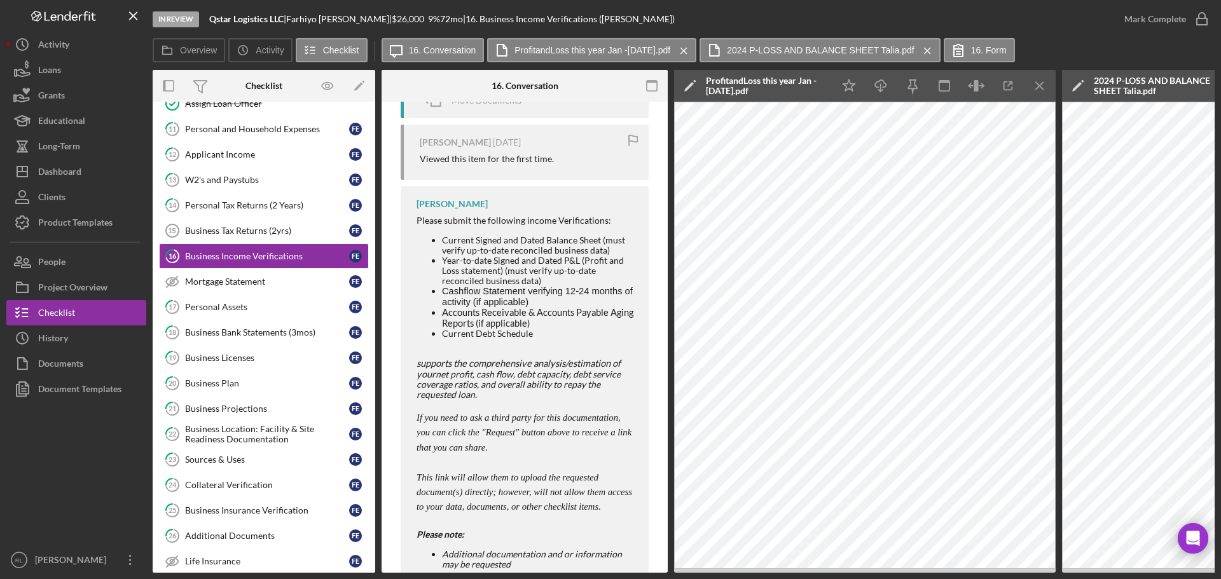
scroll to position [427, 0]
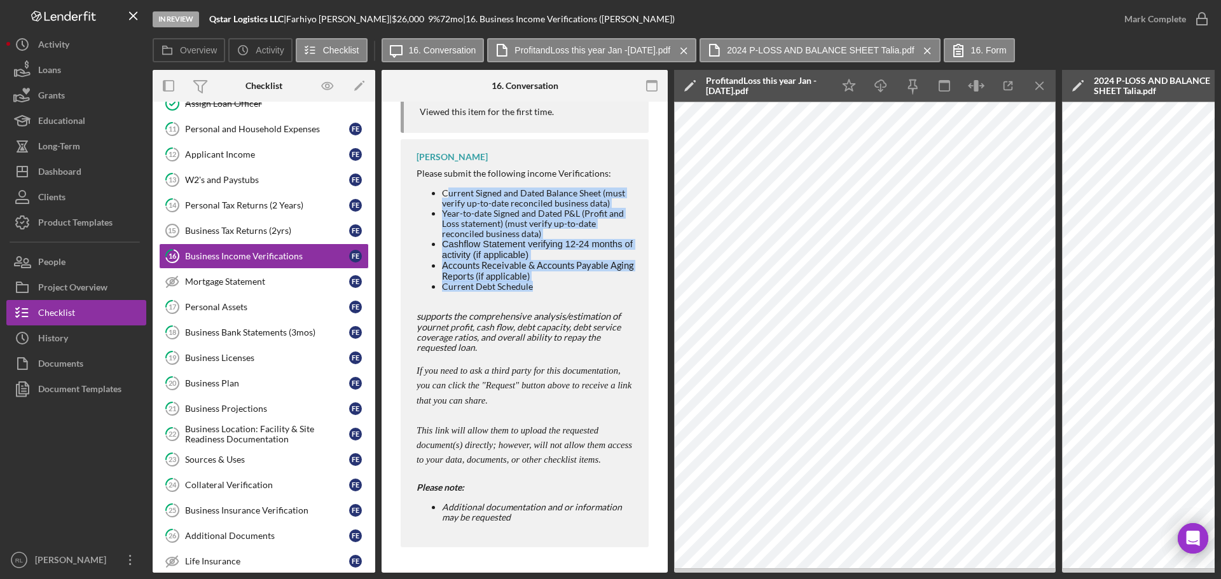
drag, startPoint x: 445, startPoint y: 190, endPoint x: 560, endPoint y: 285, distance: 149.5
click at [560, 285] on ul "Current Signed and Dated Balance Sheet (must verify up-to-date reconciled busin…" at bounding box center [526, 240] width 219 height 104
click at [560, 285] on li "Current Debt Schedule" at bounding box center [539, 287] width 194 height 10
drag, startPoint x: 576, startPoint y: 283, endPoint x: 443, endPoint y: 188, distance: 164.1
click at [443, 188] on ul "Current Signed and Dated Balance Sheet (must verify up-to-date reconciled busin…" at bounding box center [526, 240] width 219 height 104
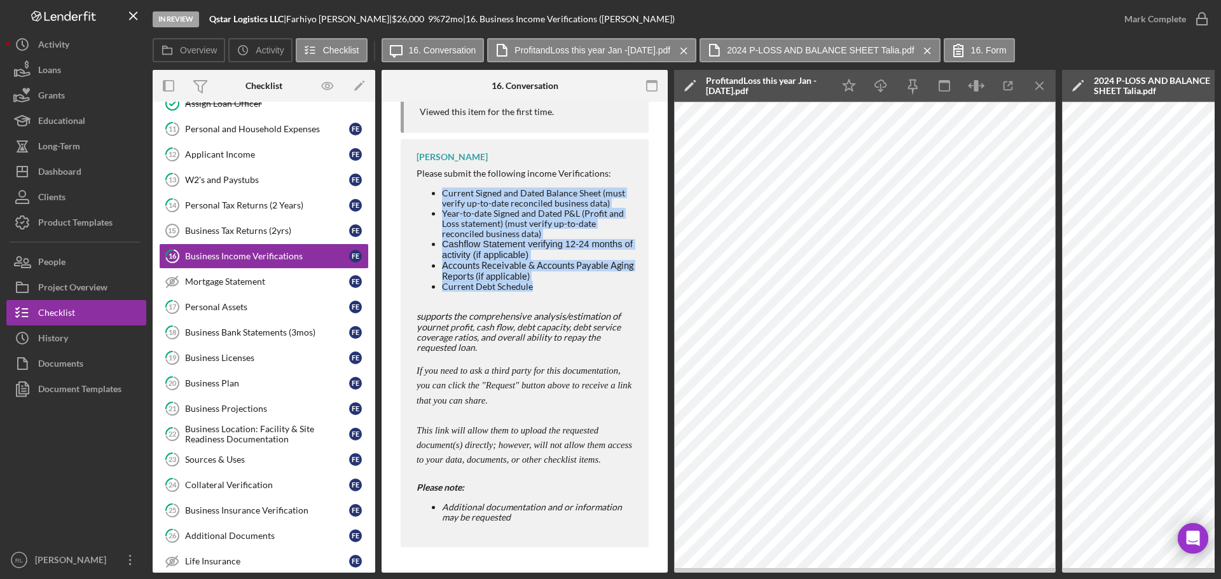
click at [443, 188] on li "Current Signed and Dated Balance Sheet (must verify up-to-date reconciled busin…" at bounding box center [539, 198] width 194 height 20
drag, startPoint x: 443, startPoint y: 188, endPoint x: 582, endPoint y: 279, distance: 166.7
click at [582, 279] on ul "Current Signed and Dated Balance Sheet (must verify up-to-date reconciled busin…" at bounding box center [526, 240] width 219 height 104
click at [582, 282] on li "Current Debt Schedule" at bounding box center [539, 287] width 194 height 10
drag, startPoint x: 591, startPoint y: 280, endPoint x: 434, endPoint y: 184, distance: 183.9
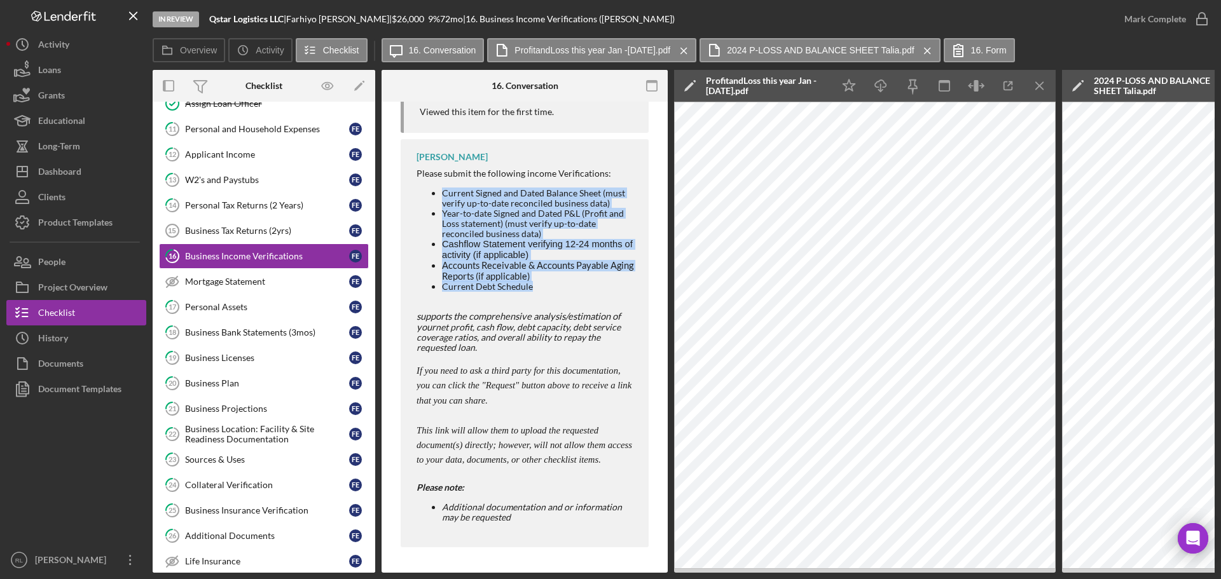
click at [434, 188] on ul "Current Signed and Dated Balance Sheet (must verify up-to-date reconciled busin…" at bounding box center [526, 240] width 219 height 104
click at [442, 188] on li "Current Signed and Dated Balance Sheet (must verify up-to-date reconciled busin…" at bounding box center [539, 198] width 194 height 20
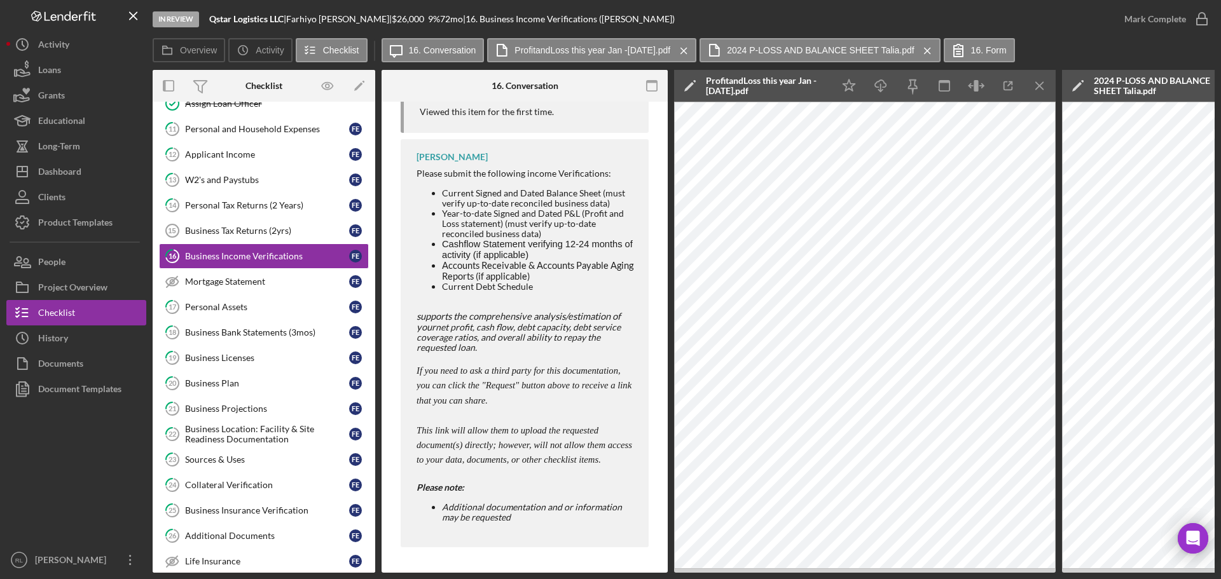
drag, startPoint x: 586, startPoint y: 287, endPoint x: 562, endPoint y: 283, distance: 23.8
click at [562, 283] on li "Current Debt Schedule" at bounding box center [539, 287] width 194 height 10
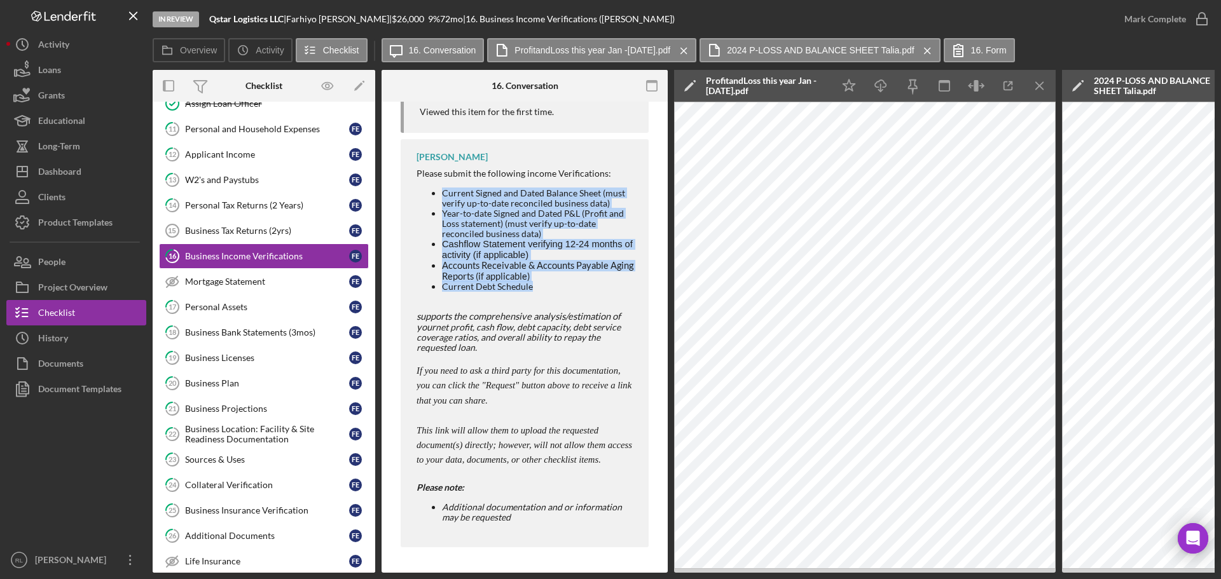
drag, startPoint x: 577, startPoint y: 286, endPoint x: 434, endPoint y: 188, distance: 173.4
click at [434, 188] on ul "Current Signed and Dated Balance Sheet (must verify up-to-date reconciled busin…" at bounding box center [526, 240] width 219 height 104
click at [442, 188] on li "Current Signed and Dated Balance Sheet (must verify up-to-date reconciled busin…" at bounding box center [539, 198] width 194 height 20
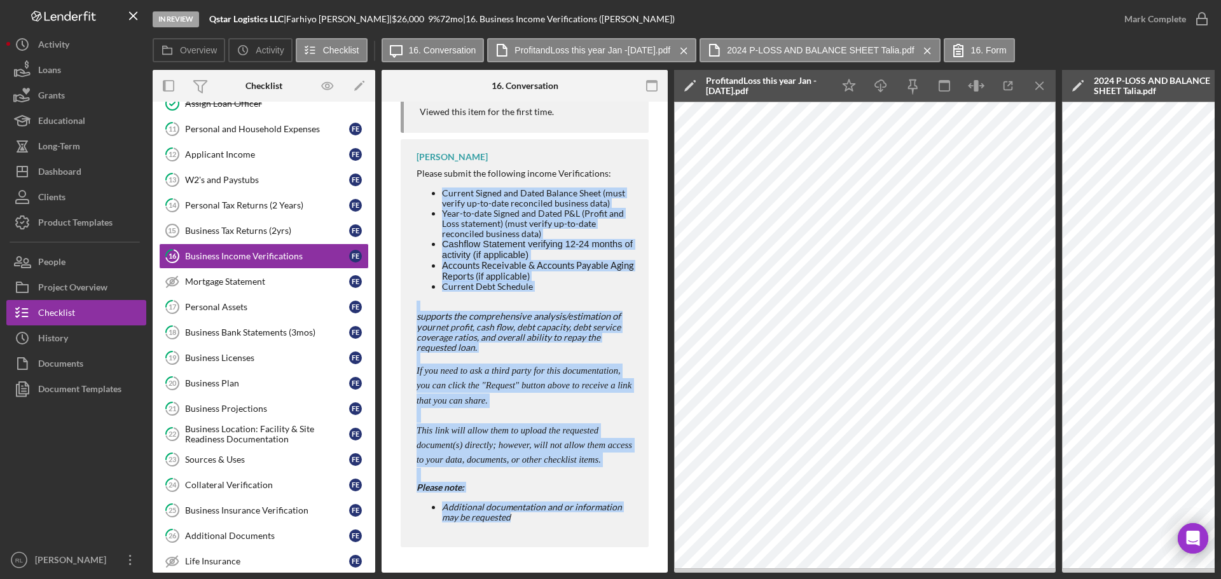
drag, startPoint x: 434, startPoint y: 188, endPoint x: 568, endPoint y: 522, distance: 359.3
click at [568, 522] on div "Please submit the following income Verifications: Current Signed and Dated Bala…" at bounding box center [526, 350] width 219 height 363
click at [536, 396] on p "If you need to ask a third party for this documentation, you can click the "Req…" at bounding box center [526, 386] width 219 height 45
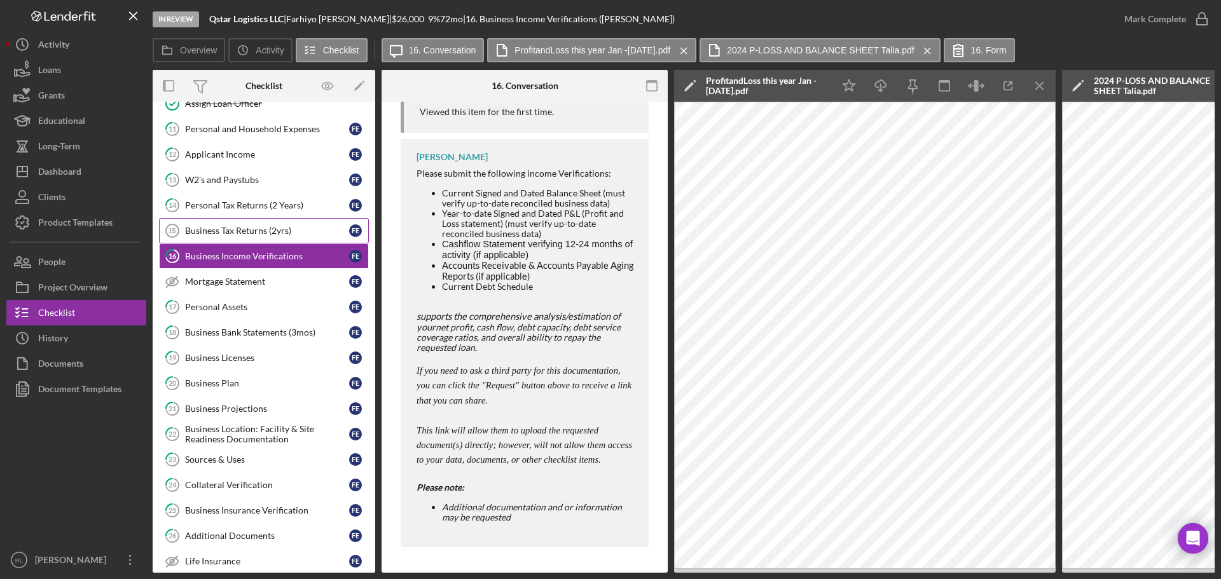
click at [228, 232] on div "Business Tax Returns (2yrs)" at bounding box center [267, 231] width 164 height 10
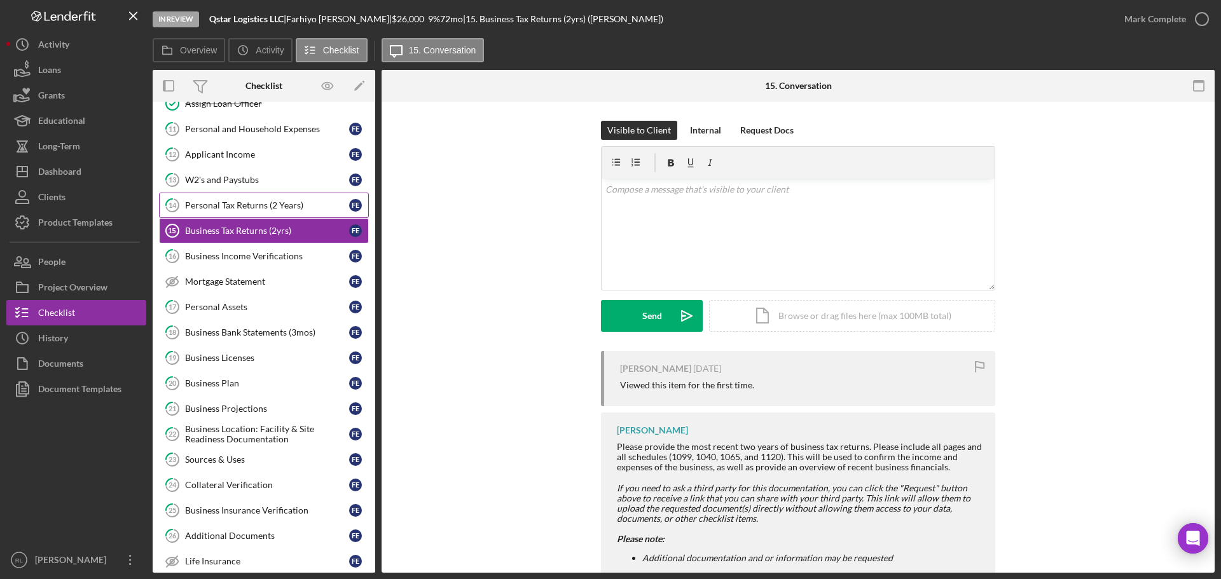
click at [247, 209] on div "Personal Tax Returns (2 Years)" at bounding box center [267, 205] width 164 height 10
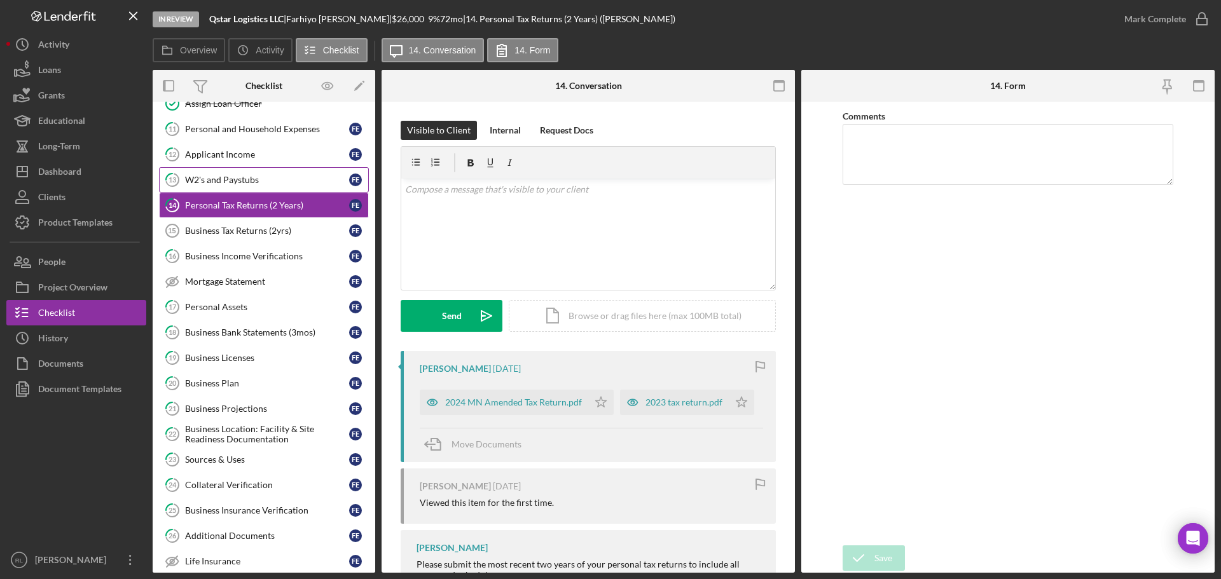
click at [258, 184] on div "W2's and Paystubs" at bounding box center [267, 180] width 164 height 10
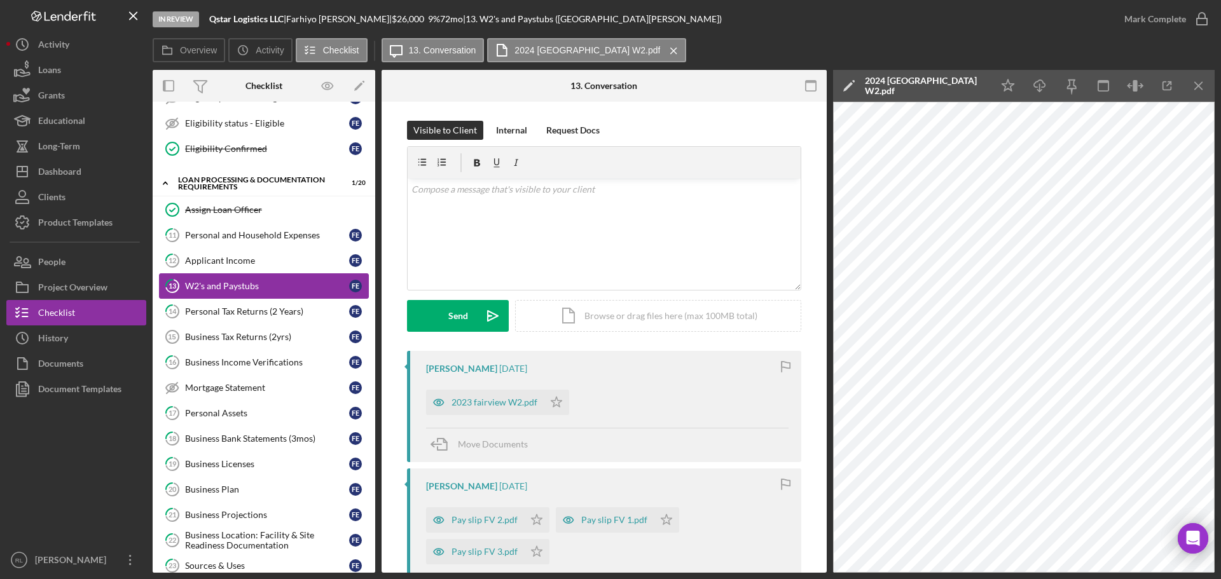
scroll to position [572, 0]
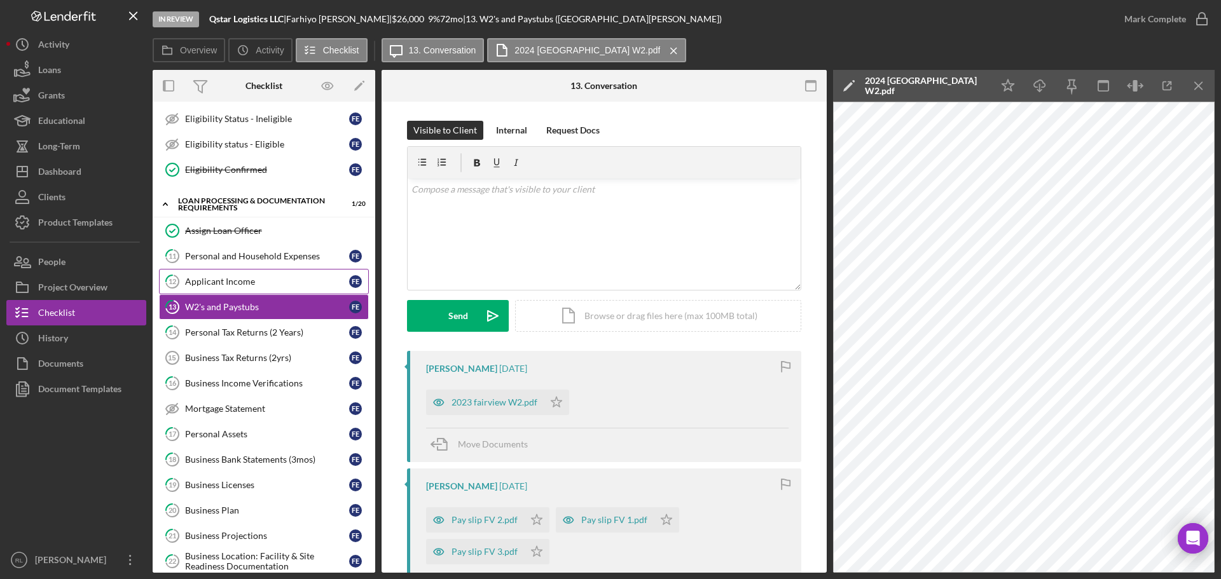
click at [252, 280] on div "Applicant Income" at bounding box center [267, 282] width 164 height 10
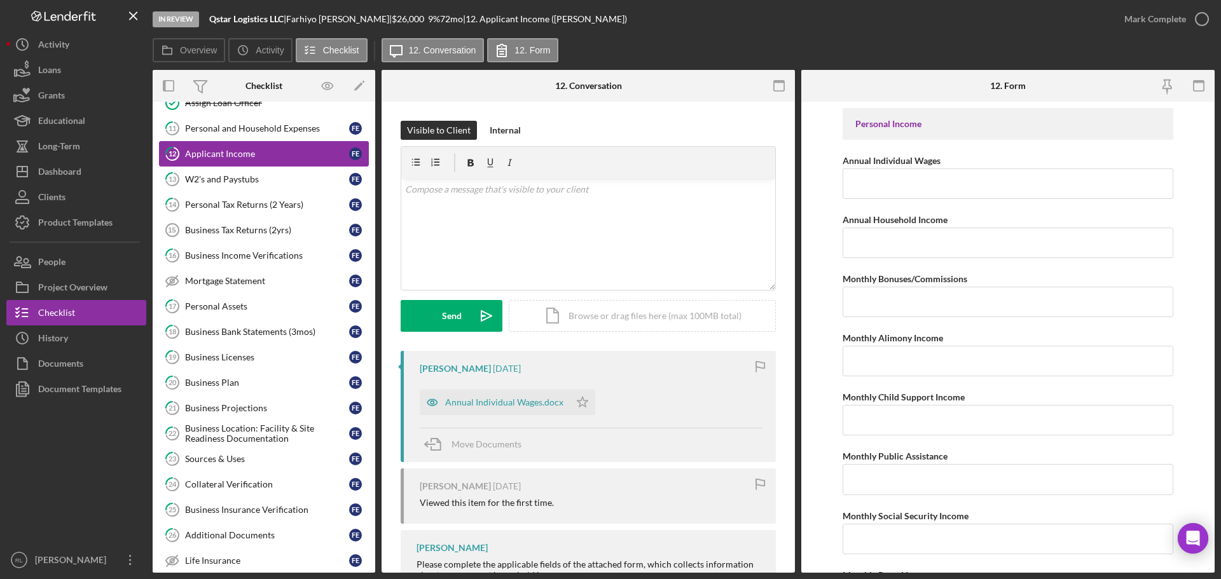
scroll to position [763, 0]
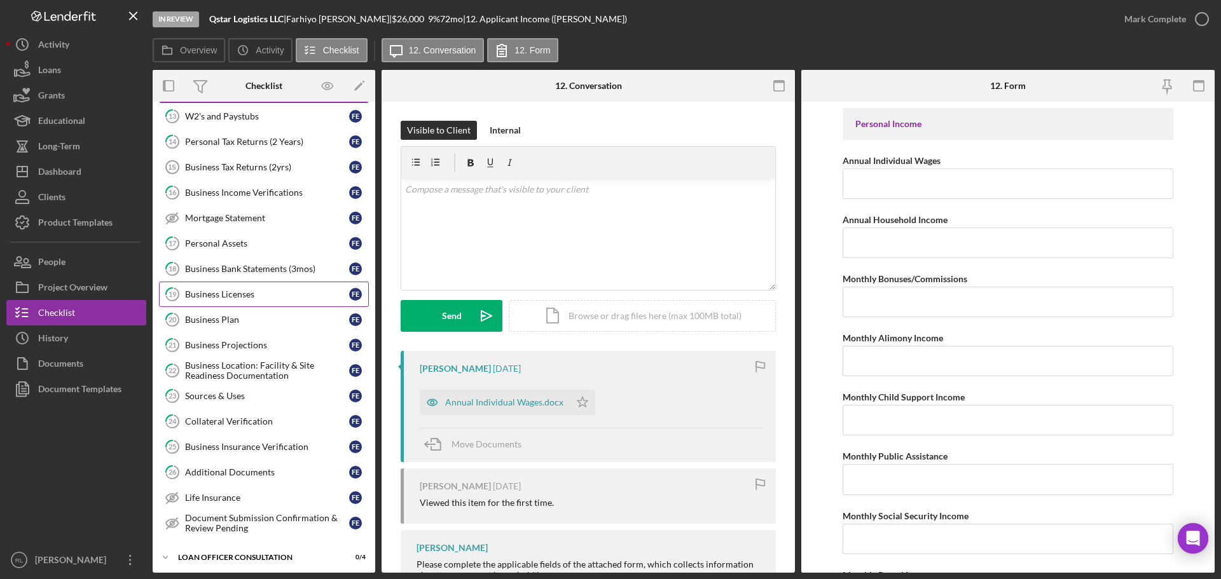
click at [242, 294] on div "Business Licenses" at bounding box center [267, 294] width 164 height 10
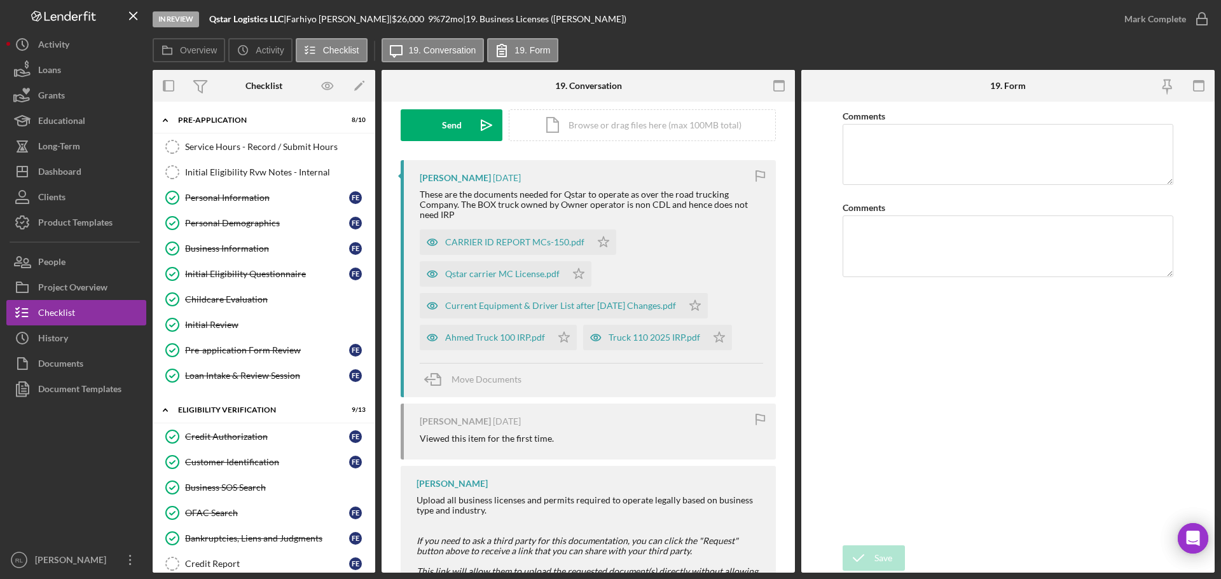
drag, startPoint x: 240, startPoint y: 196, endPoint x: 492, endPoint y: 288, distance: 268.8
click at [240, 196] on div "Personal Information" at bounding box center [267, 198] width 164 height 10
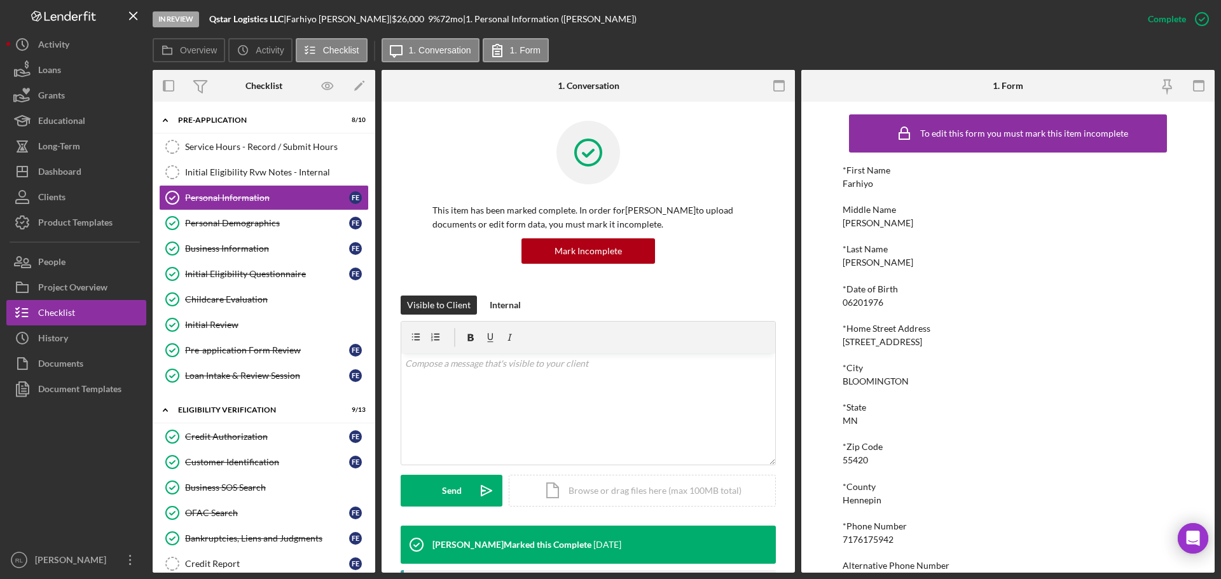
click at [876, 535] on div "7176175942" at bounding box center [868, 540] width 51 height 10
copy div "7176175942"
click at [1063, 274] on div "*First Name Farhiyo Middle Name Shukri *Last Name Elmi *Date of Birth 06201976 …" at bounding box center [1008, 394] width 331 height 459
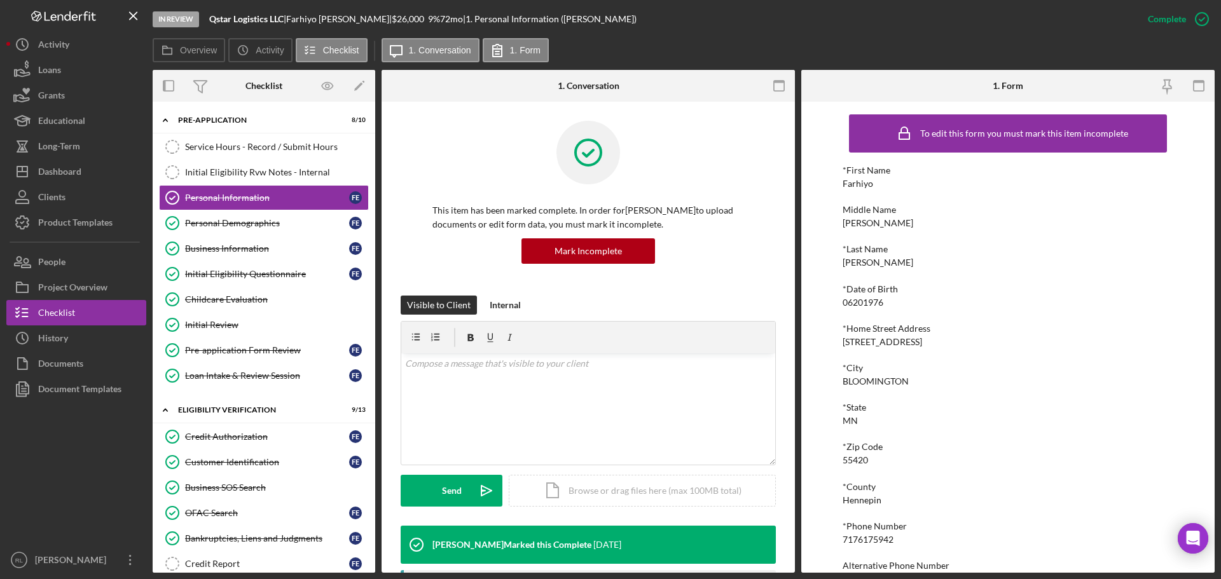
drag, startPoint x: 1117, startPoint y: 297, endPoint x: 1107, endPoint y: 296, distance: 9.6
click at [1117, 297] on div "*Date of Birth 06201976" at bounding box center [1008, 296] width 331 height 24
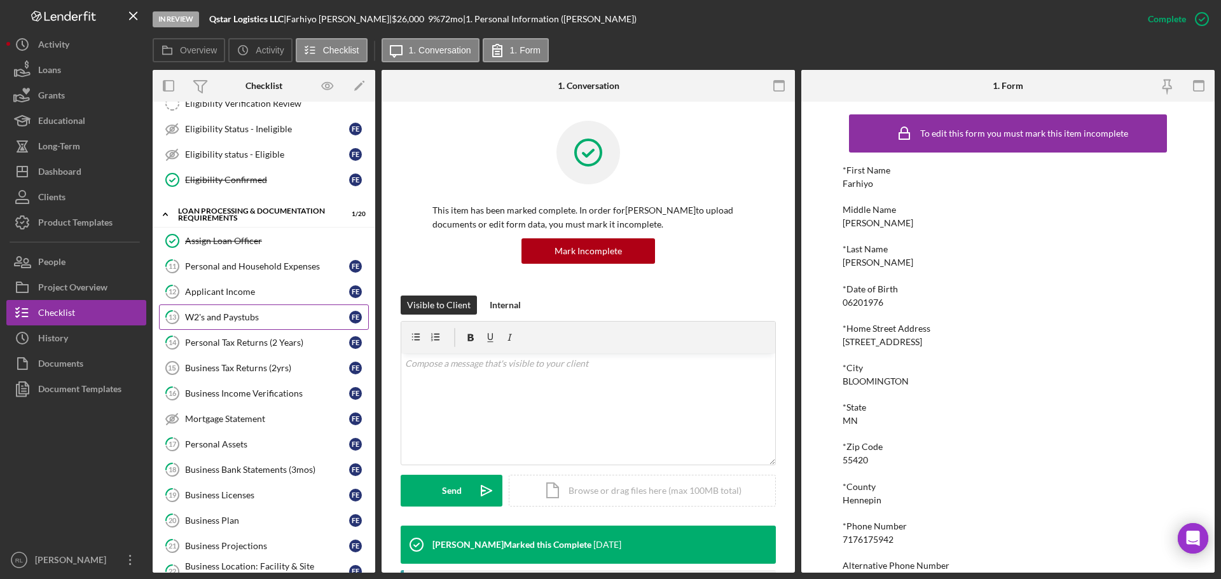
scroll to position [636, 0]
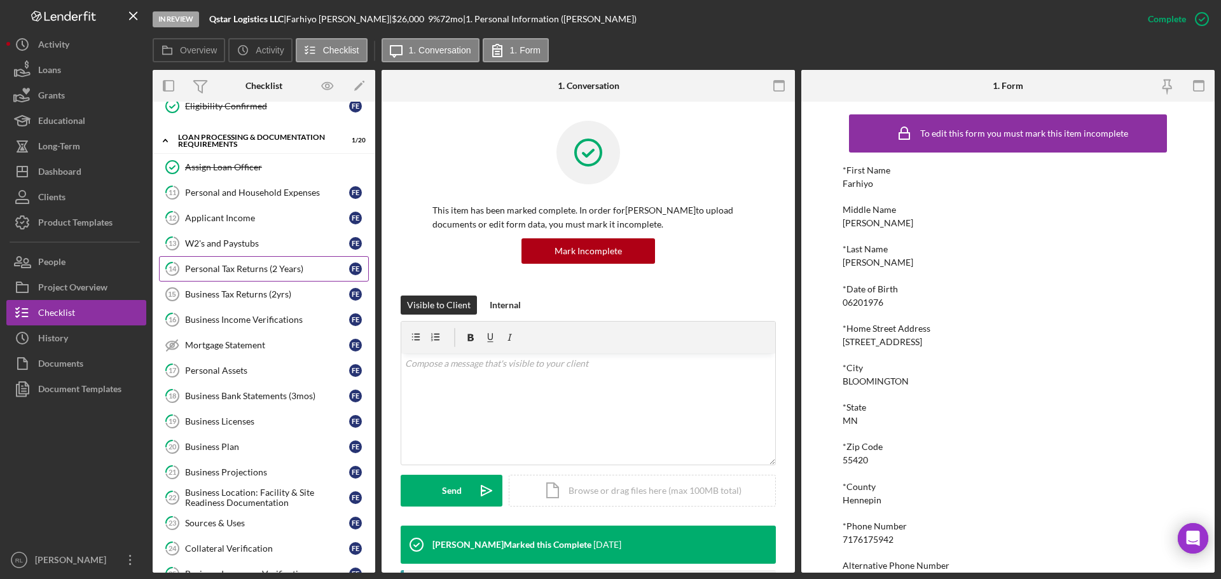
click at [271, 277] on link "14 Personal Tax Returns (2 Years) F E" at bounding box center [264, 268] width 210 height 25
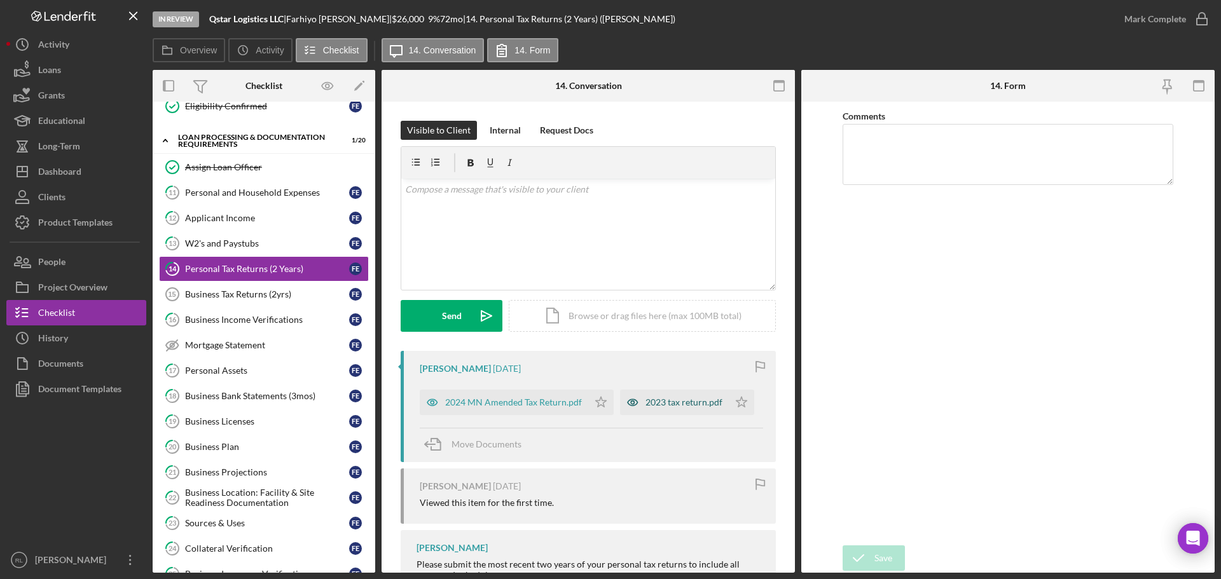
click at [654, 405] on div "2023 tax return.pdf" at bounding box center [684, 403] width 77 height 10
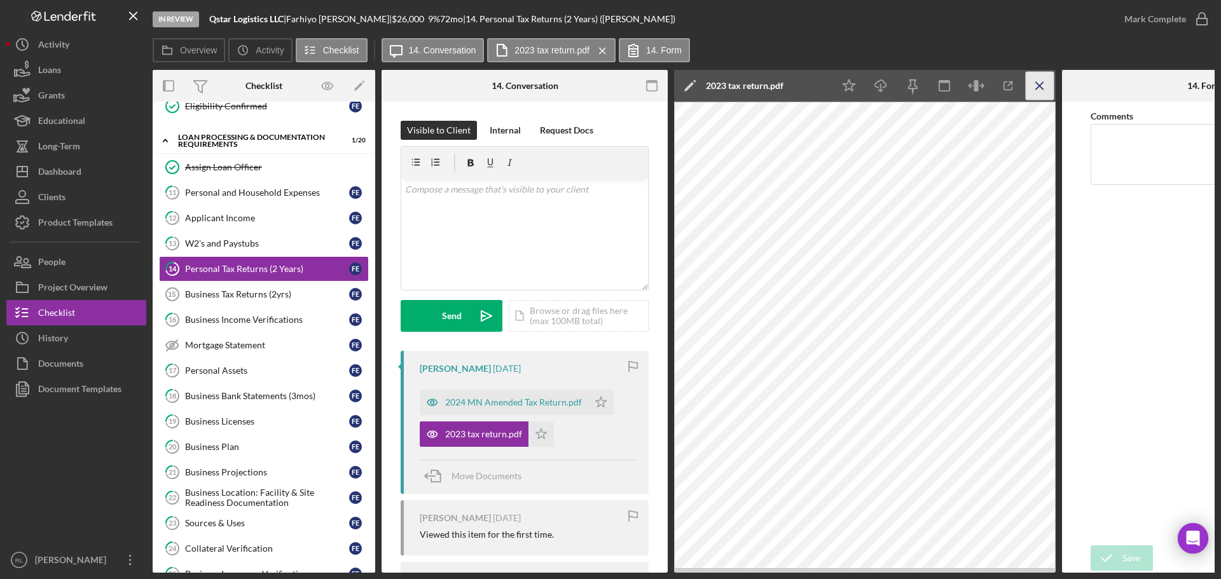
click at [1040, 86] on line "button" at bounding box center [1039, 85] width 7 height 7
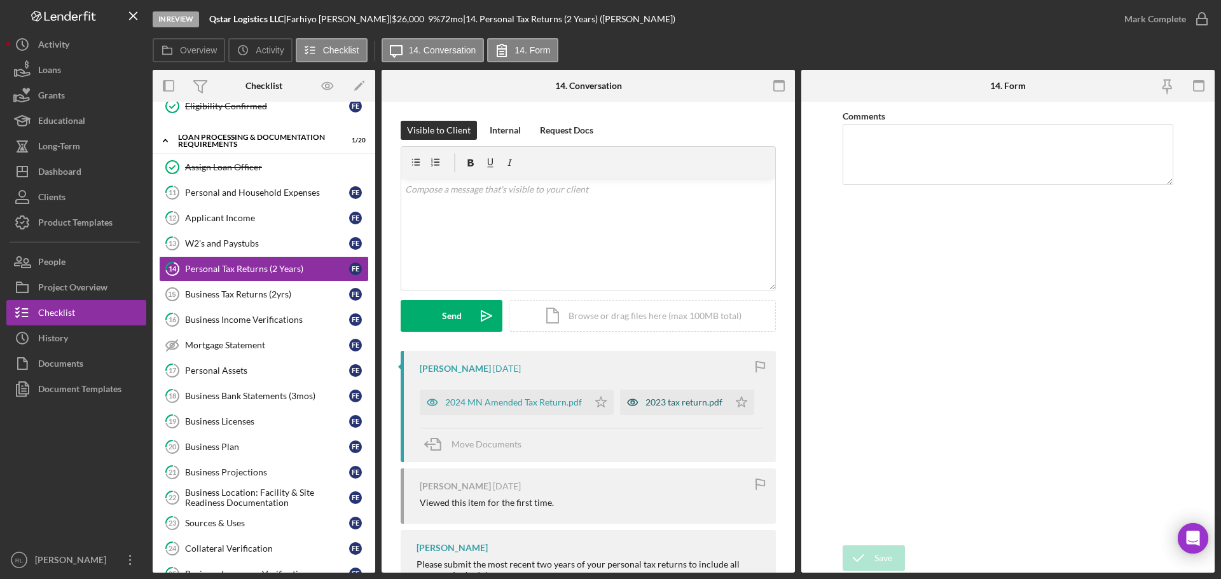
click at [674, 403] on div "2023 tax return.pdf" at bounding box center [684, 403] width 77 height 10
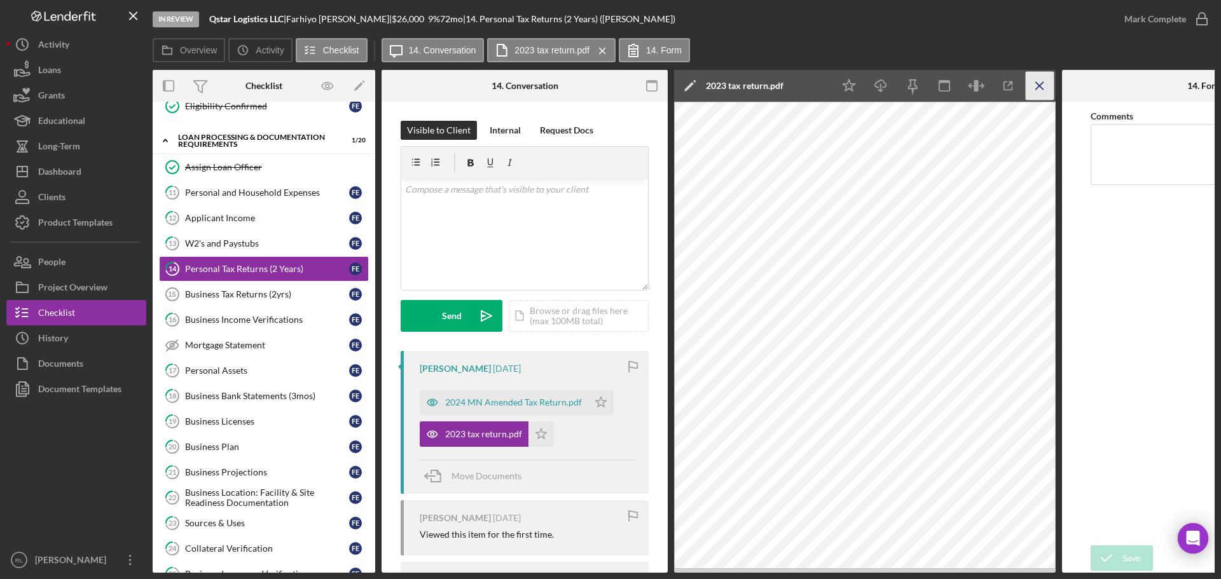
click at [1039, 86] on line "button" at bounding box center [1039, 85] width 7 height 7
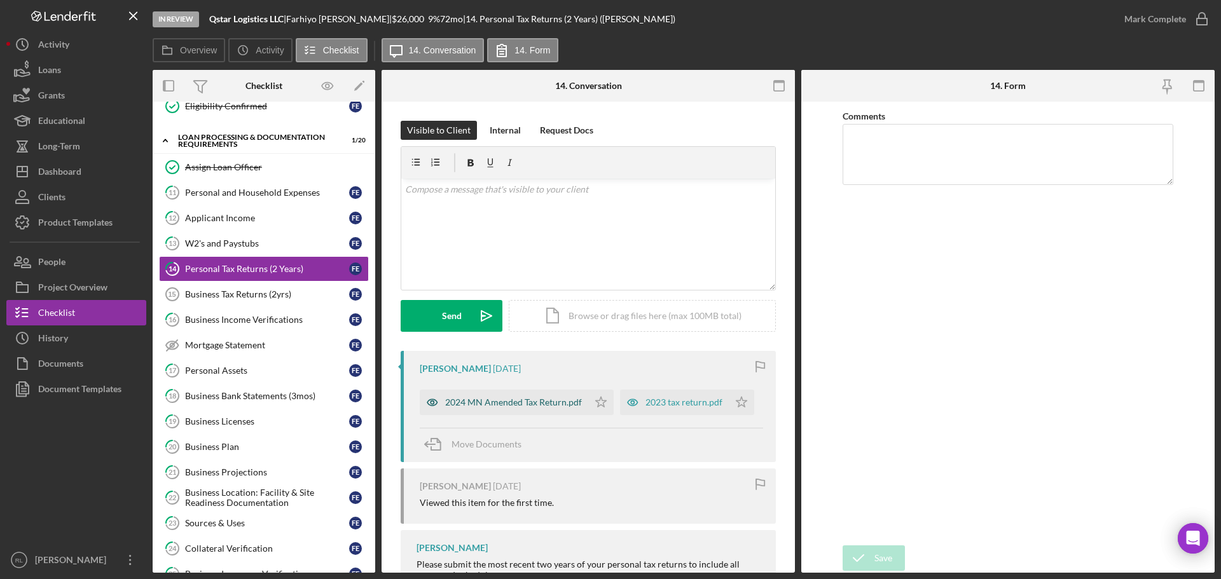
click at [511, 399] on div "2024 MN Amended Tax Return.pdf" at bounding box center [513, 403] width 137 height 10
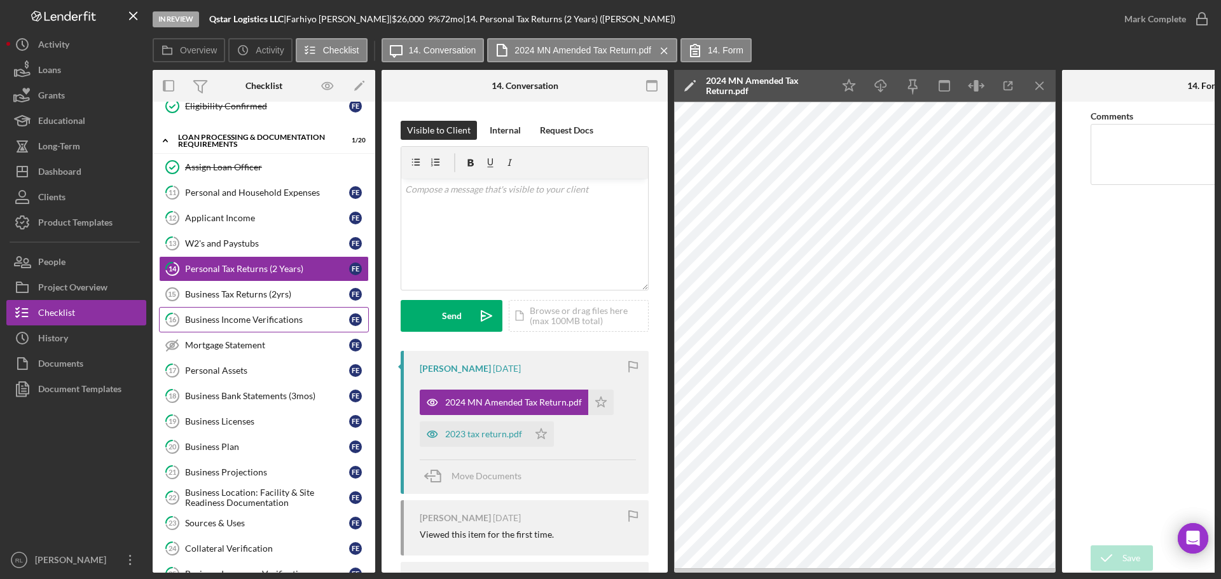
click at [261, 322] on div "Business Income Verifications" at bounding box center [267, 320] width 164 height 10
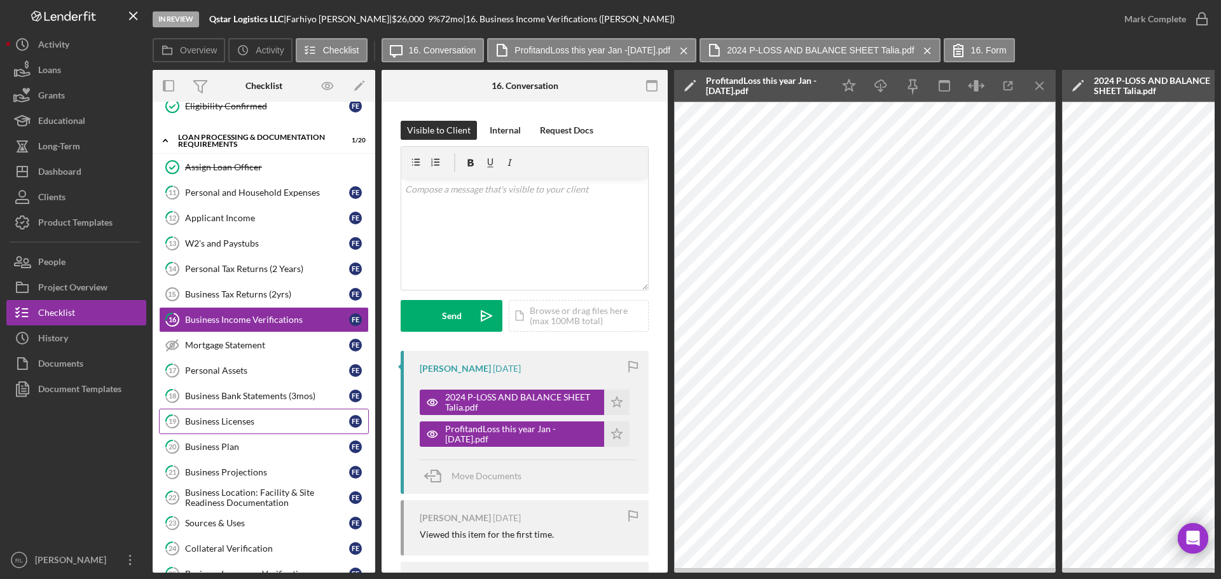
drag, startPoint x: 260, startPoint y: 370, endPoint x: 277, endPoint y: 422, distance: 54.9
click at [260, 370] on div "Personal Assets" at bounding box center [267, 371] width 164 height 10
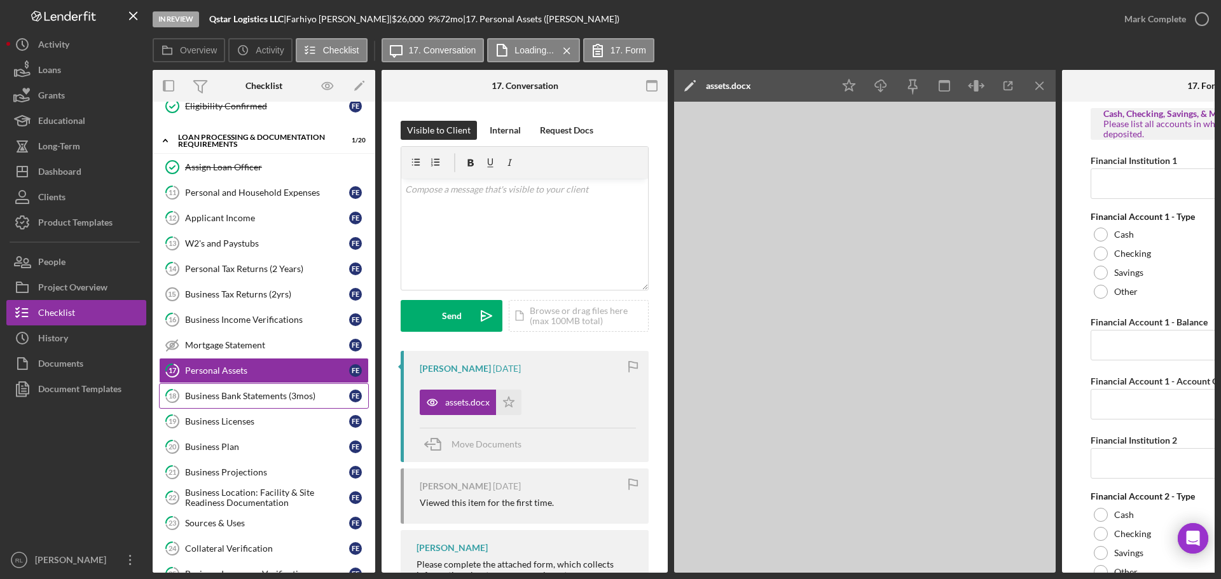
click at [256, 399] on div "Business Bank Statements (3mos)" at bounding box center [267, 396] width 164 height 10
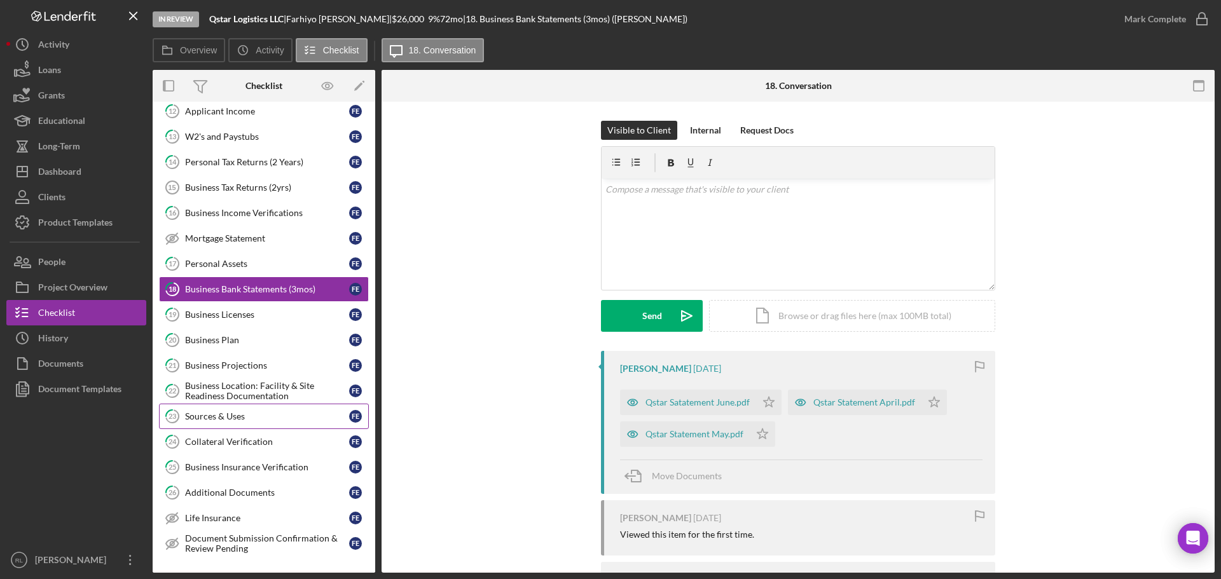
scroll to position [763, 0]
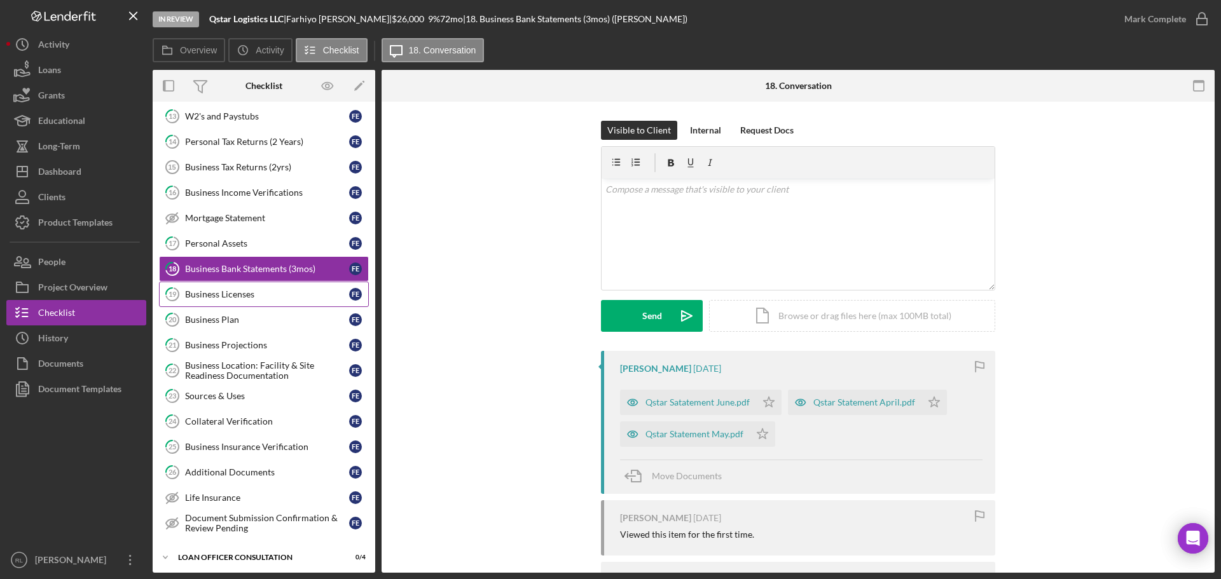
click at [263, 298] on div "Business Licenses" at bounding box center [267, 294] width 164 height 10
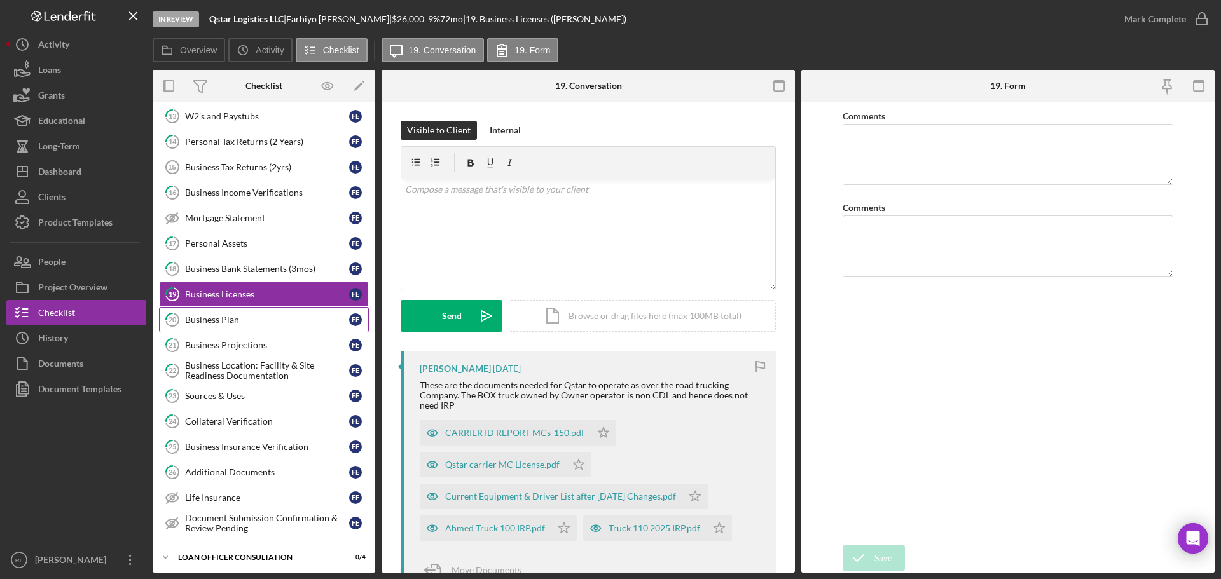
click at [245, 318] on div "Business Plan" at bounding box center [267, 320] width 164 height 10
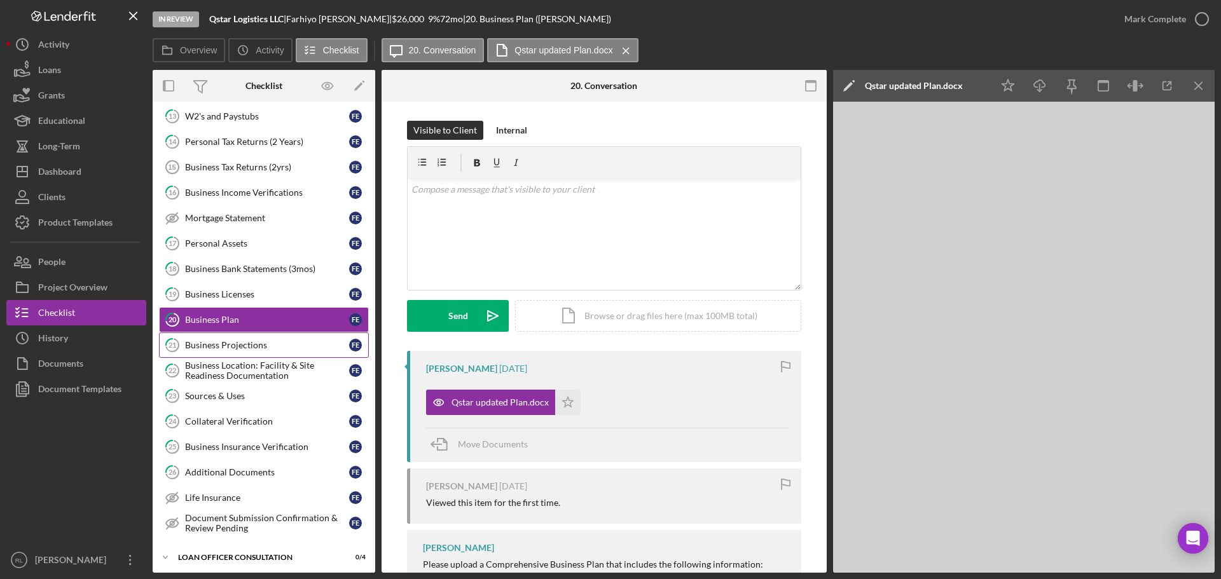
click at [244, 346] on div "Business Projections" at bounding box center [267, 345] width 164 height 10
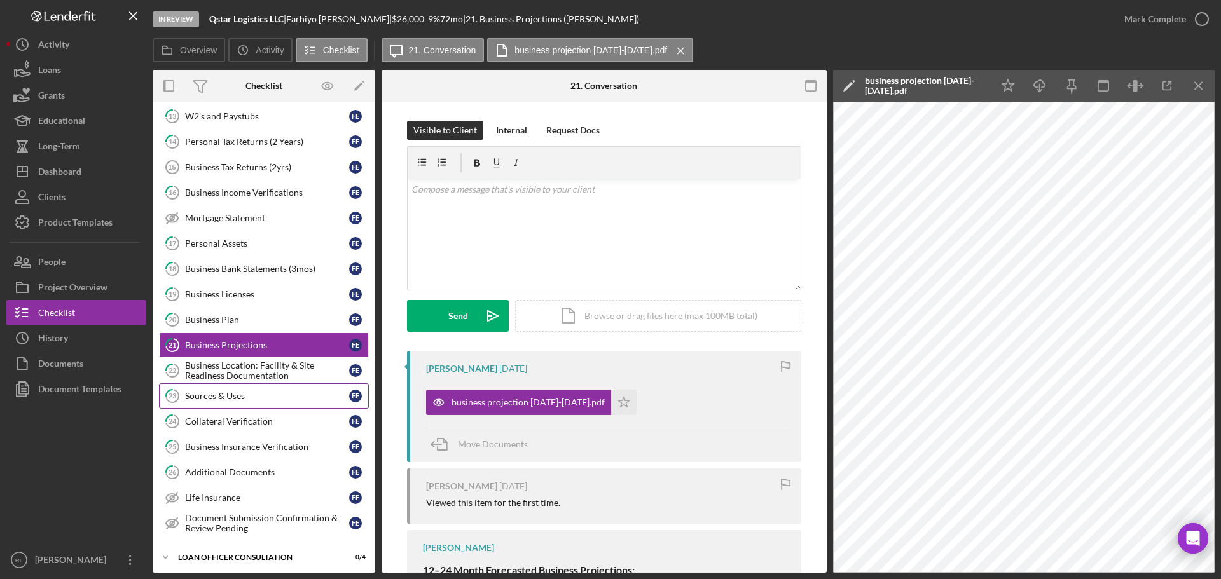
click at [253, 396] on div "Sources & Uses" at bounding box center [267, 396] width 164 height 10
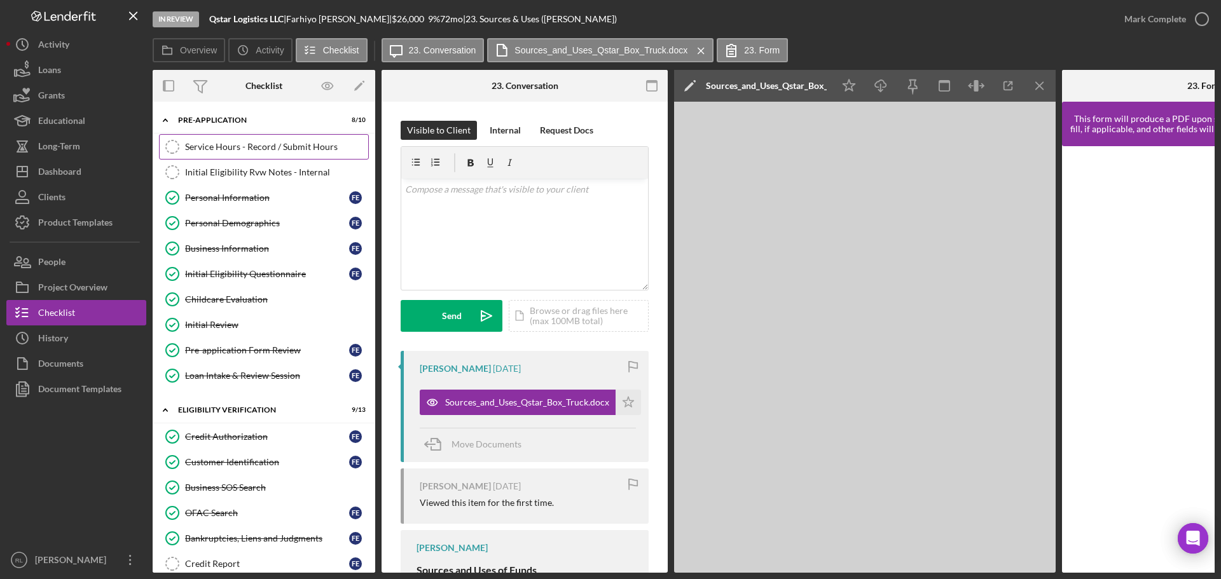
click at [253, 143] on div "Service Hours - Record / Submit Hours" at bounding box center [276, 147] width 183 height 10
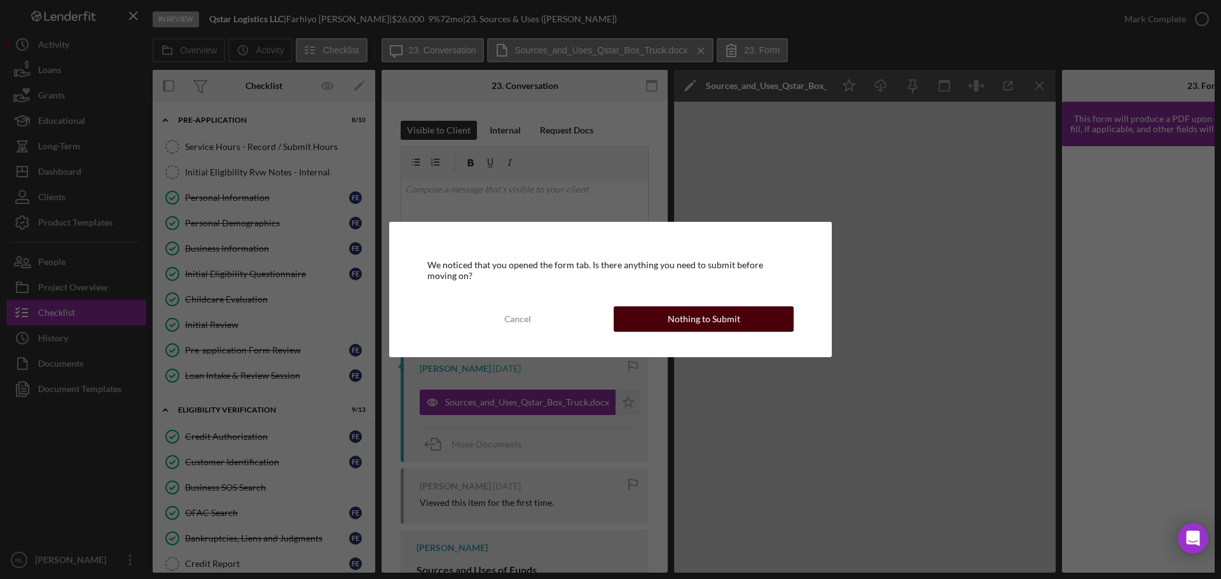
click at [703, 317] on div "Nothing to Submit" at bounding box center [704, 319] width 73 height 25
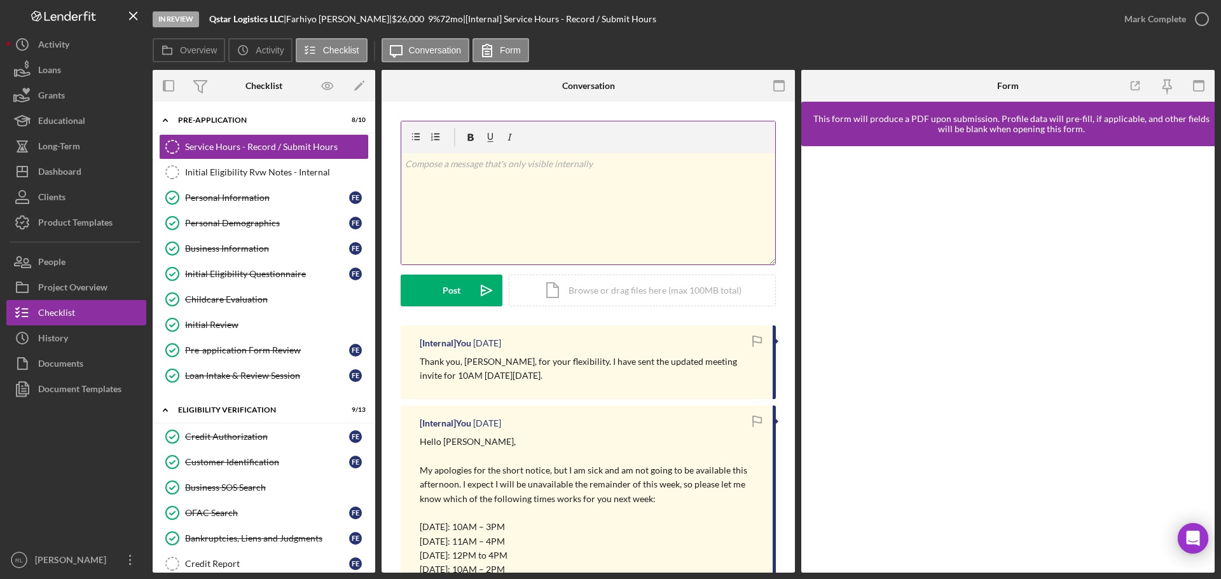
drag, startPoint x: 489, startPoint y: 174, endPoint x: 497, endPoint y: 181, distance: 9.9
click at [489, 175] on div "v Color teal Color pink Remove color Add row above Add row below Add column bef…" at bounding box center [588, 208] width 374 height 111
click at [759, 167] on p "Had initial consultation with client. During conversation she indicated that sh…" at bounding box center [588, 164] width 367 height 14
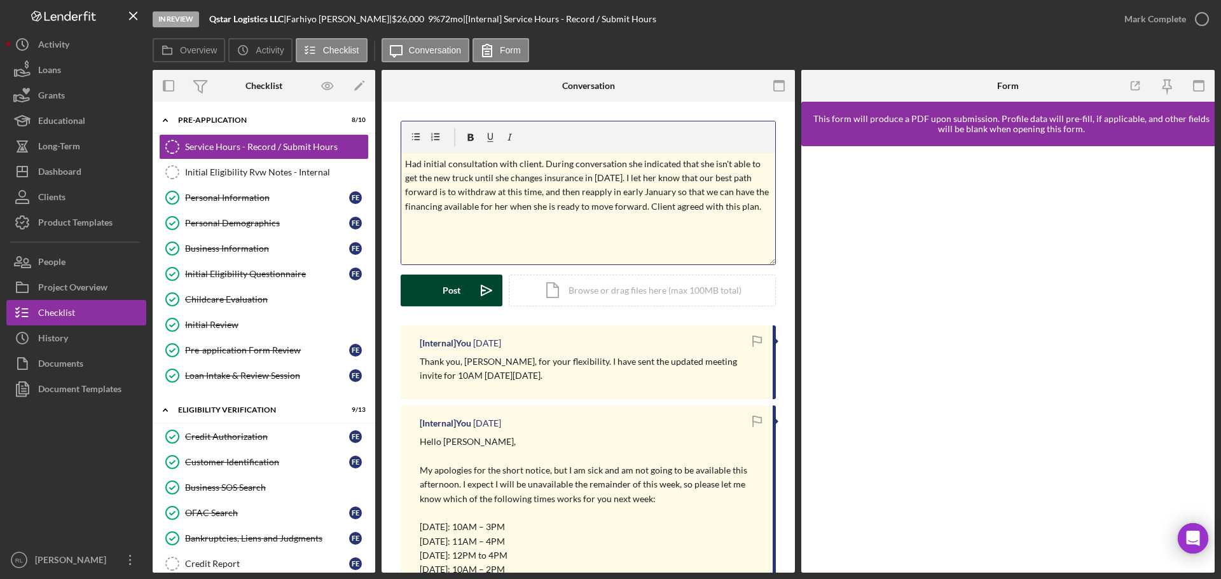
click at [439, 293] on button "Post Icon/icon-invite-send" at bounding box center [452, 291] width 102 height 32
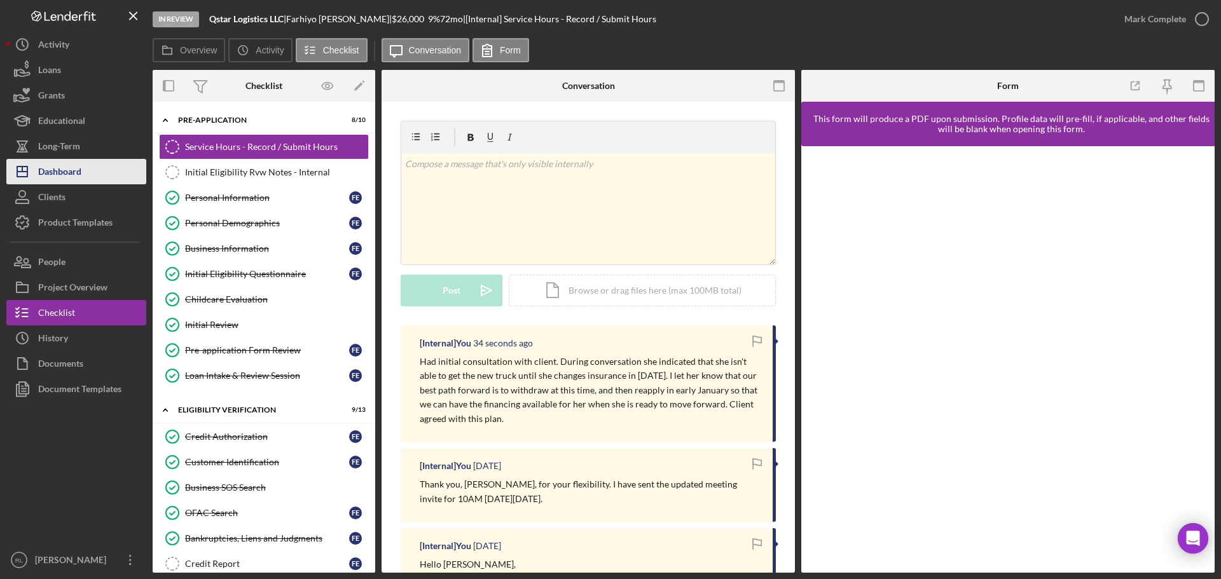
click at [71, 169] on div "Dashboard" at bounding box center [59, 173] width 43 height 29
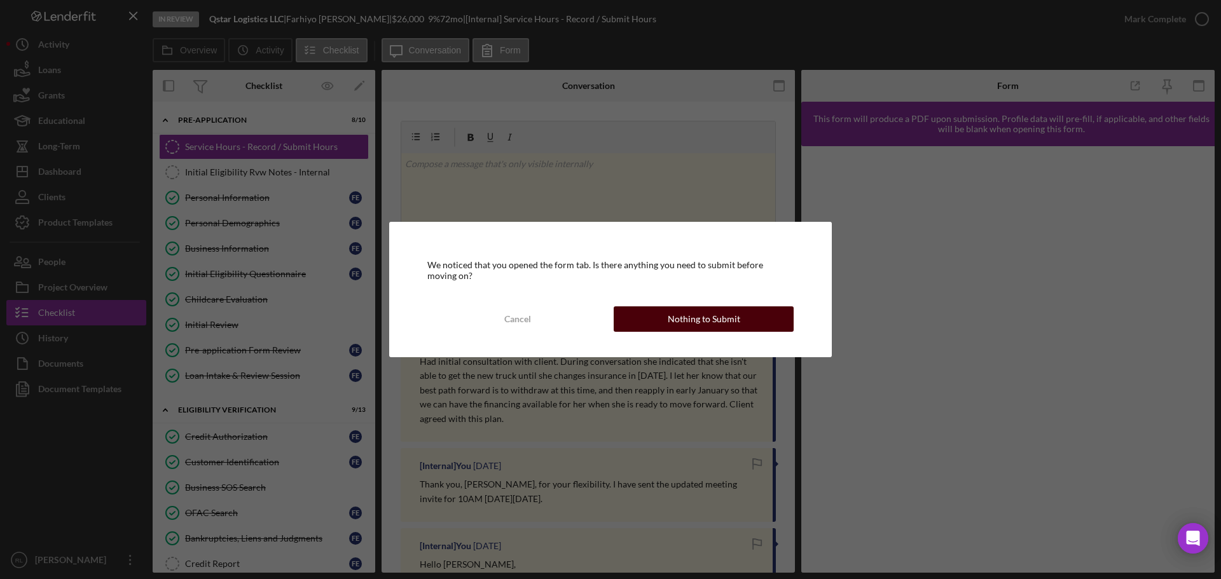
click at [707, 317] on div "Nothing to Submit" at bounding box center [704, 319] width 73 height 25
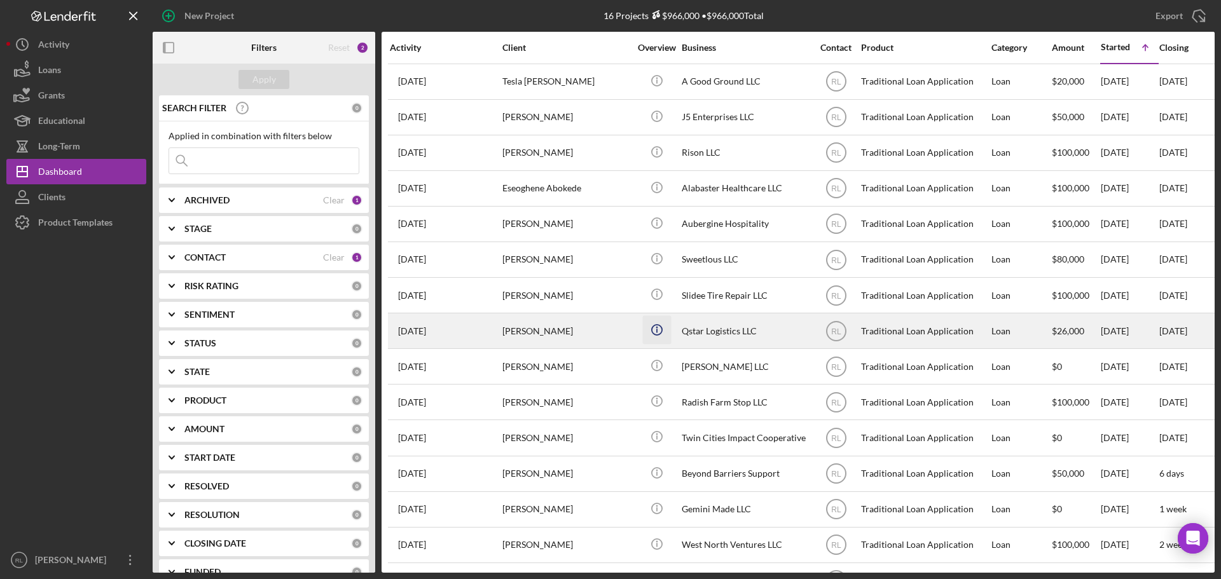
click at [656, 328] on icon "Icon/Info" at bounding box center [656, 330] width 29 height 29
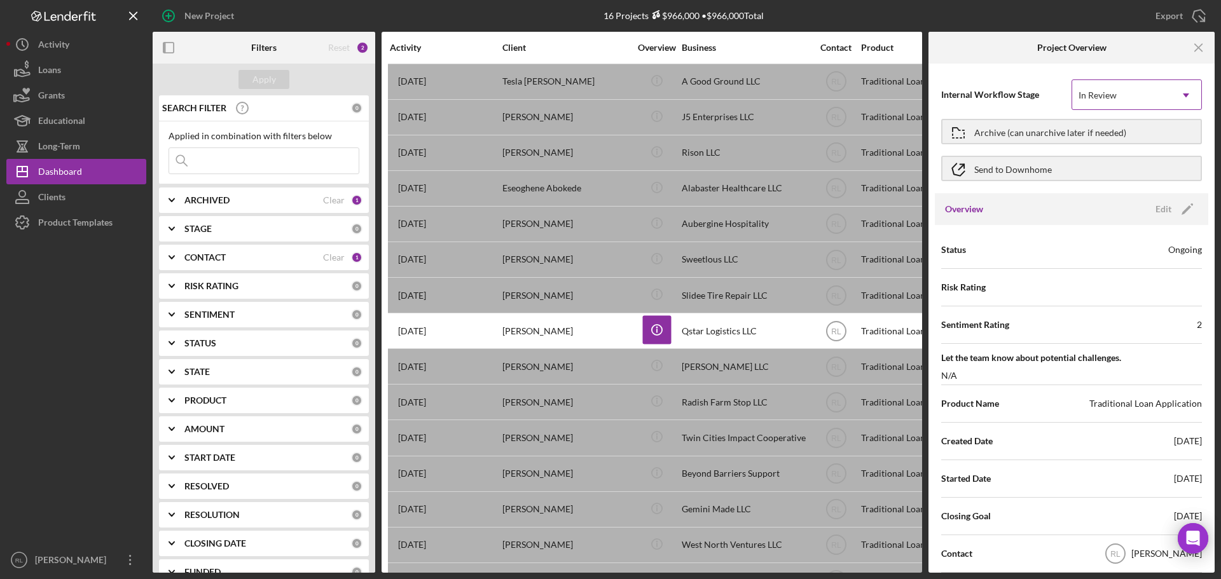
click at [1158, 96] on div "In Review" at bounding box center [1121, 95] width 99 height 29
click at [1175, 94] on icon "Icon/Dropdown Arrow" at bounding box center [1186, 95] width 31 height 31
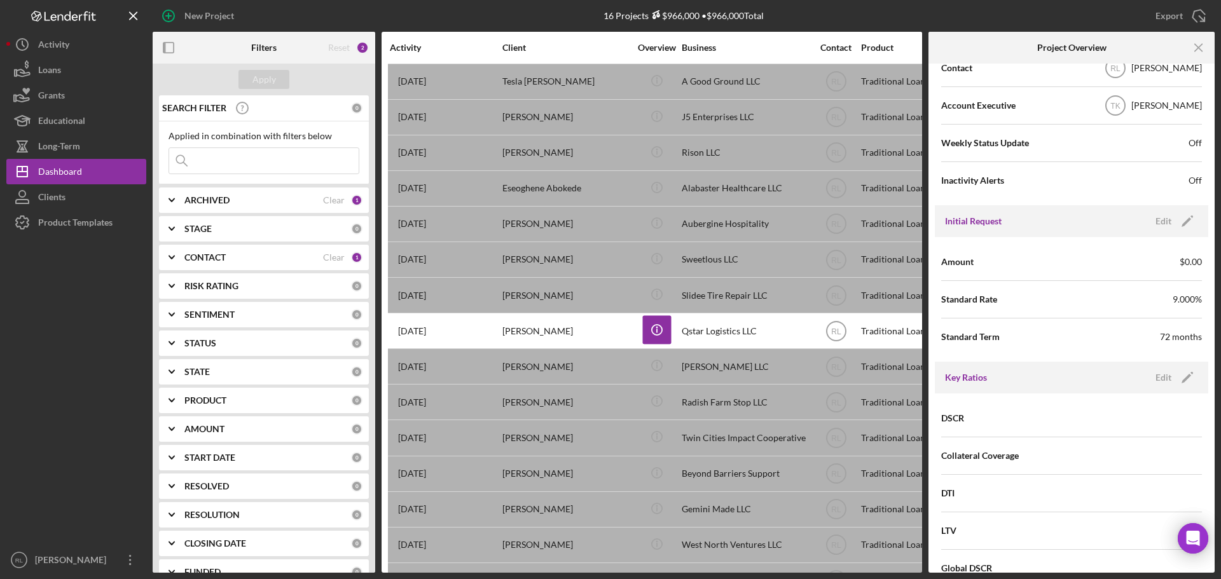
scroll to position [509, 0]
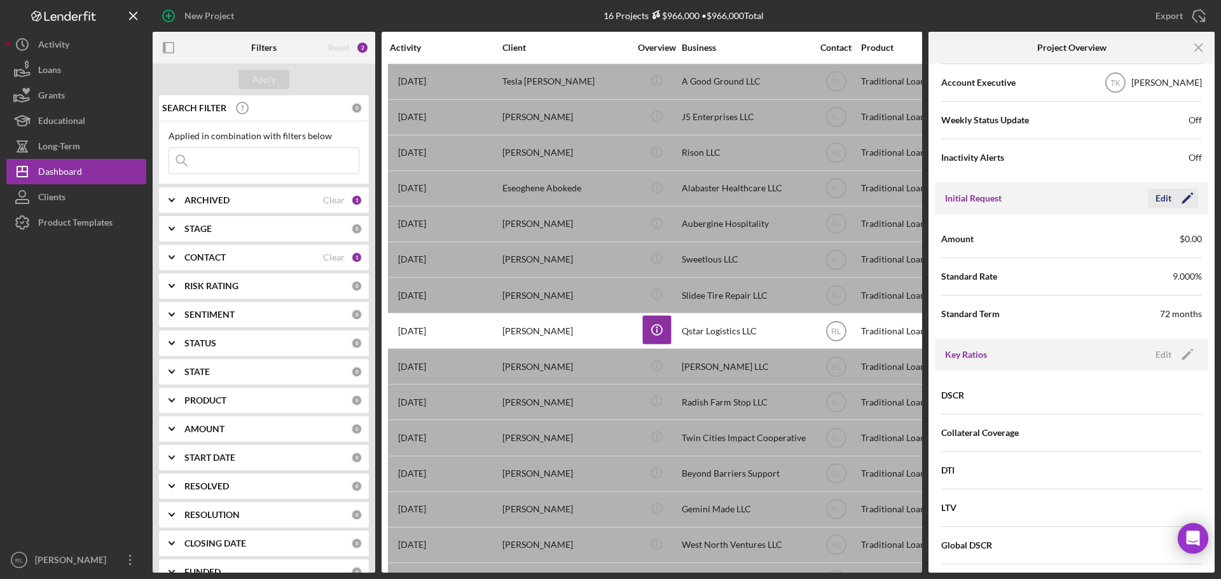
click at [1177, 195] on icon "Icon/Edit" at bounding box center [1188, 199] width 32 height 32
drag, startPoint x: 1125, startPoint y: 243, endPoint x: 1052, endPoint y: 238, distance: 73.3
click at [1052, 238] on div "Amount $0" at bounding box center [1071, 239] width 261 height 32
type input "$20,000"
click at [1168, 195] on div "Save" at bounding box center [1177, 198] width 18 height 19
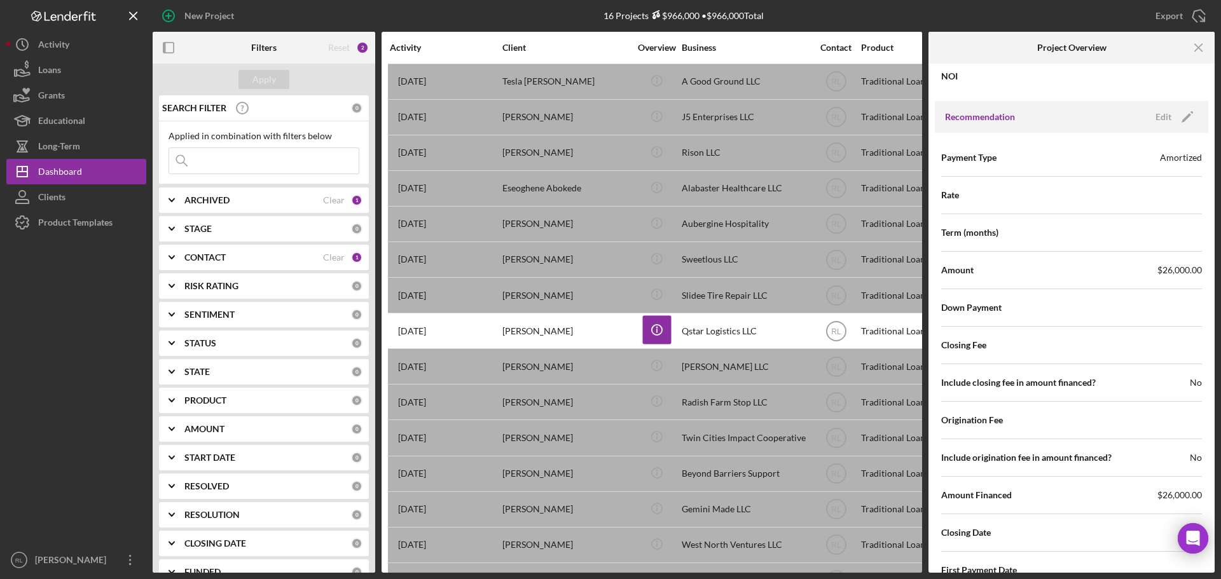
scroll to position [1081, 0]
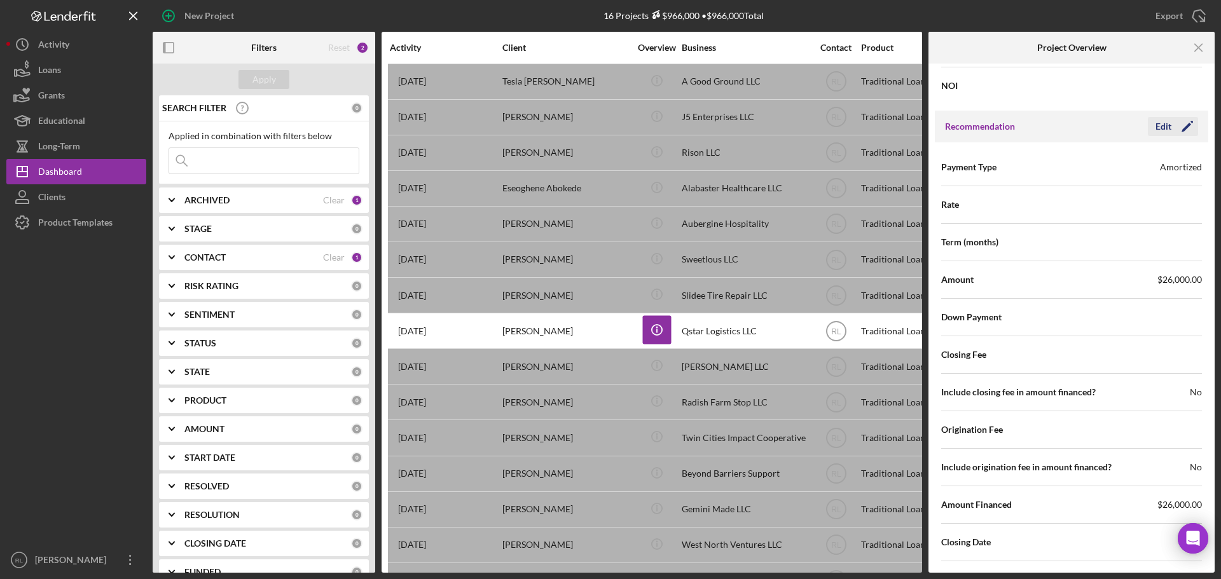
click at [1167, 134] on div "Edit" at bounding box center [1164, 126] width 16 height 19
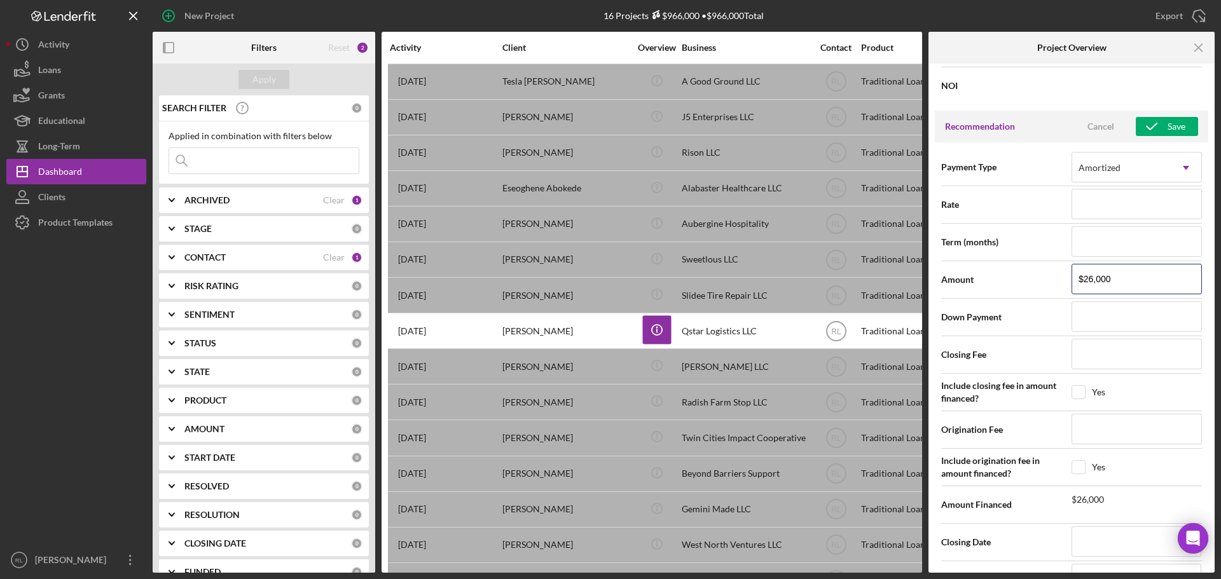
drag, startPoint x: 1082, startPoint y: 279, endPoint x: 1034, endPoint y: 281, distance: 47.8
click at [1034, 281] on div "Amount $26,000" at bounding box center [1071, 280] width 261 height 32
type input "$2"
type input "$20"
type input "$200"
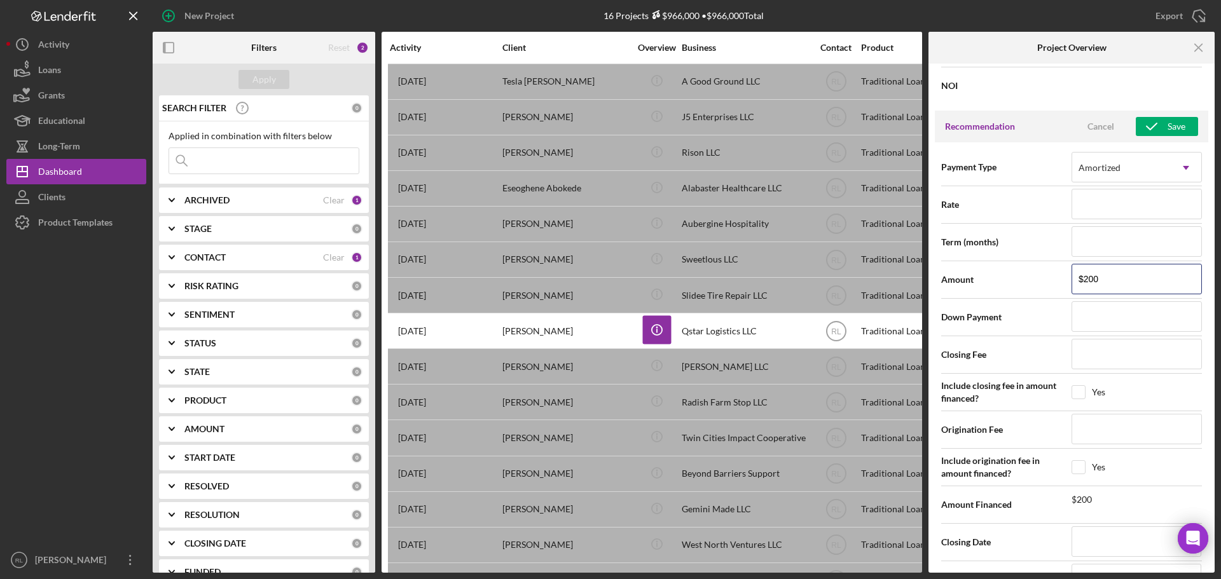
type input "$2,000"
type input "$20,000"
click at [1156, 127] on icon "button" at bounding box center [1152, 127] width 32 height 32
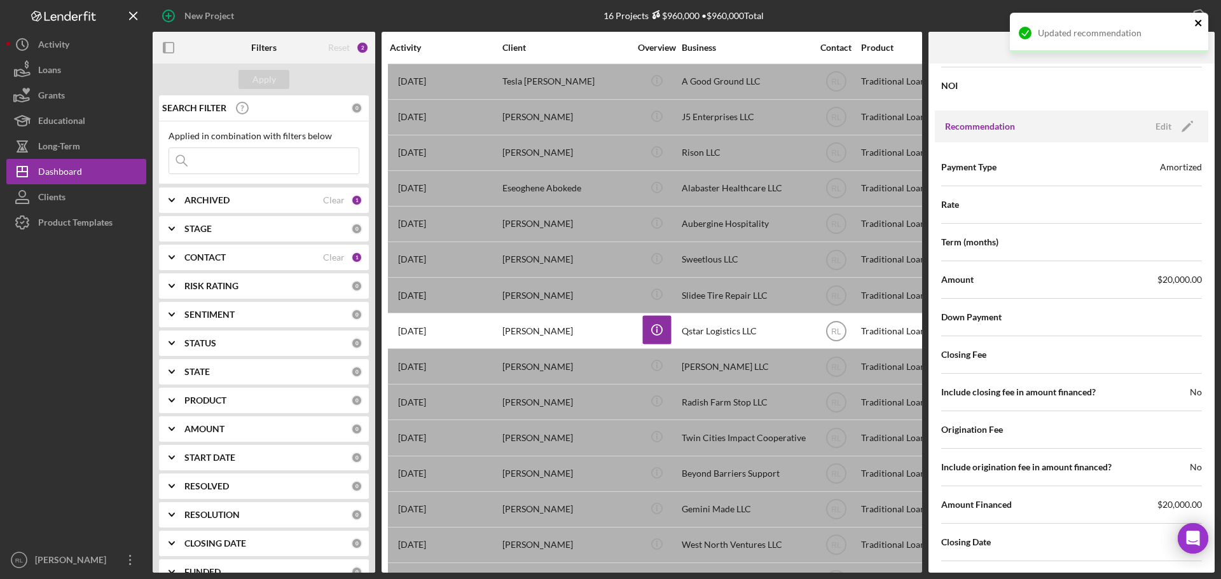
click at [1199, 25] on icon "close" at bounding box center [1198, 23] width 9 height 10
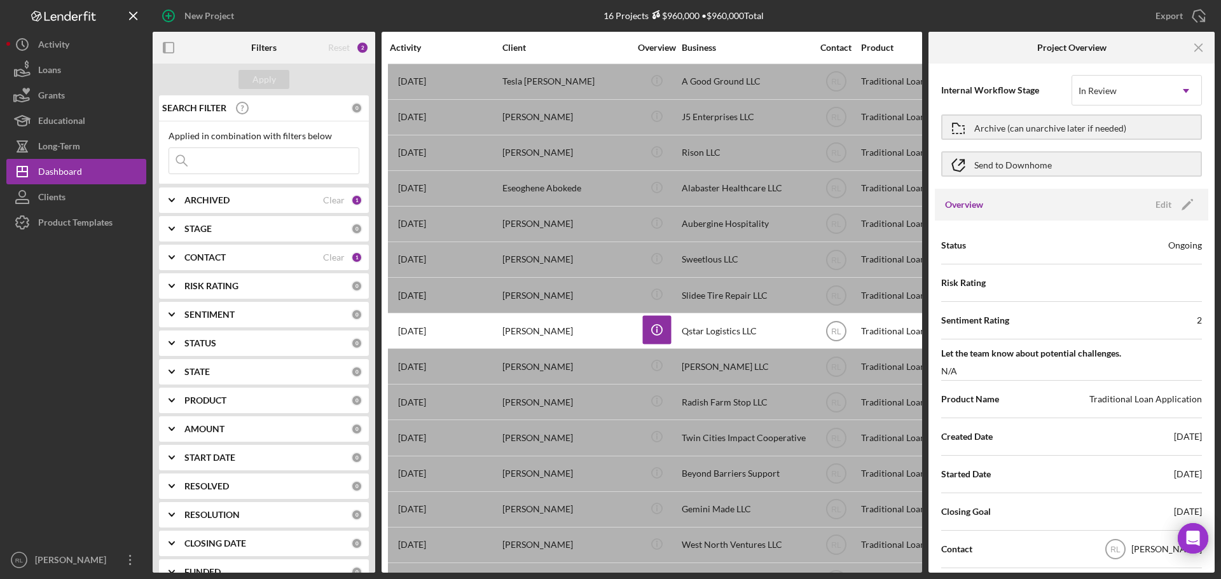
scroll to position [0, 0]
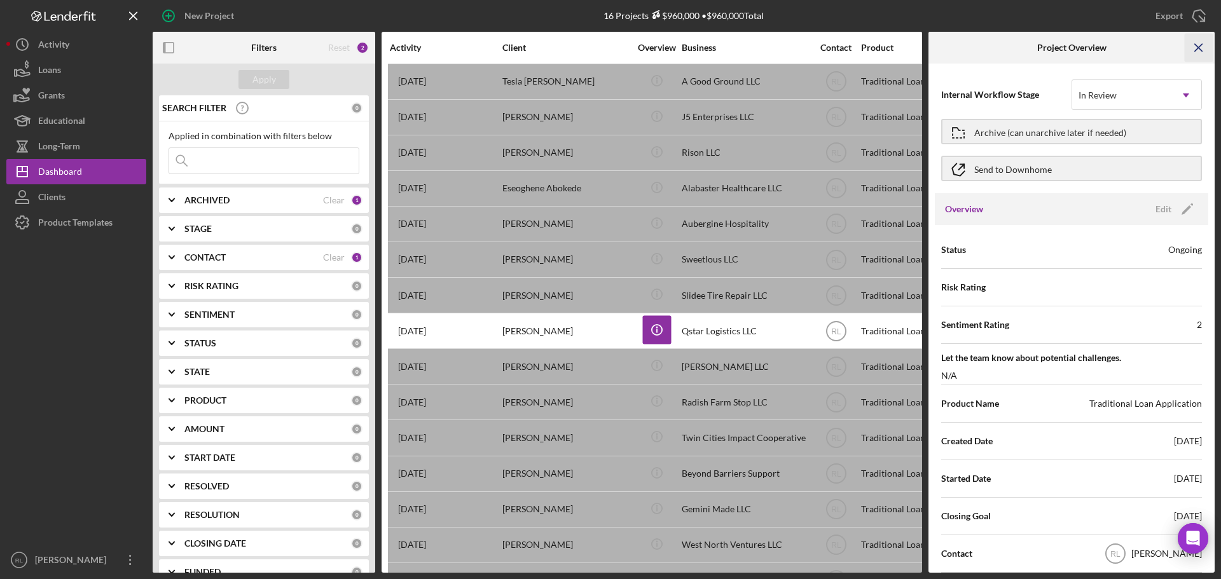
click at [1199, 47] on line "button" at bounding box center [1198, 47] width 7 height 7
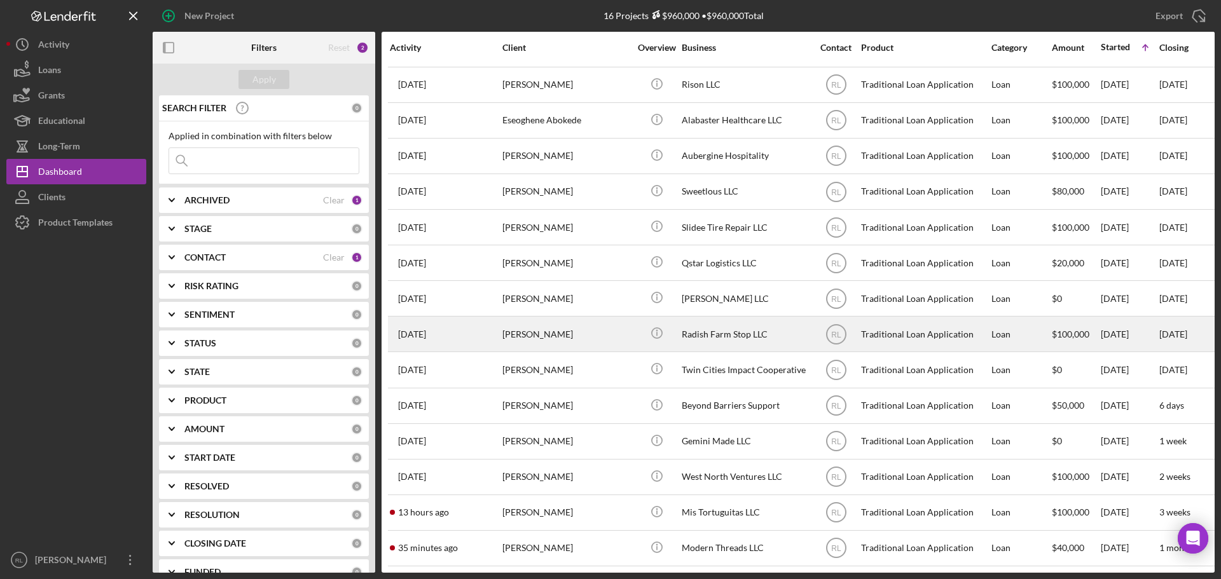
scroll to position [78, 0]
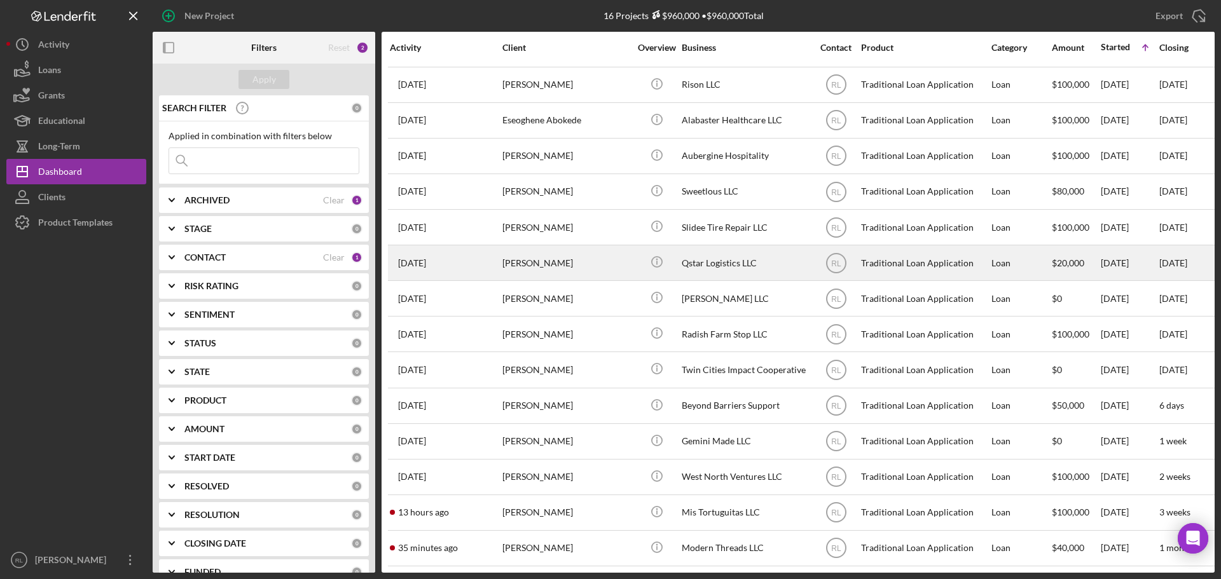
click at [607, 250] on div "[PERSON_NAME]" at bounding box center [565, 263] width 127 height 34
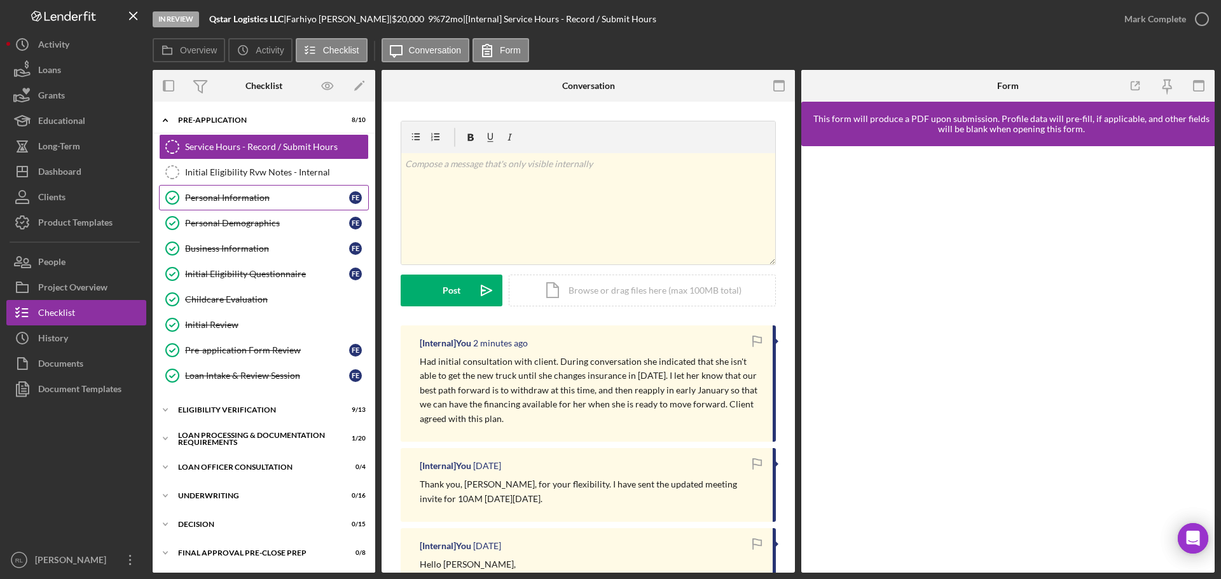
click at [246, 198] on div "Personal Information" at bounding box center [267, 198] width 164 height 10
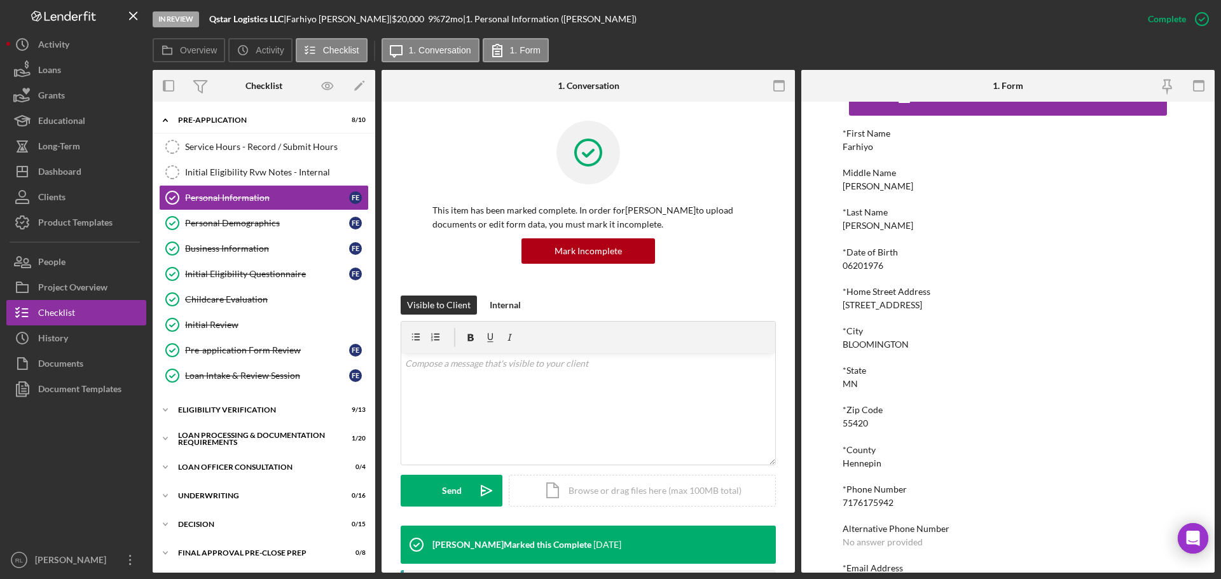
scroll to position [70, 0]
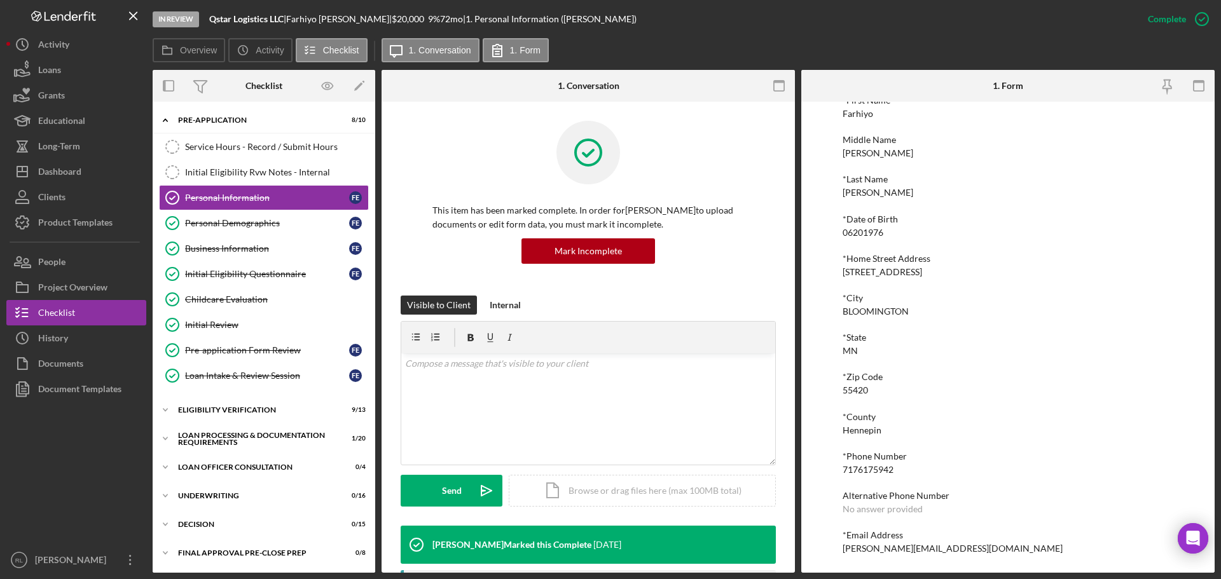
click at [892, 546] on div "elmi@qstarlogisticsllc.com" at bounding box center [953, 549] width 220 height 10
copy div "elmi@qstarlogisticsllc.com Logo-Reversed Created with Sketch. Icon/Menu Close I…"
